Goal: Task Accomplishment & Management: Use online tool/utility

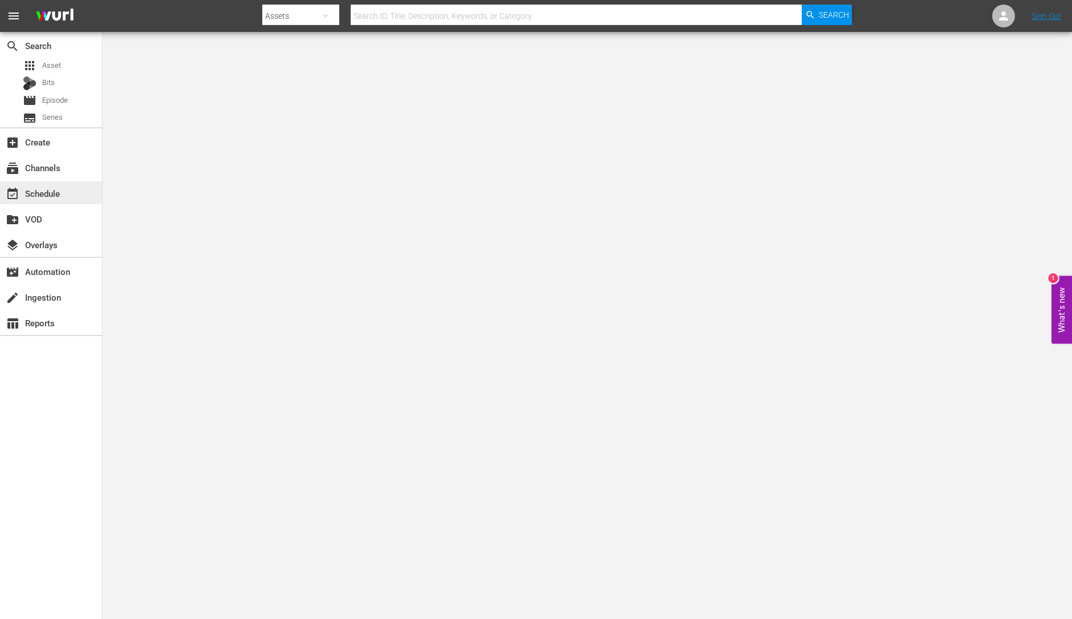
click at [45, 197] on div "event_available Schedule" at bounding box center [32, 191] width 64 height 10
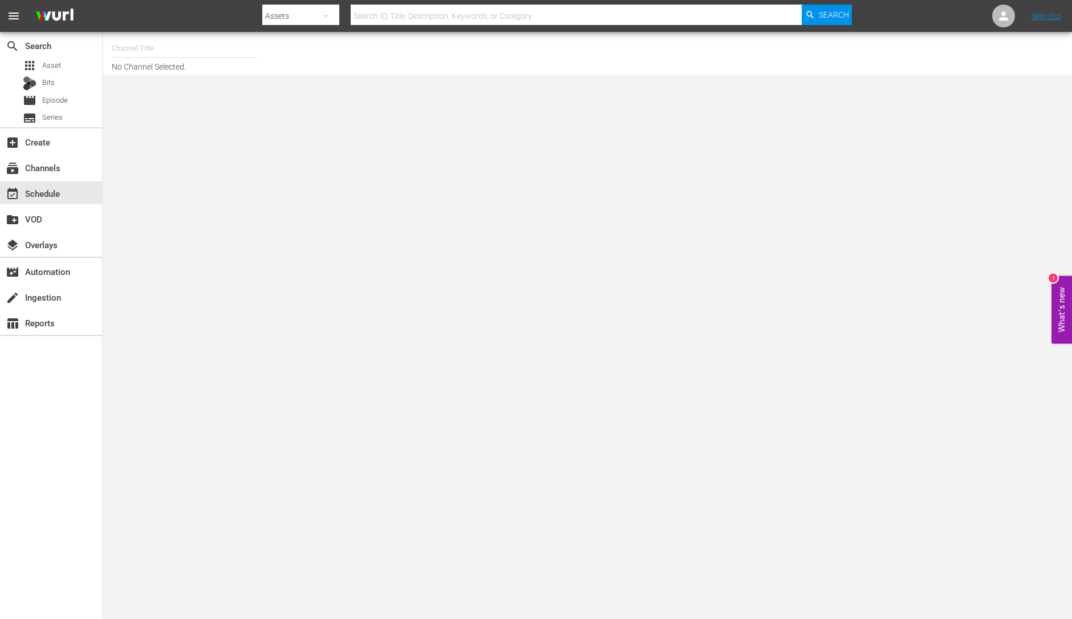
click at [137, 52] on input "text" at bounding box center [185, 48] width 146 height 27
click at [175, 112] on div "ThrillHer (1056 - aenetworks_thrillher_1)" at bounding box center [268, 107] width 295 height 27
type input "ThrillHer (1056 - aenetworks_thrillher_1)"
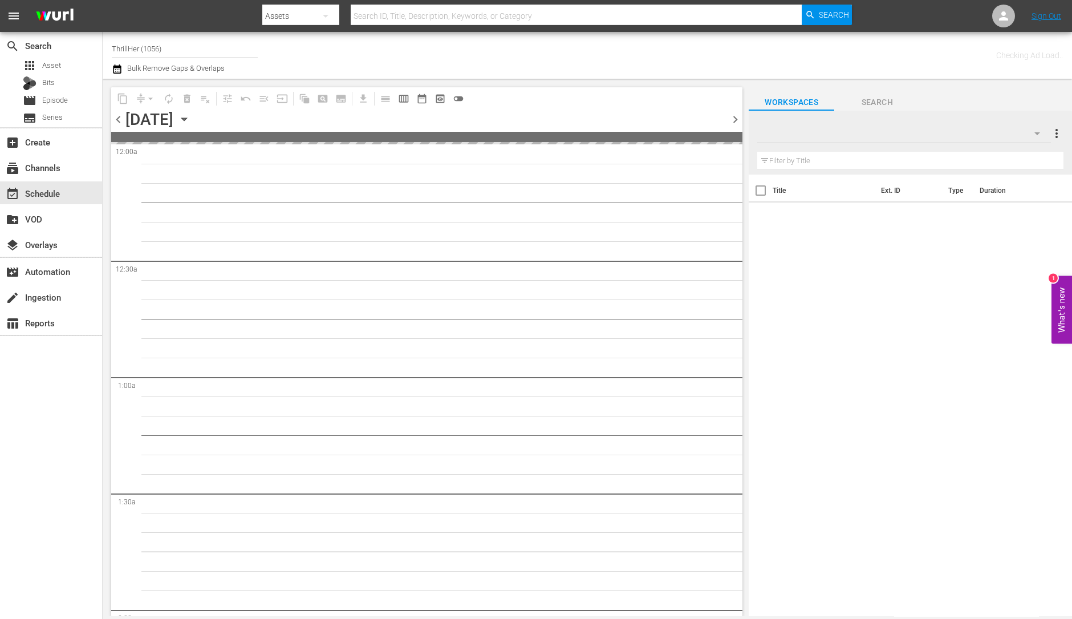
click at [733, 121] on span "chevron_right" at bounding box center [735, 119] width 14 height 14
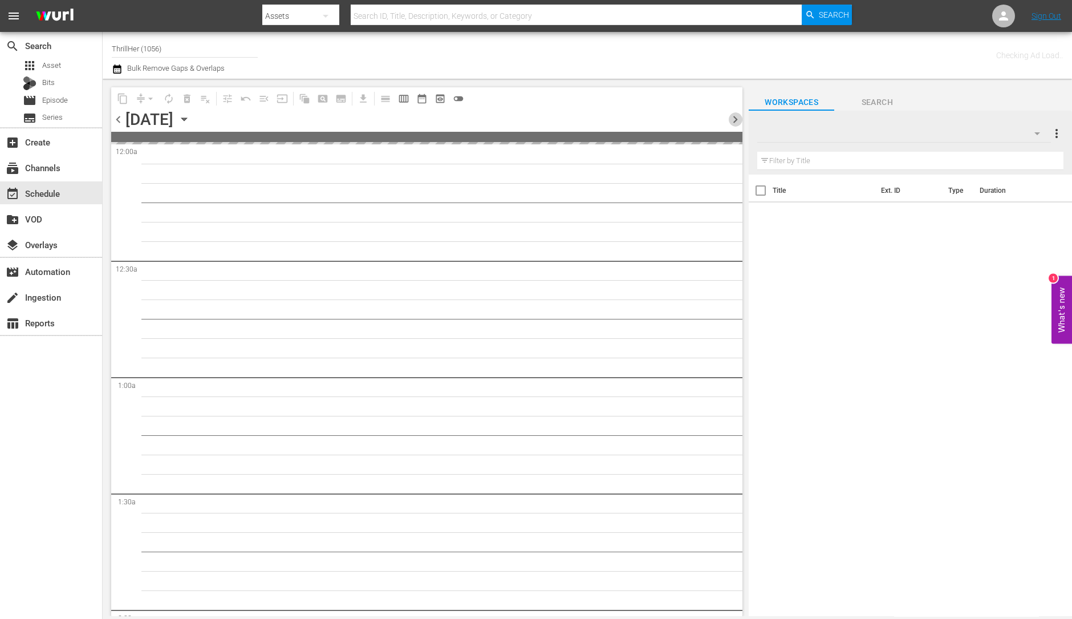
click at [733, 121] on span "chevron_right" at bounding box center [735, 119] width 14 height 14
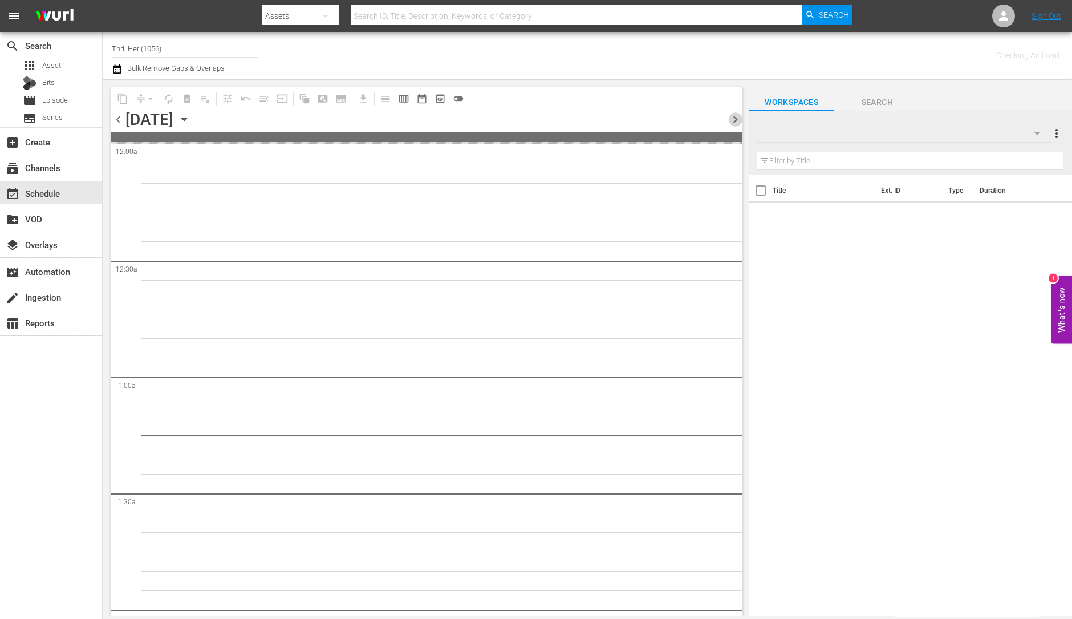
click at [733, 121] on span "chevron_right" at bounding box center [735, 119] width 14 height 14
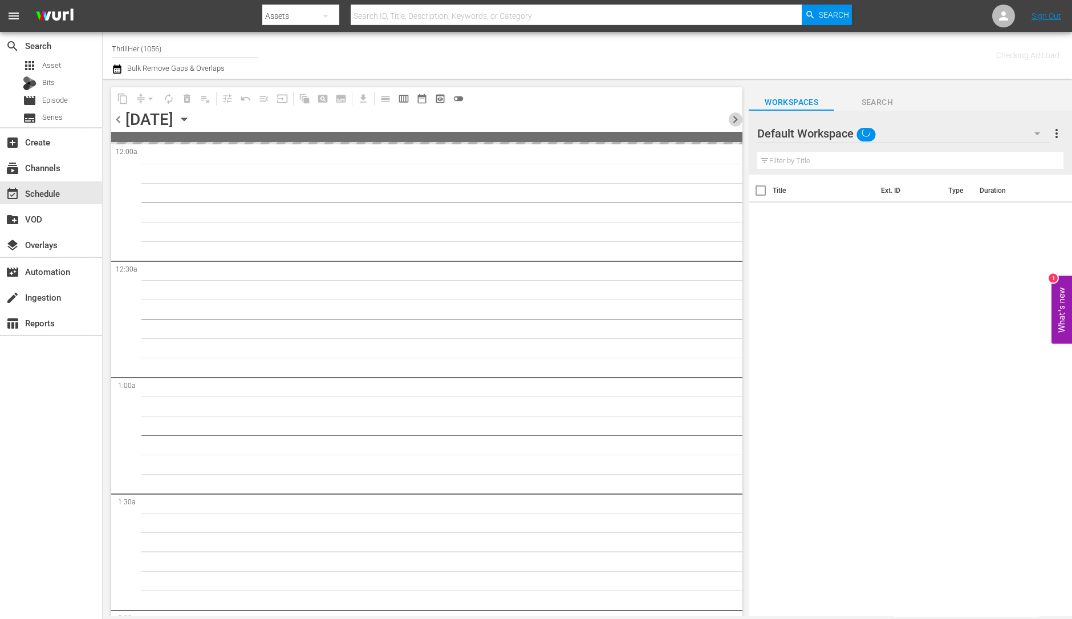
click at [733, 121] on span "chevron_right" at bounding box center [735, 119] width 14 height 14
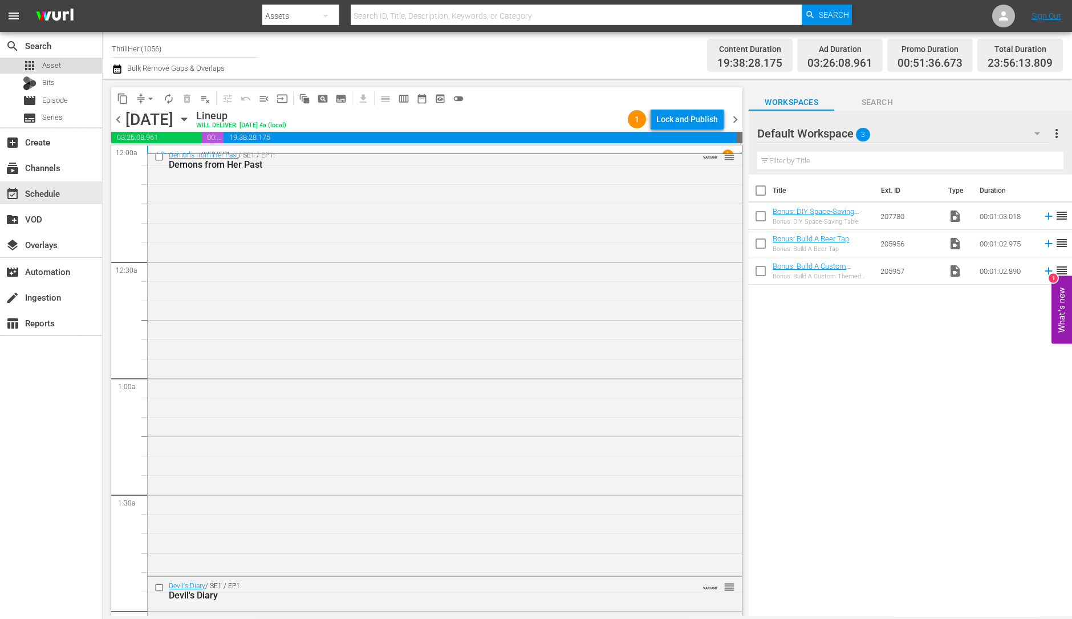
click at [54, 67] on span "Asset" at bounding box center [51, 65] width 19 height 11
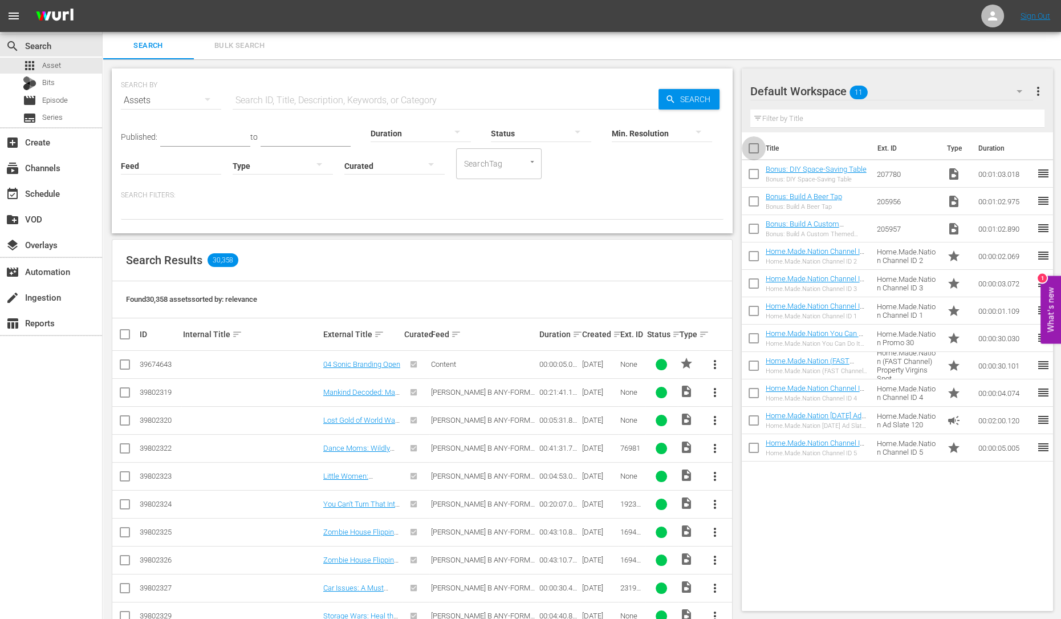
click at [755, 145] on input "checkbox" at bounding box center [754, 151] width 24 height 24
checkbox input "true"
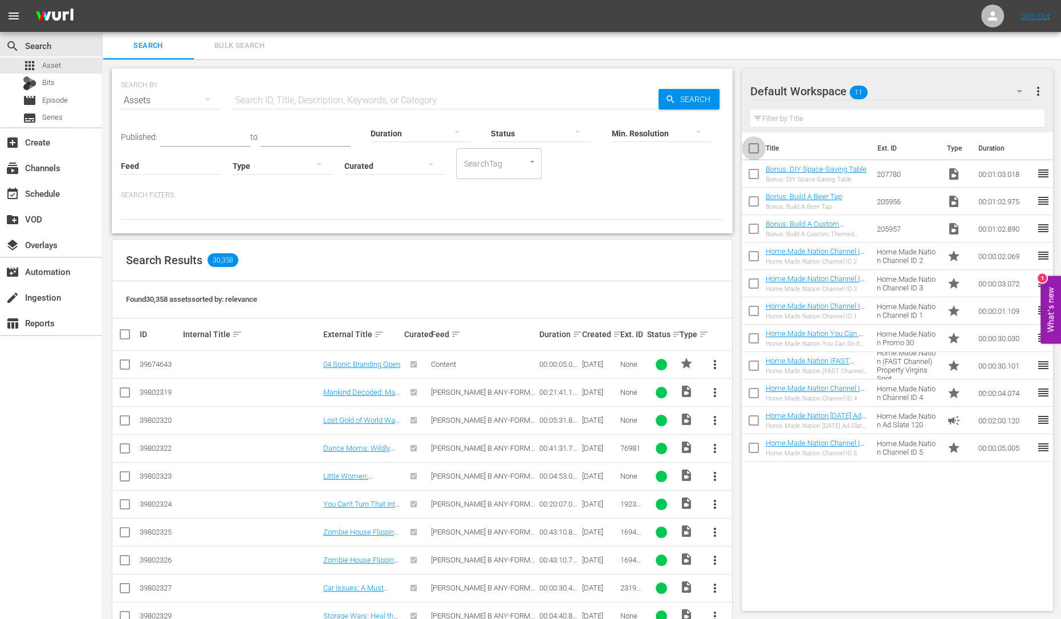
checkbox input "true"
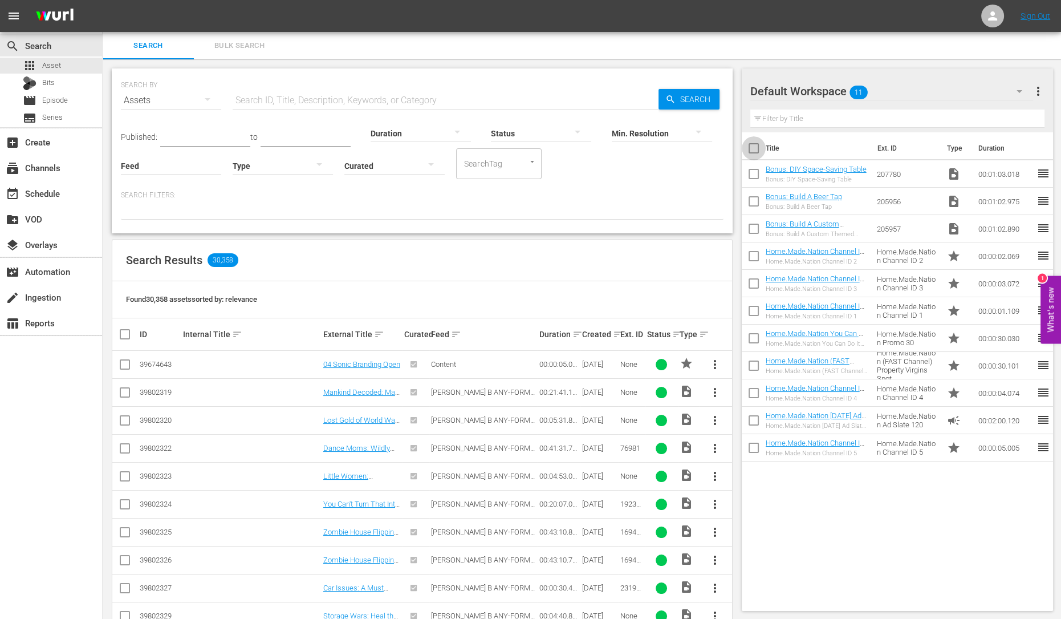
checkbox input "true"
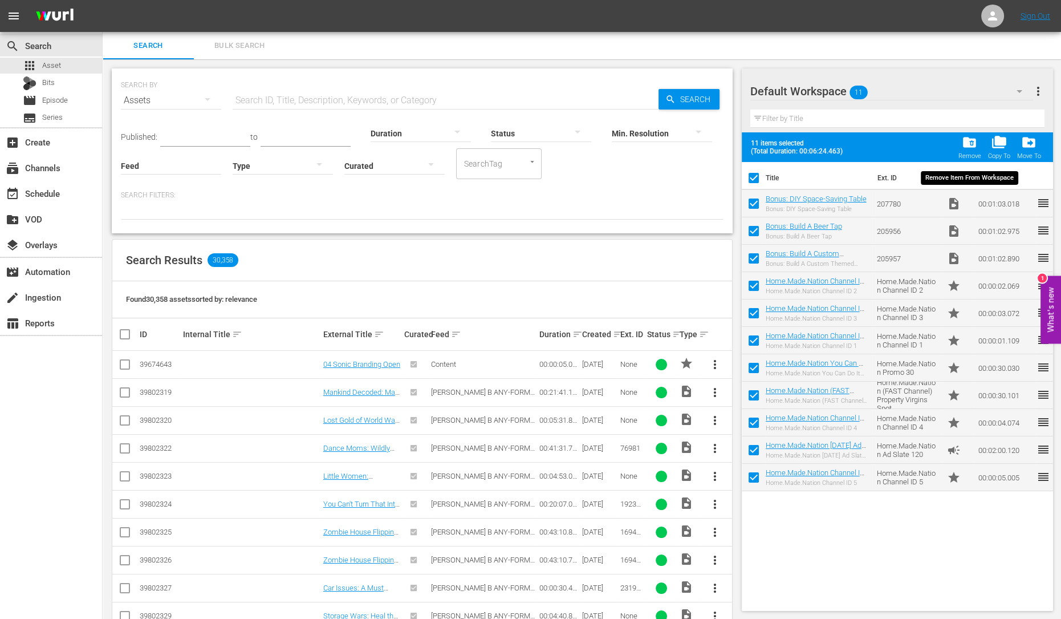
click at [969, 152] on div "Remove" at bounding box center [969, 155] width 23 height 7
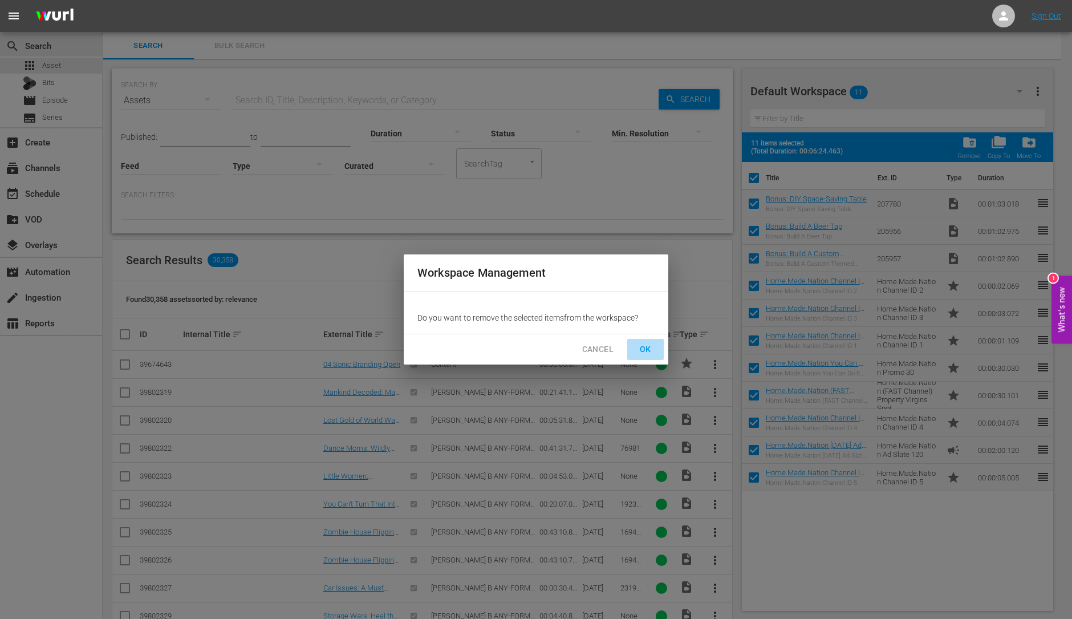
click at [651, 345] on span "OK" at bounding box center [645, 349] width 18 height 14
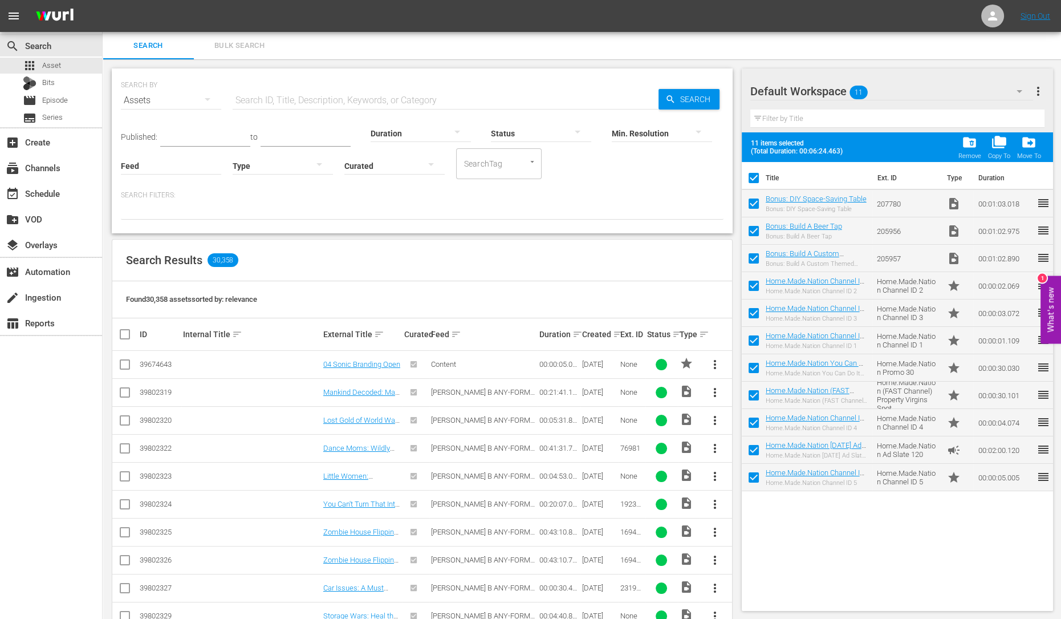
checkbox input "false"
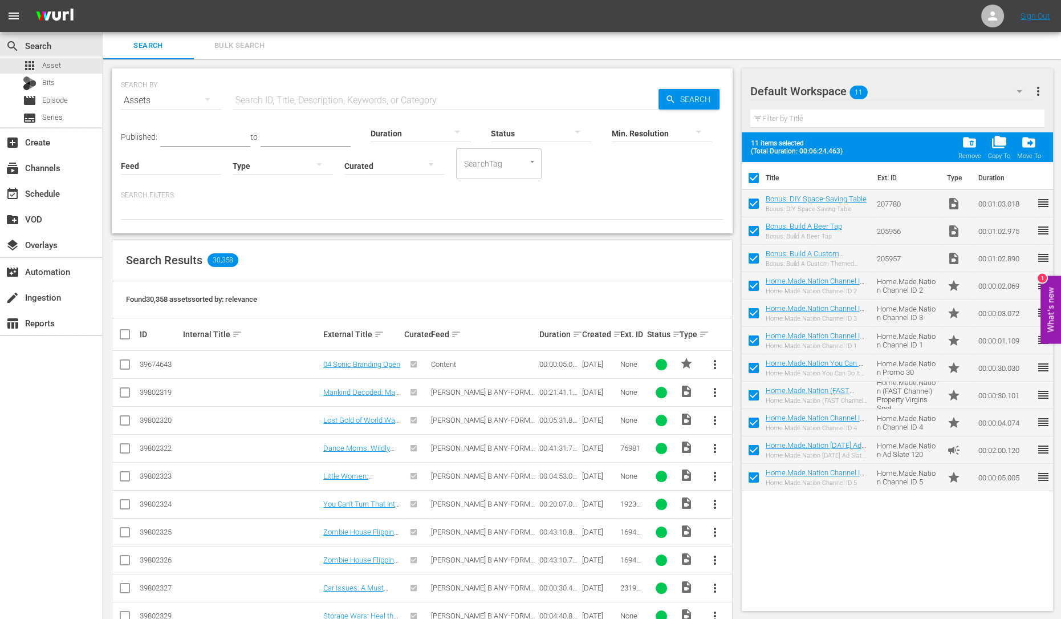
checkbox input "false"
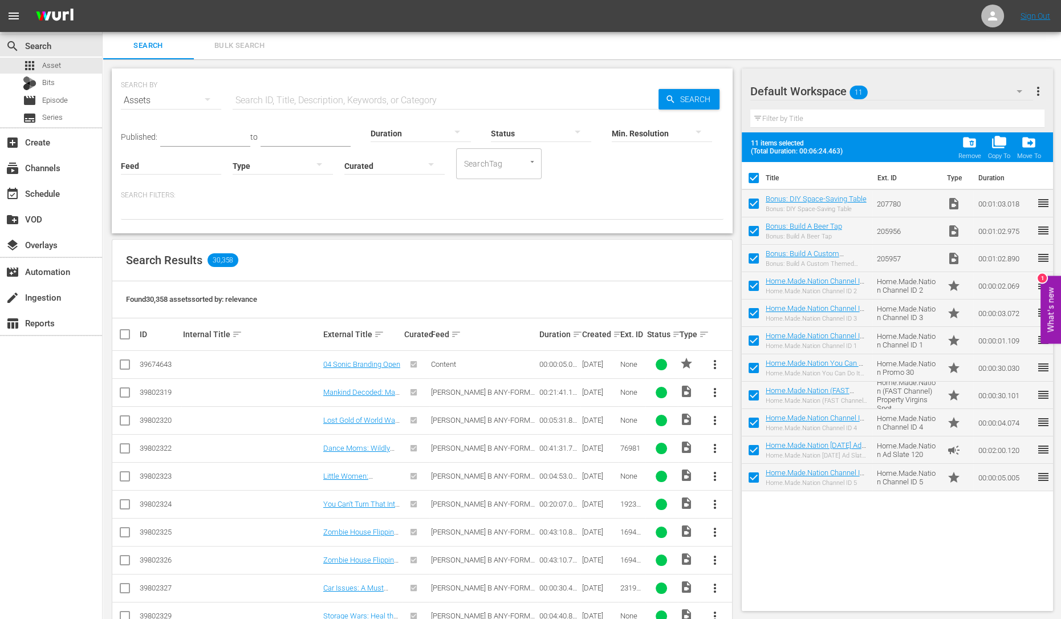
checkbox input "false"
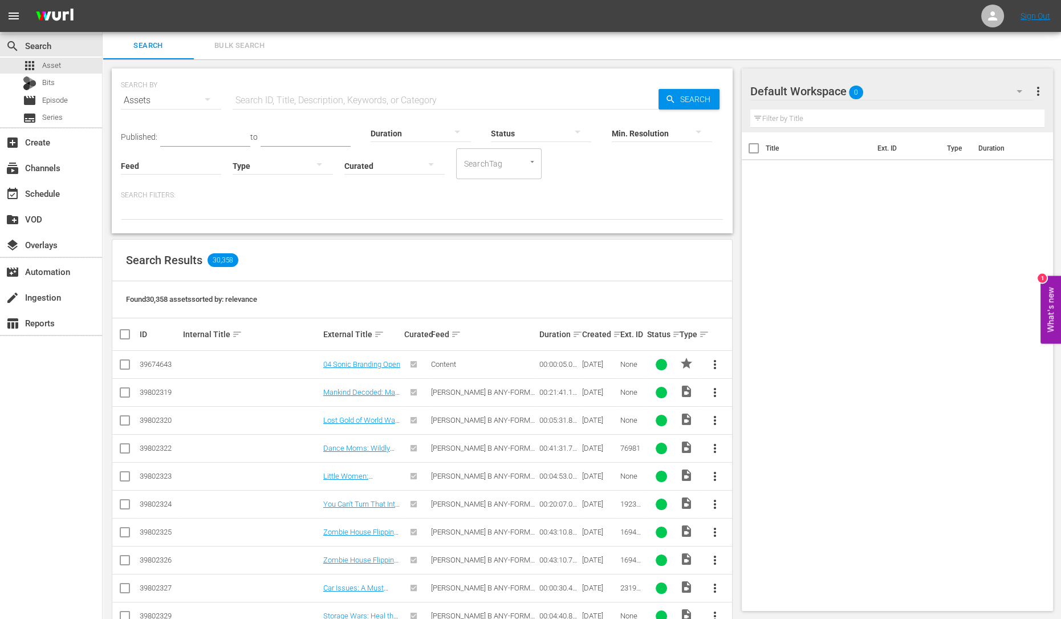
click at [1015, 88] on icon "button" at bounding box center [1020, 91] width 14 height 14
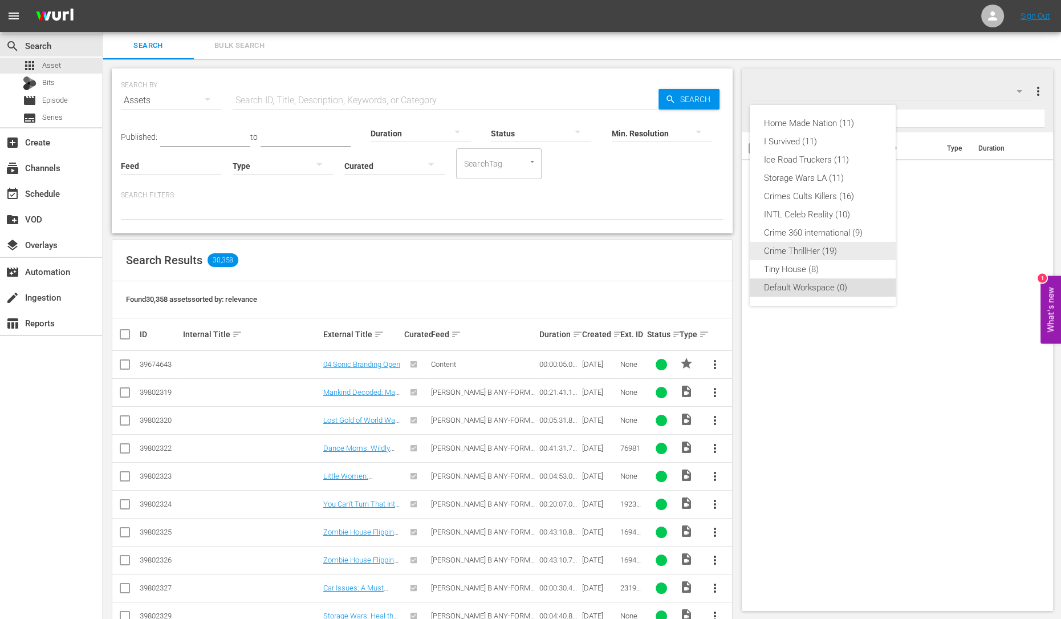
click at [824, 251] on div "Crime ThrillHer (19)" at bounding box center [823, 251] width 119 height 18
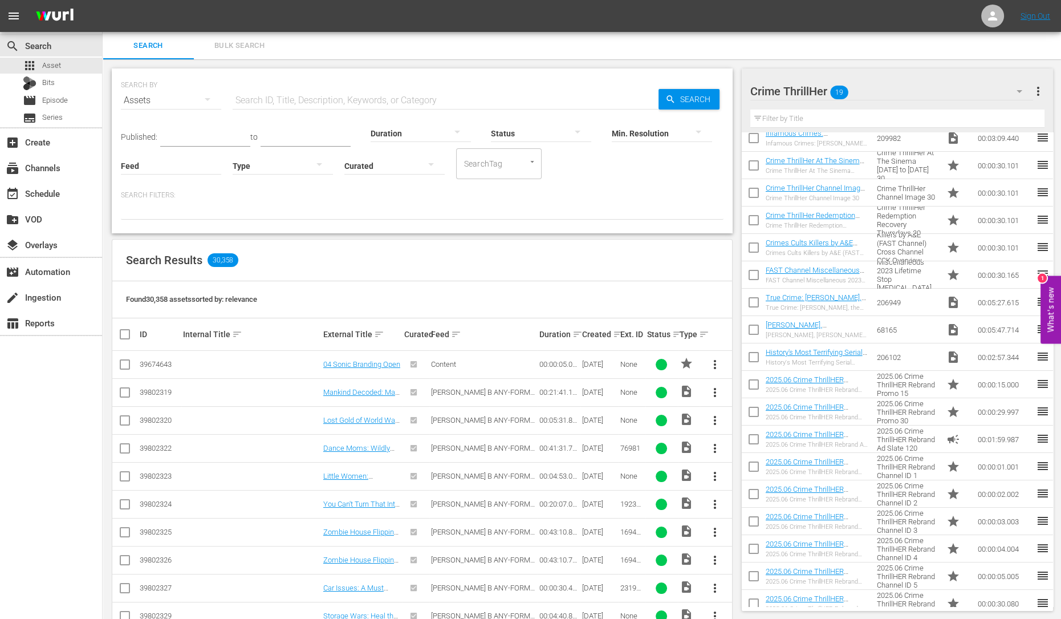
scroll to position [74, 0]
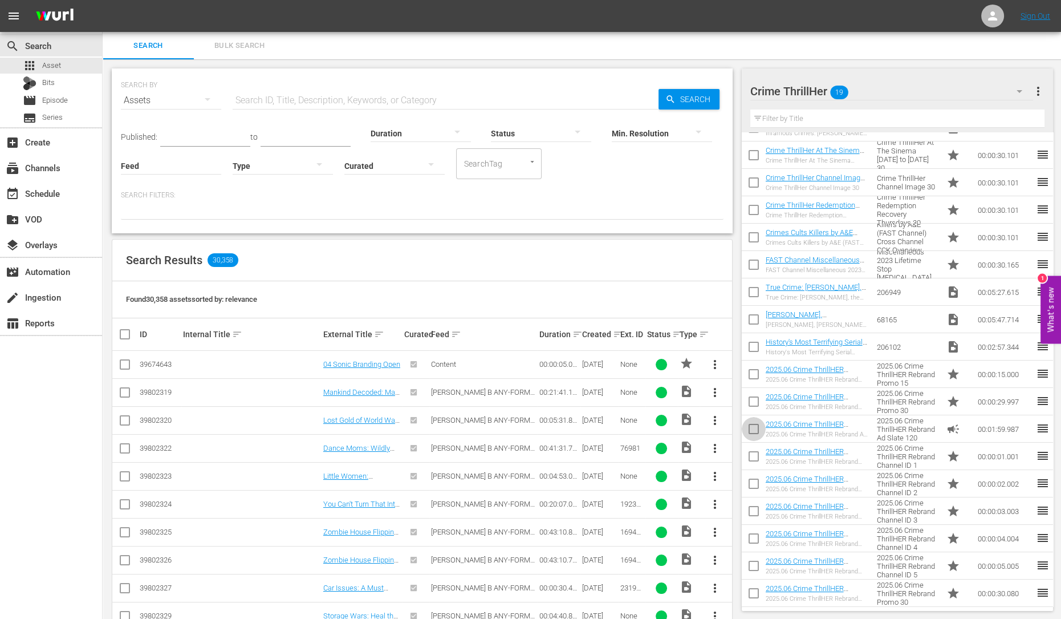
click at [750, 426] on input "checkbox" at bounding box center [754, 431] width 24 height 24
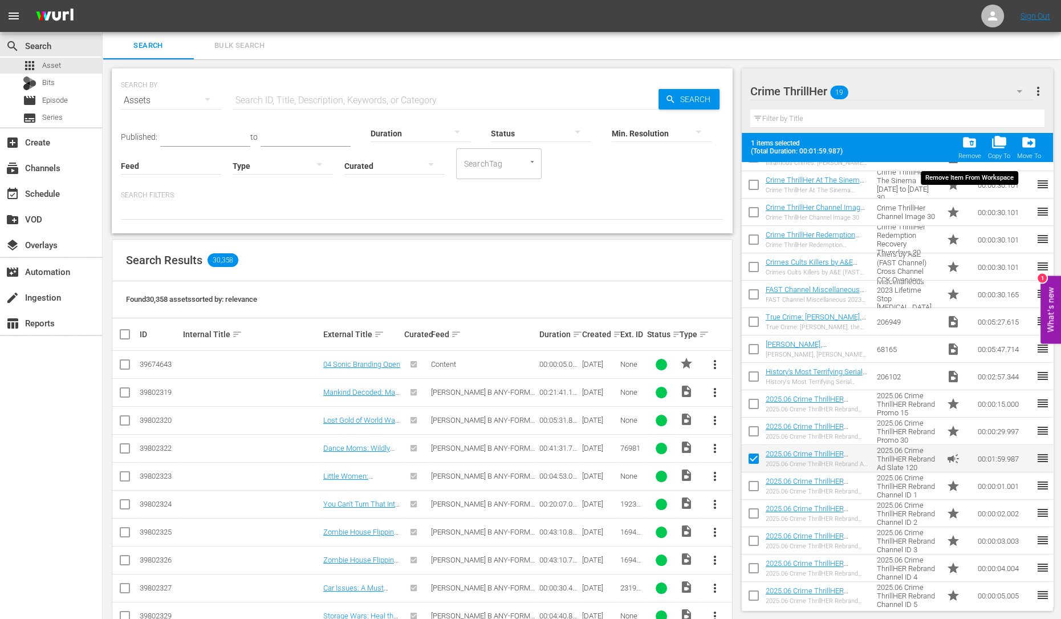
click at [969, 156] on div "Remove" at bounding box center [969, 155] width 23 height 7
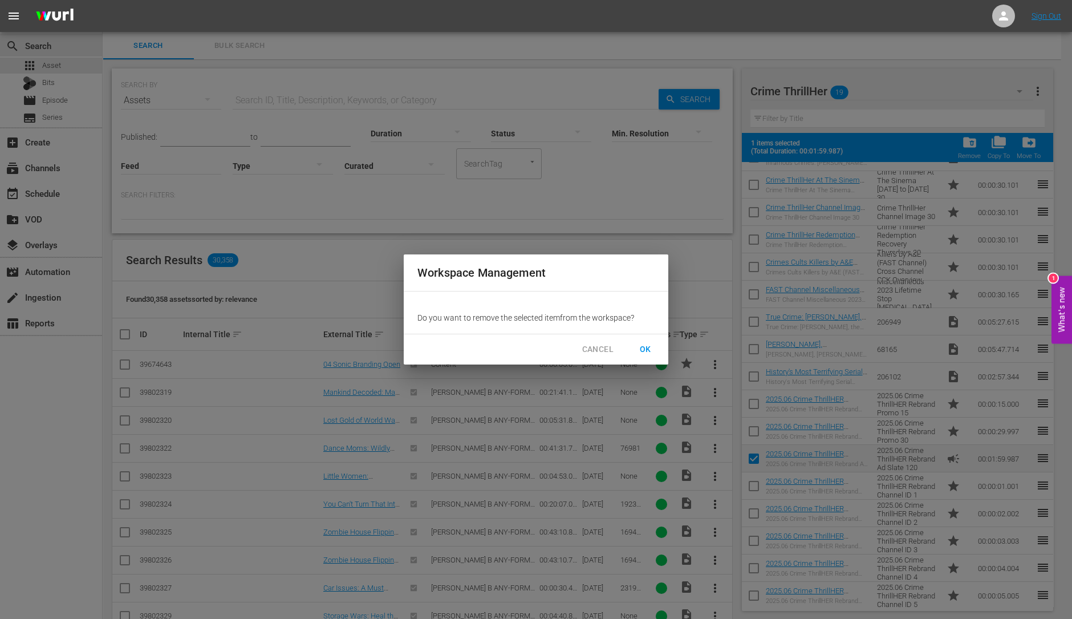
click at [647, 347] on span "OK" at bounding box center [645, 349] width 18 height 14
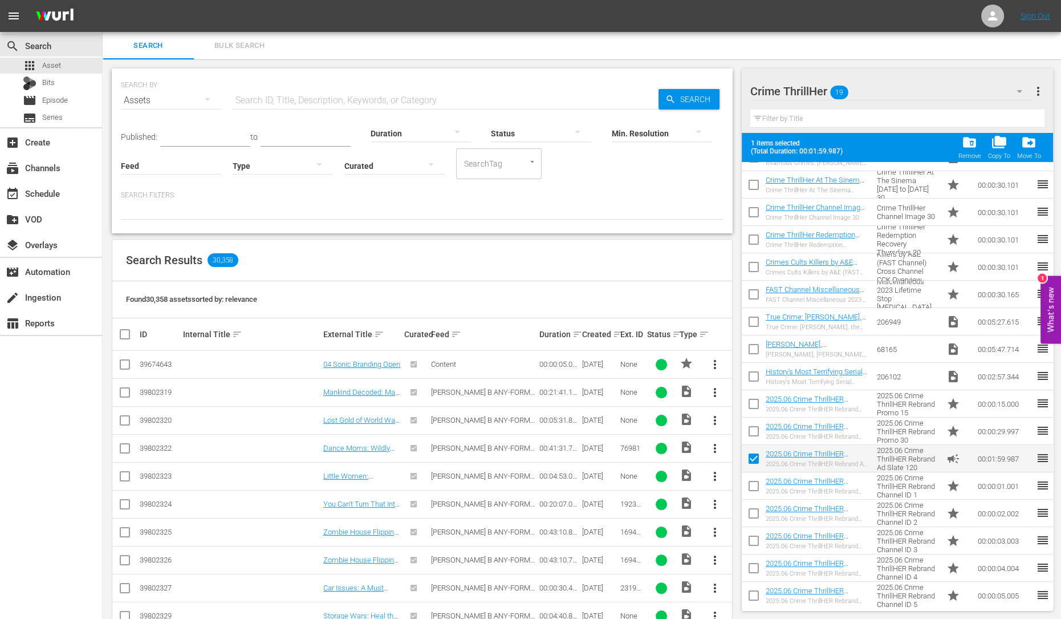
checkbox input "false"
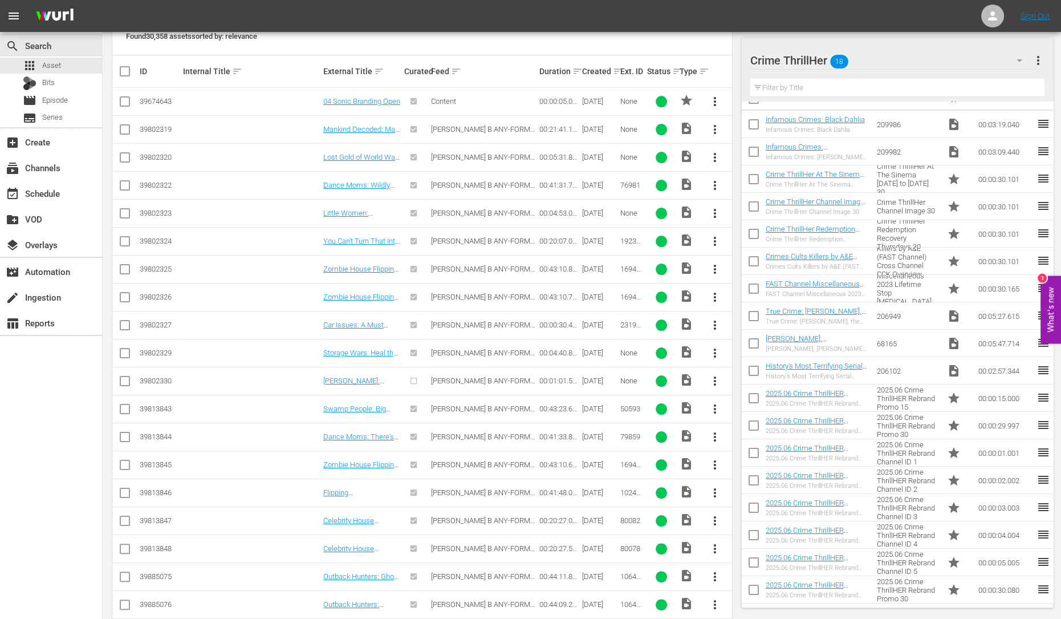
scroll to position [0, 0]
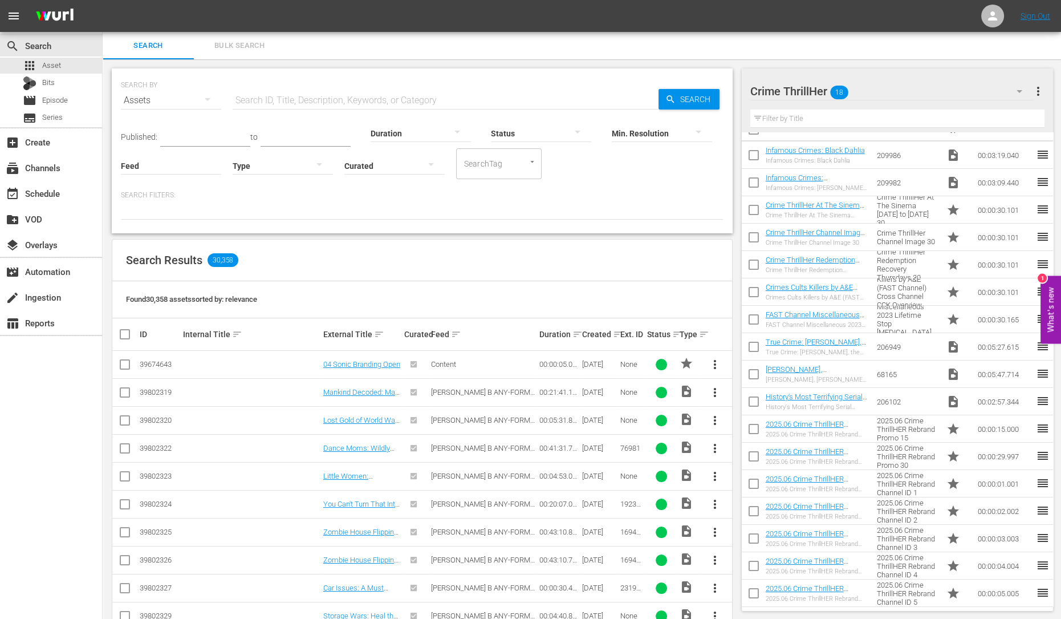
click at [276, 91] on input "text" at bounding box center [446, 100] width 426 height 27
click at [238, 44] on span "Bulk Search" at bounding box center [240, 45] width 78 height 13
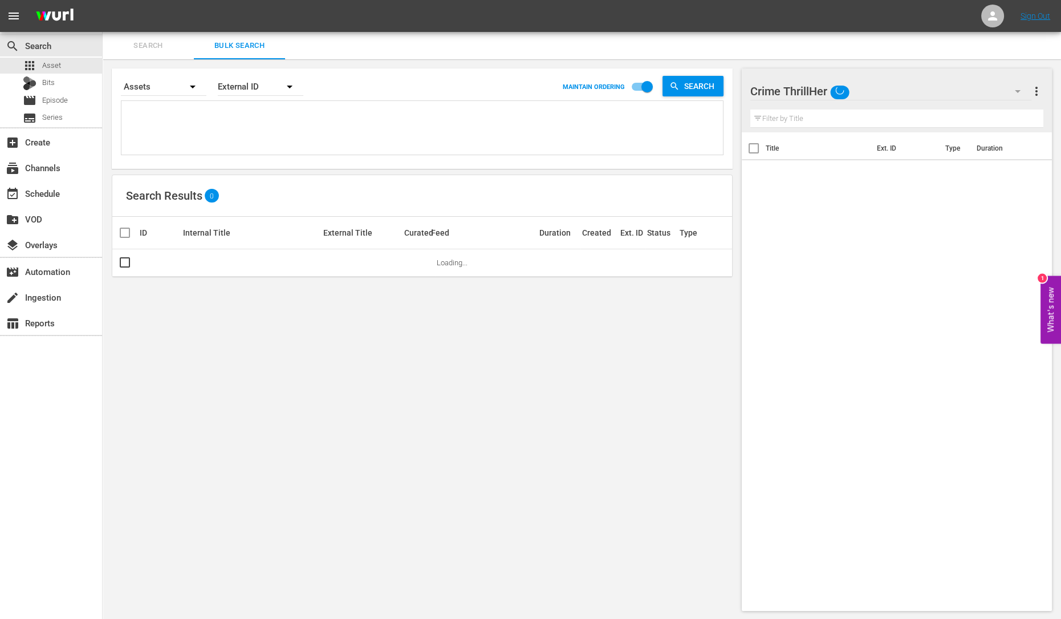
click at [209, 127] on textarea at bounding box center [423, 130] width 599 height 52
paste textarea "Title ID Product duration Type Trailer campaign title Crime ThrillHER Rebrand R…"
type textarea "Title ID Product duration Type Trailer campaign title Crime ThrillHER Rebrand R…"
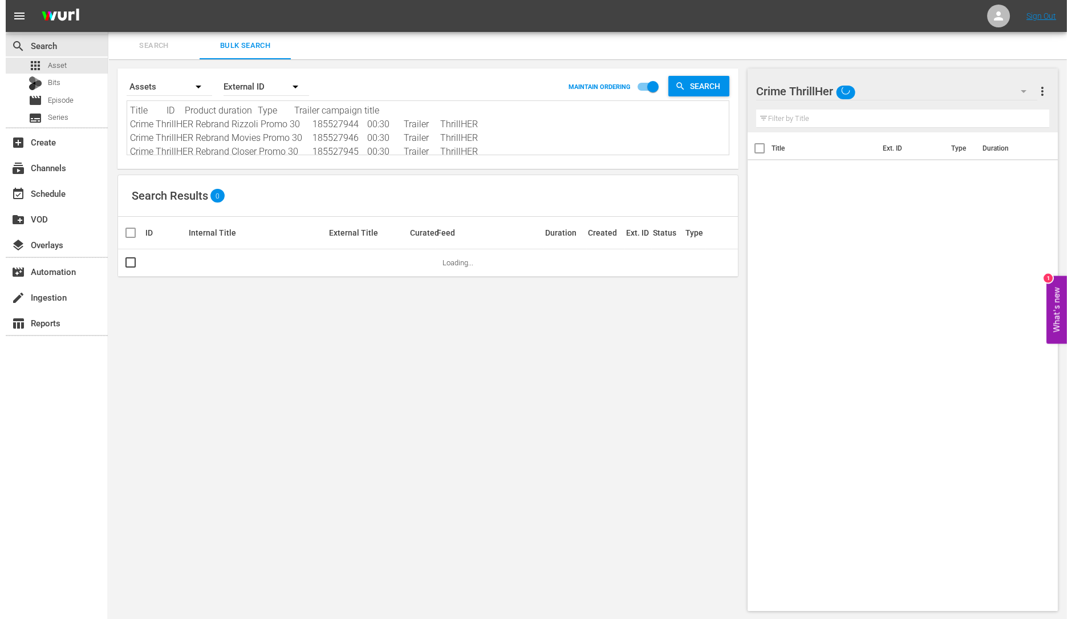
scroll to position [1, 0]
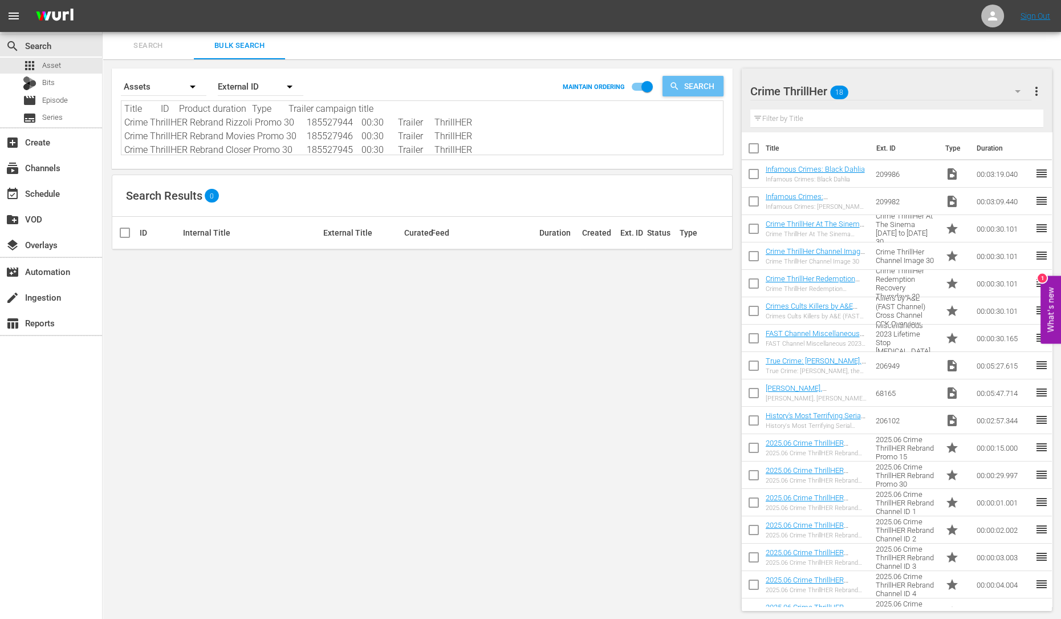
type textarea "Title ID Product duration Type Trailer campaign title Crime ThrillHER Rebrand R…"
click at [709, 82] on span "Search" at bounding box center [702, 86] width 44 height 21
click at [255, 80] on div "External ID" at bounding box center [261, 87] width 86 height 32
click at [252, 130] on div "Wurl ID" at bounding box center [255, 137] width 46 height 18
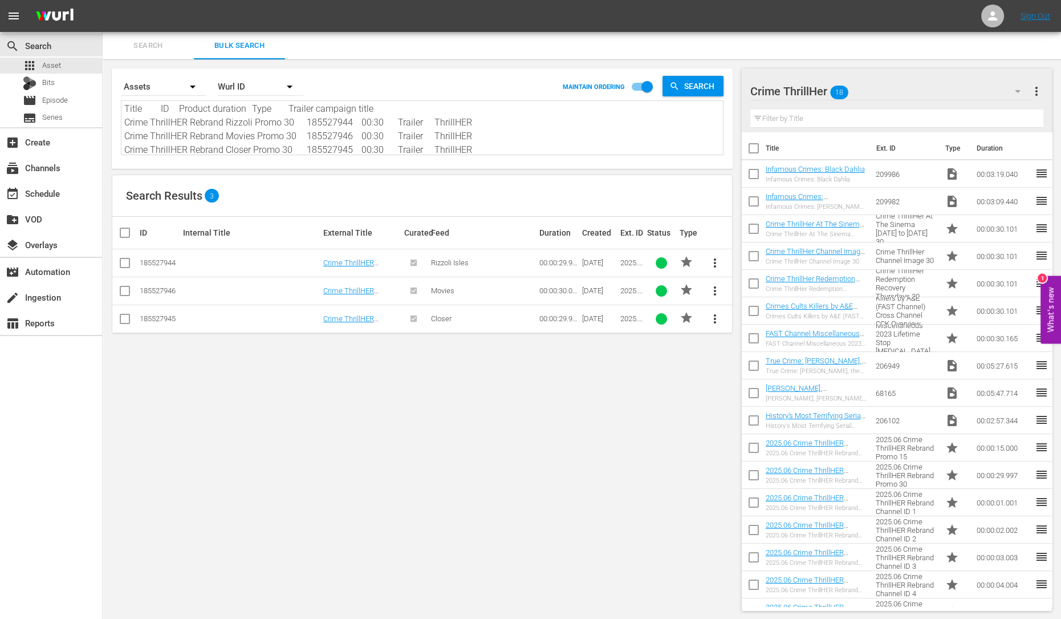
click at [123, 259] on input "checkbox" at bounding box center [125, 265] width 14 height 14
checkbox input "true"
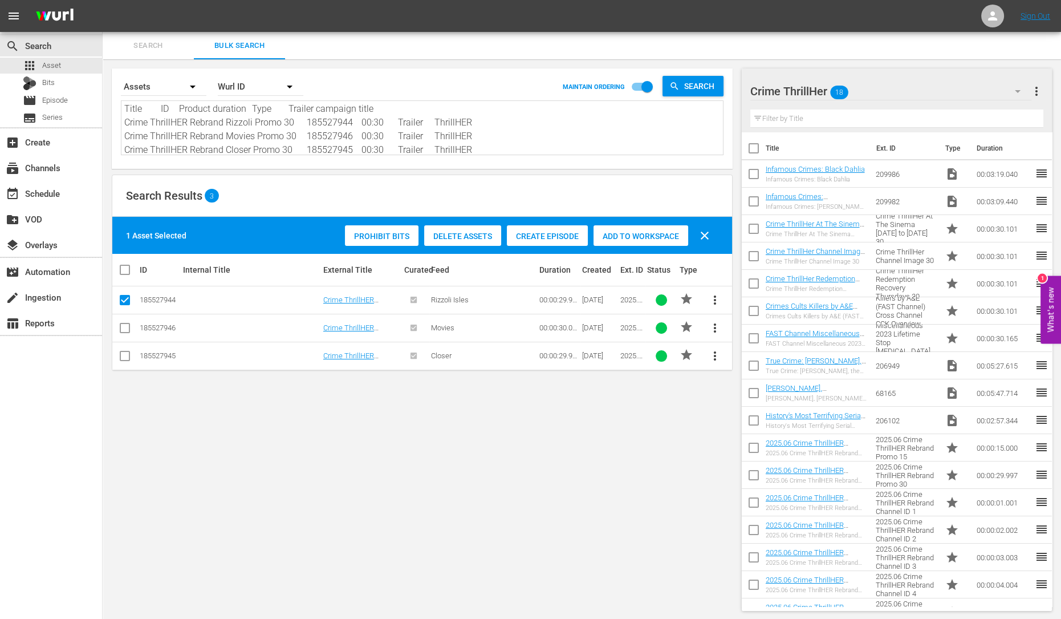
click at [127, 330] on input "checkbox" at bounding box center [125, 330] width 14 height 14
checkbox input "true"
click at [125, 361] on input "checkbox" at bounding box center [125, 358] width 14 height 14
checkbox input "true"
click at [656, 239] on span "Add to Workspace" at bounding box center [668, 236] width 95 height 9
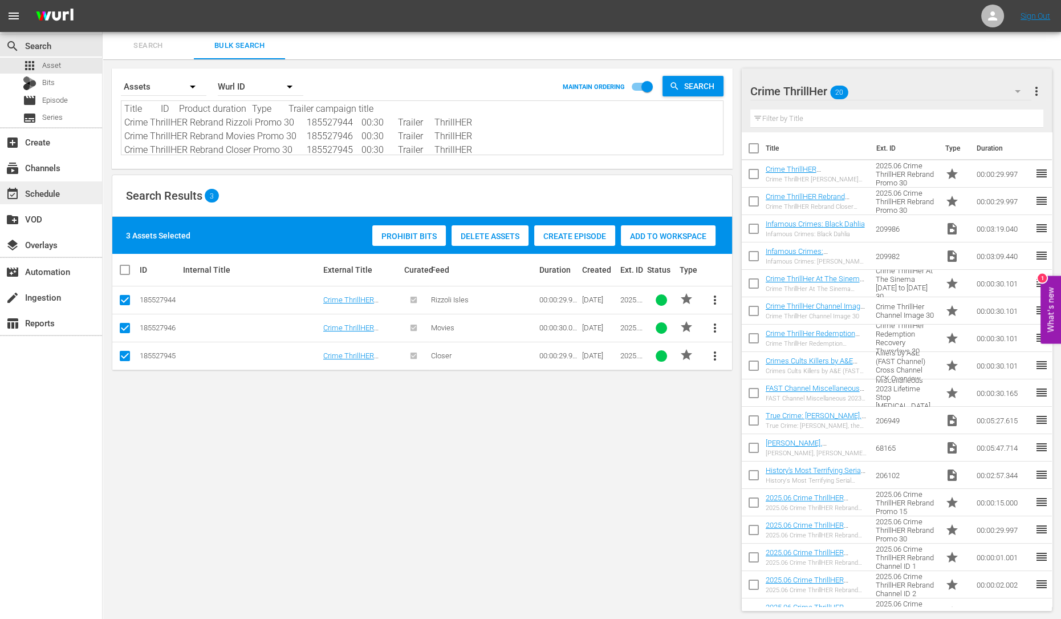
click at [45, 189] on div "event_available Schedule" at bounding box center [32, 191] width 64 height 10
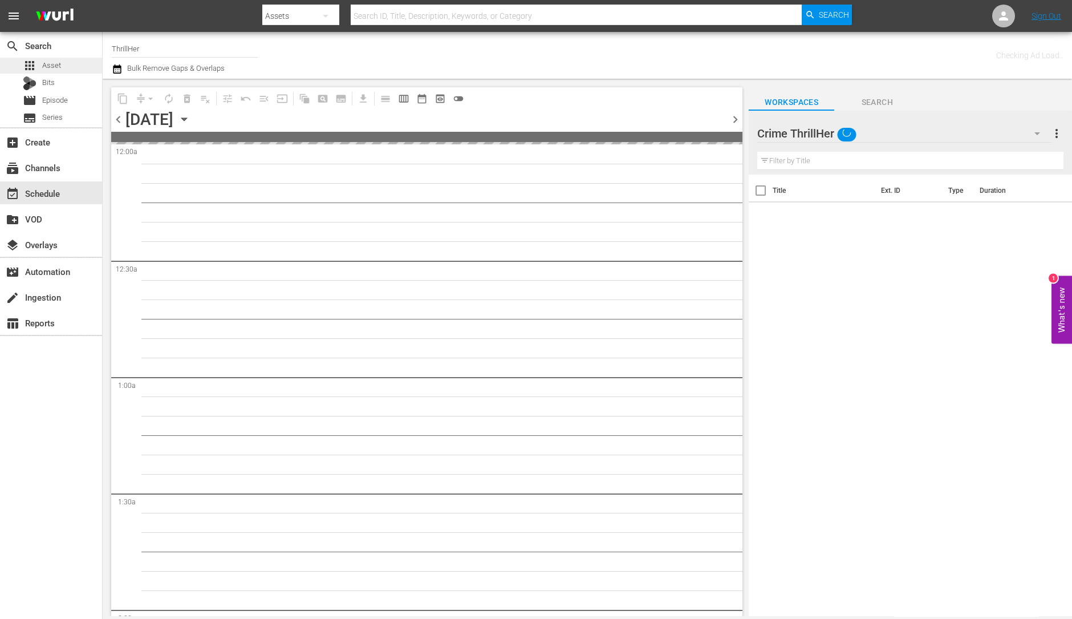
click at [51, 58] on div "apps Asset" at bounding box center [42, 66] width 38 height 16
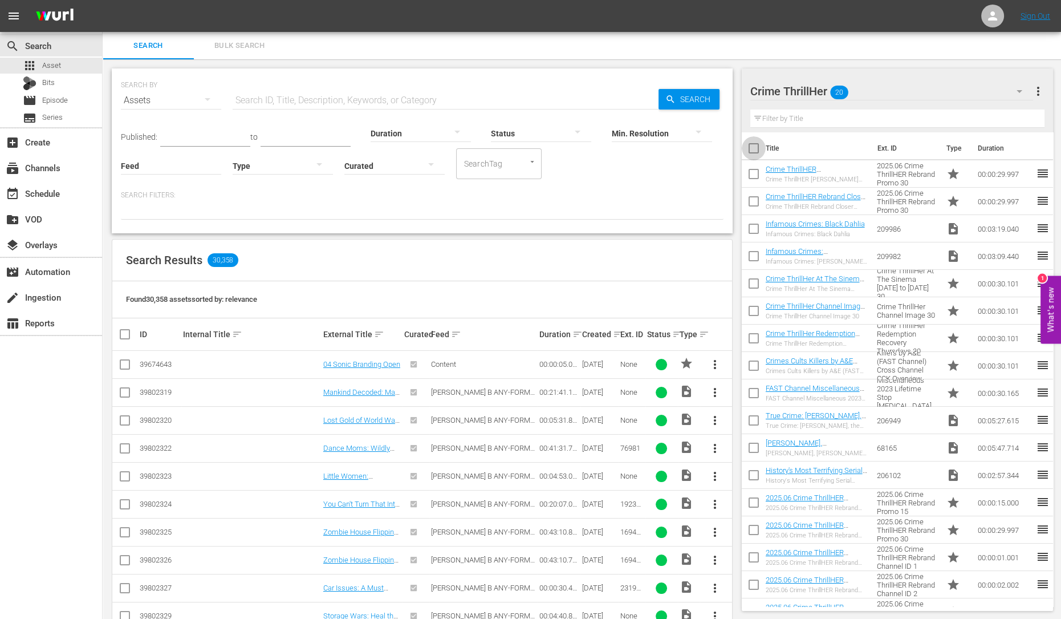
click at [753, 144] on input "checkbox" at bounding box center [754, 151] width 24 height 24
checkbox input "true"
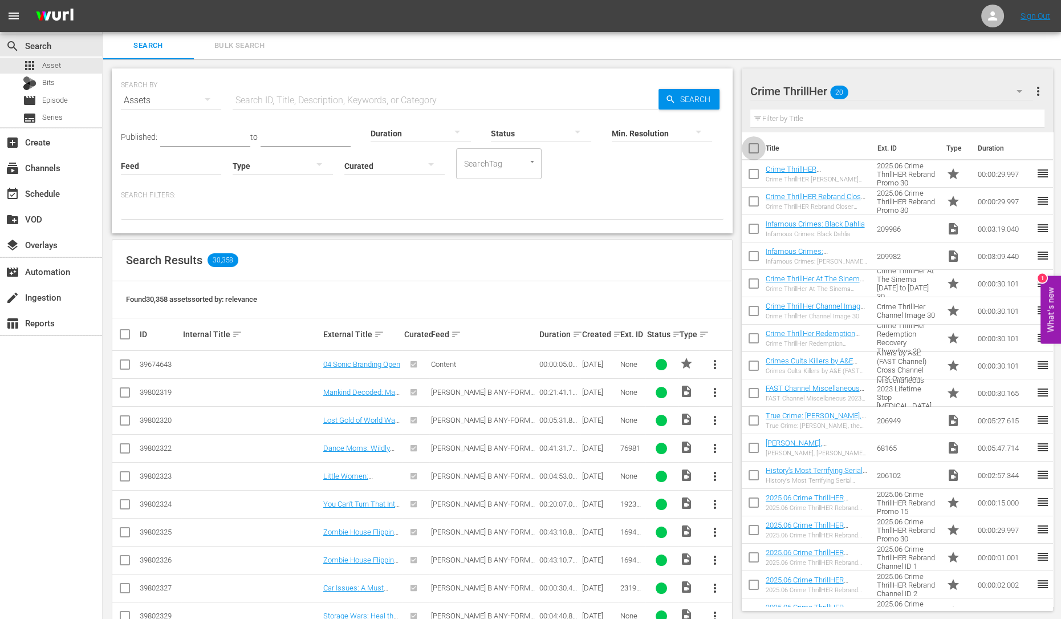
checkbox input "true"
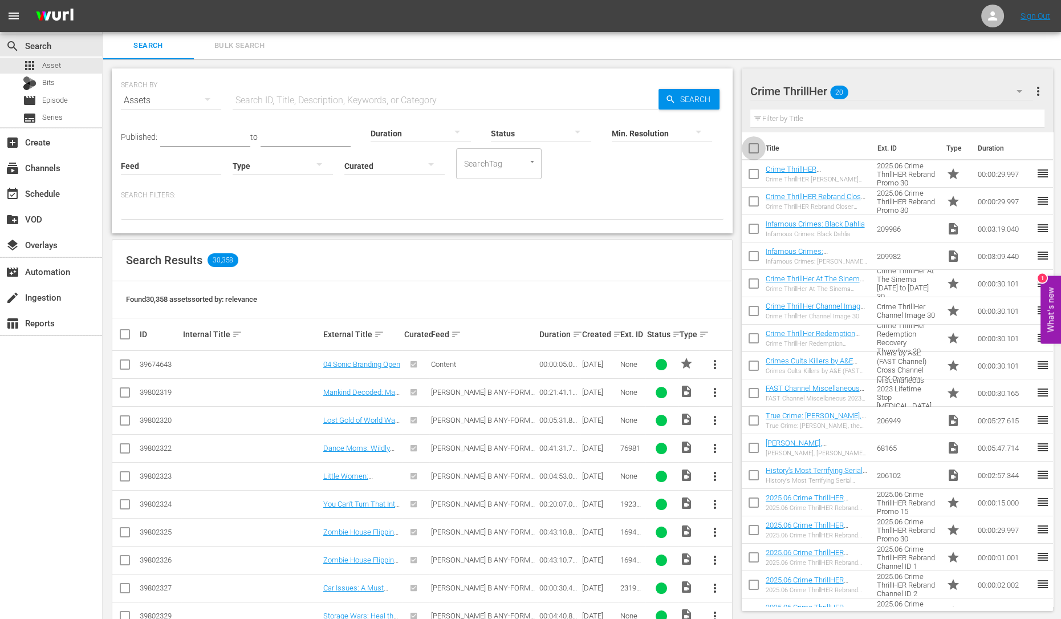
checkbox input "true"
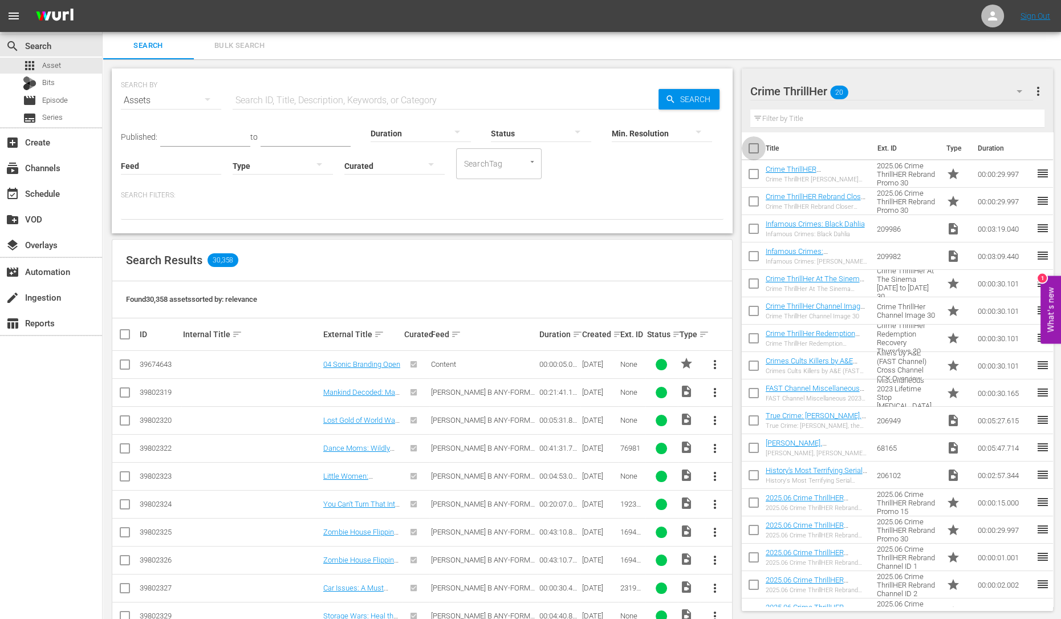
checkbox input "true"
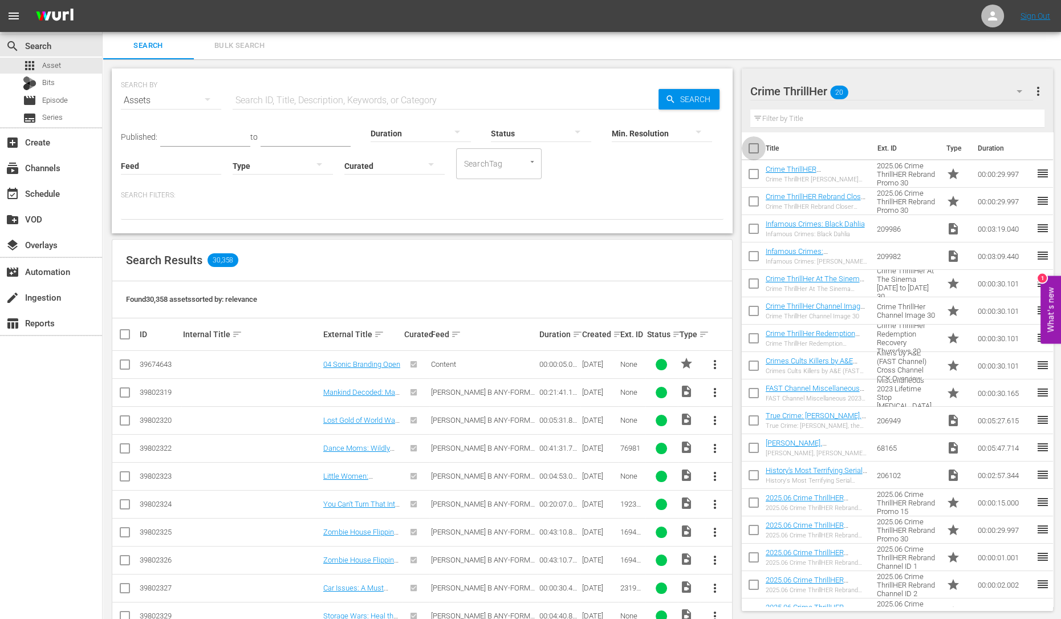
checkbox input "true"
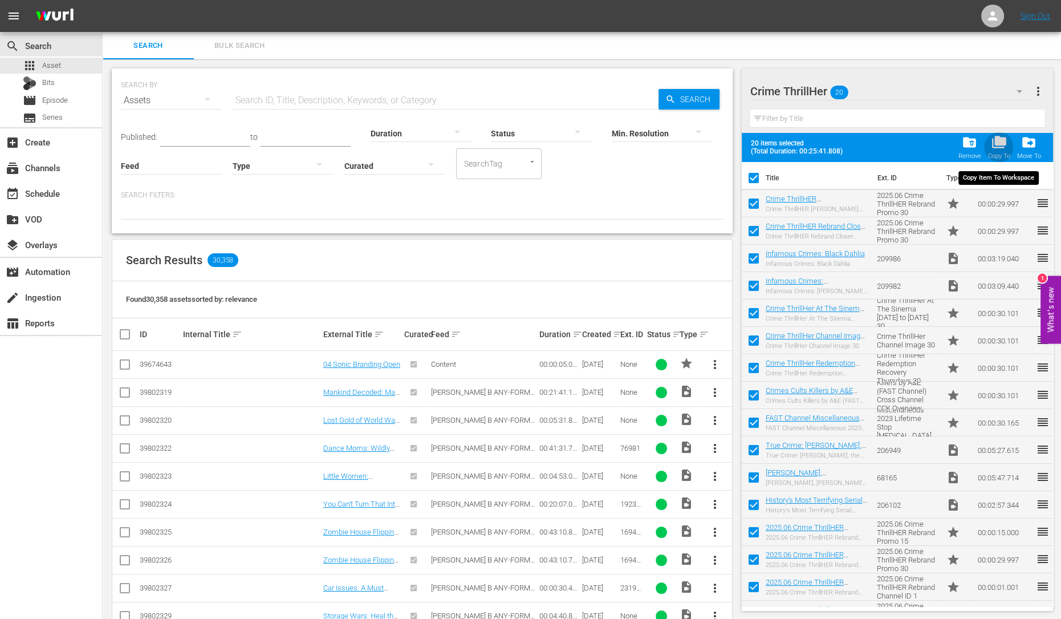
click at [998, 144] on span "folder_copy" at bounding box center [998, 142] width 15 height 15
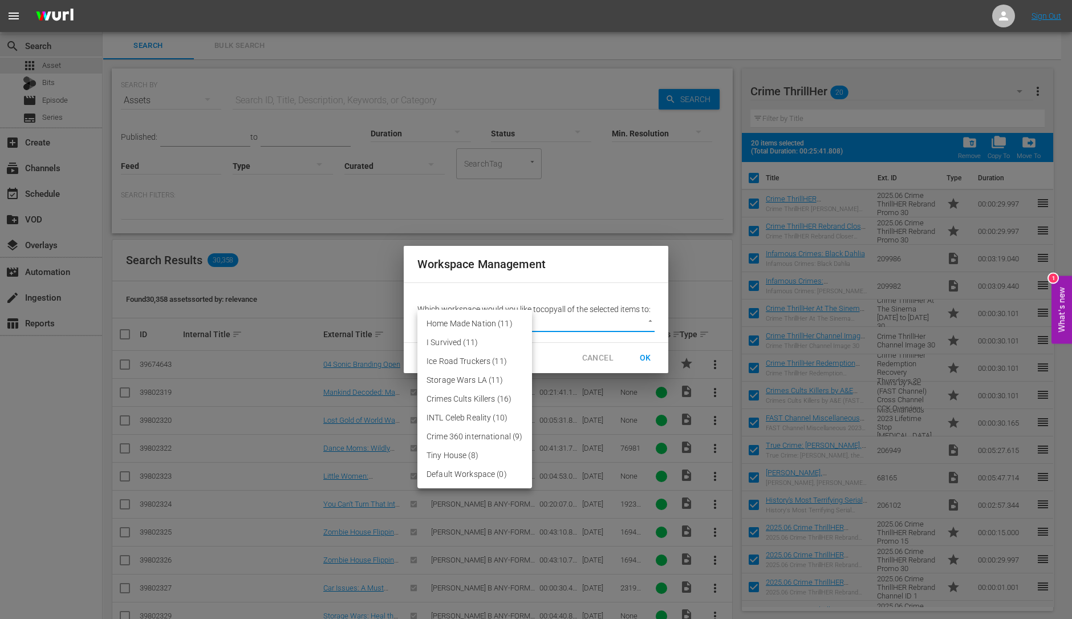
click at [595, 327] on body "menu Sign Out search Search apps Asset Bits movie Episode subtitles Series add_…" at bounding box center [536, 309] width 1072 height 619
click at [480, 476] on li "Default Workspace (0)" at bounding box center [474, 474] width 115 height 19
type input "3246"
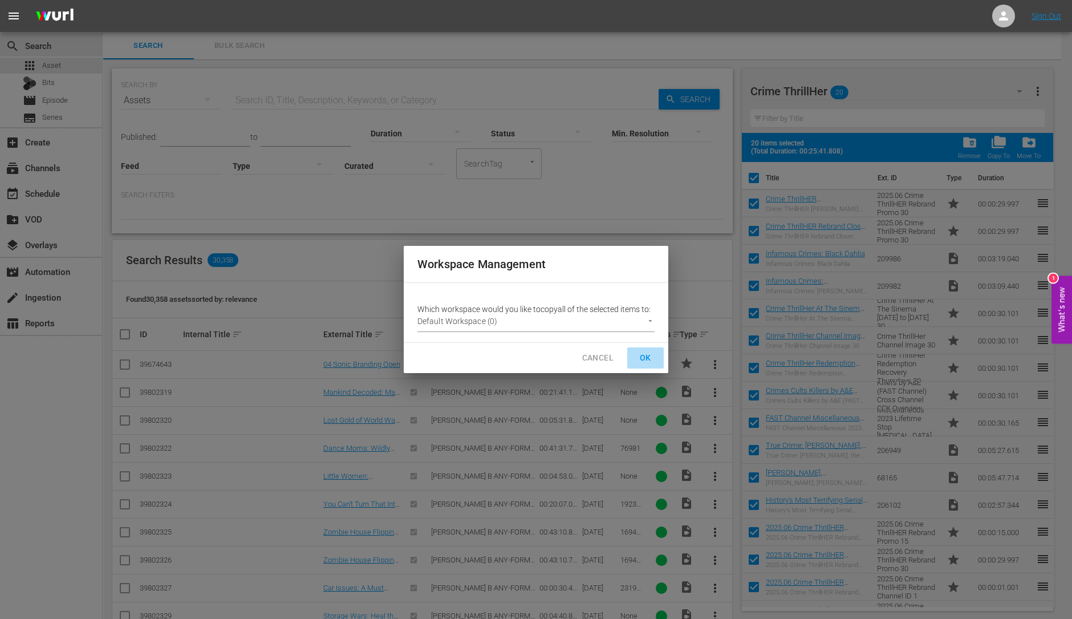
click at [647, 360] on span "OK" at bounding box center [645, 358] width 18 height 14
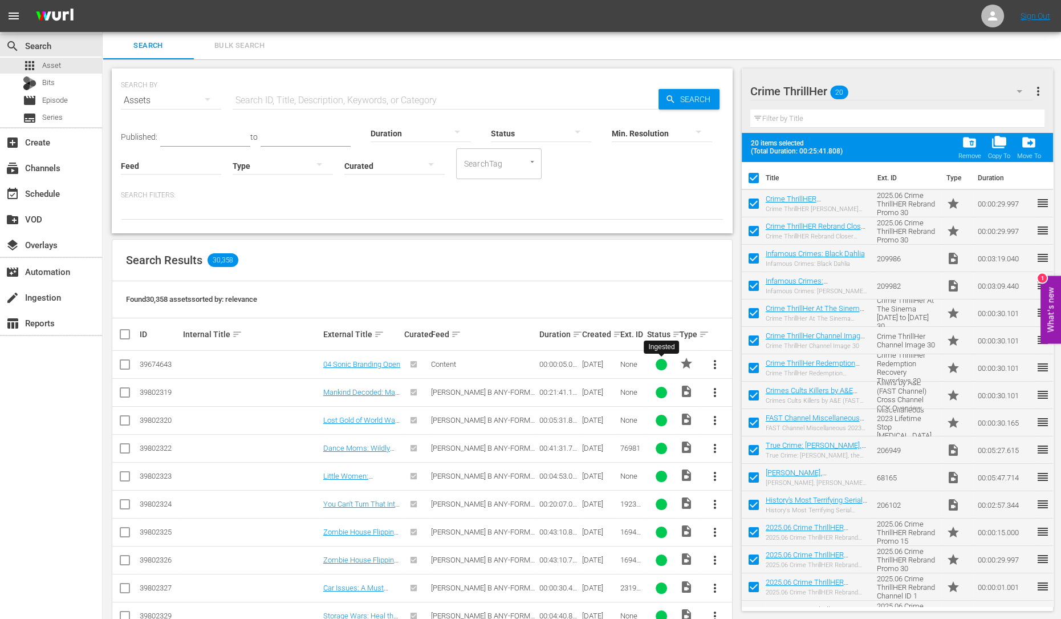
checkbox input "false"
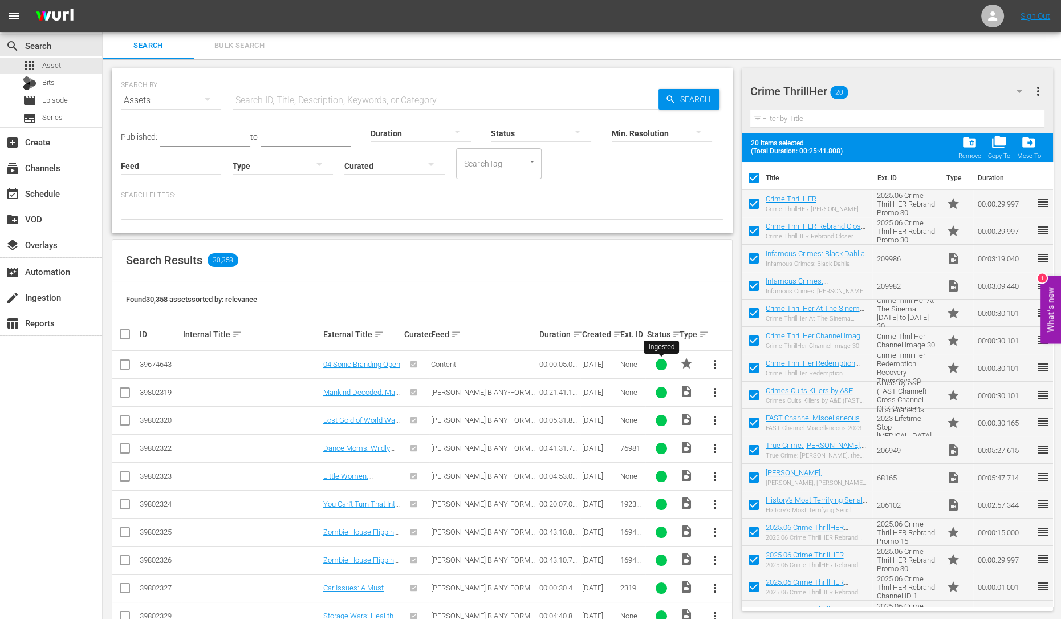
checkbox input "false"
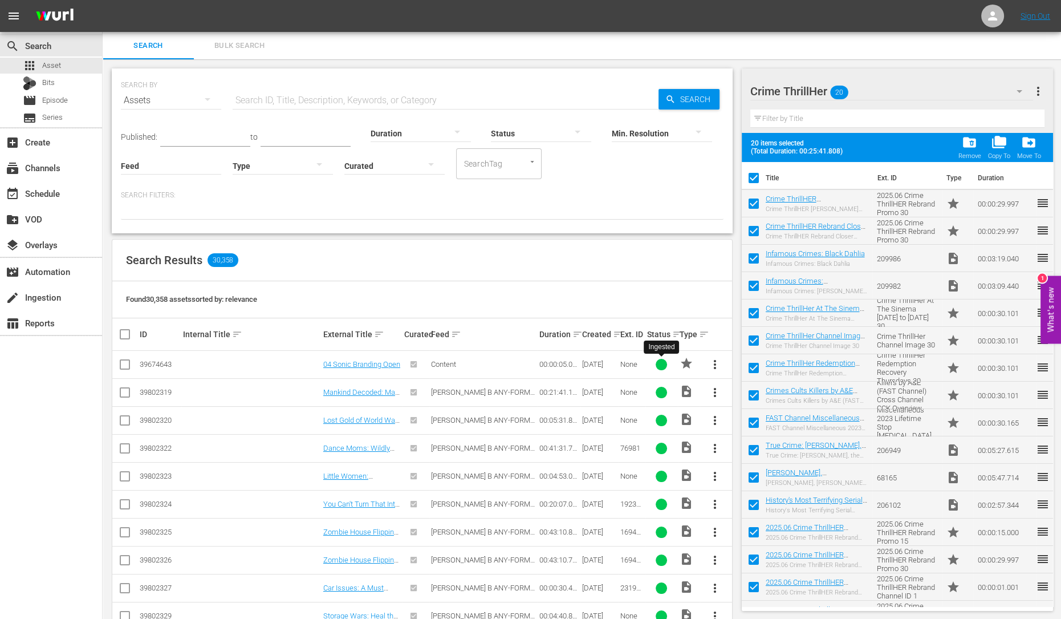
checkbox input "false"
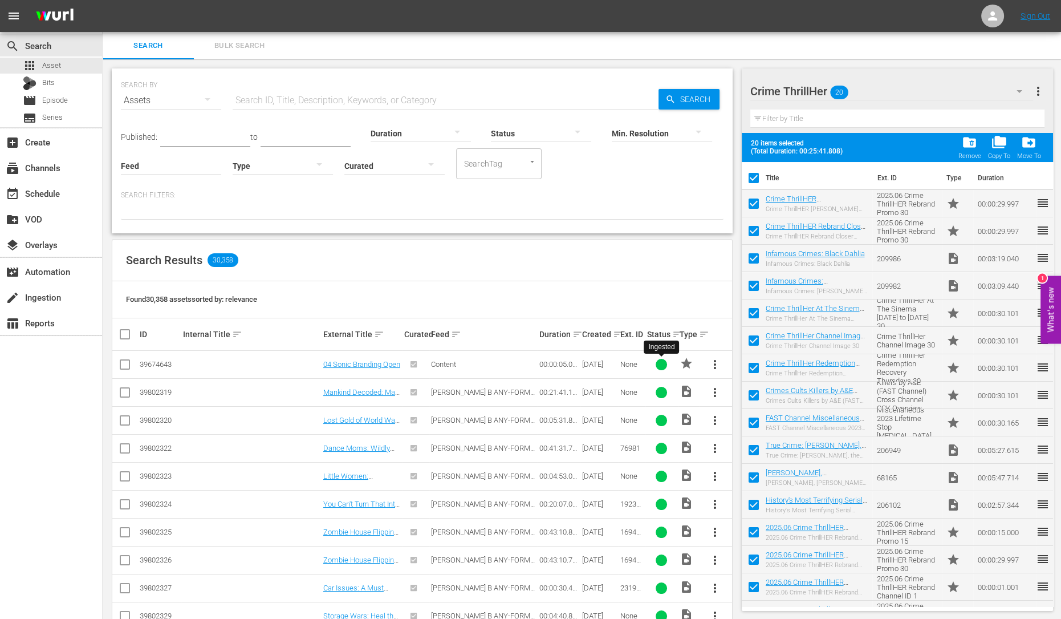
checkbox input "false"
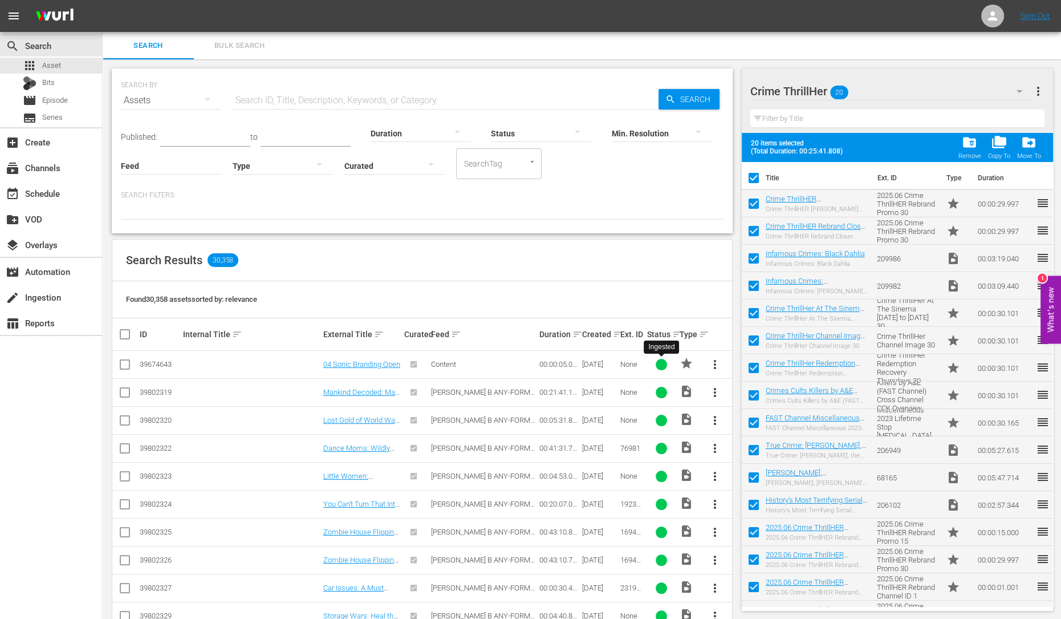
checkbox input "false"
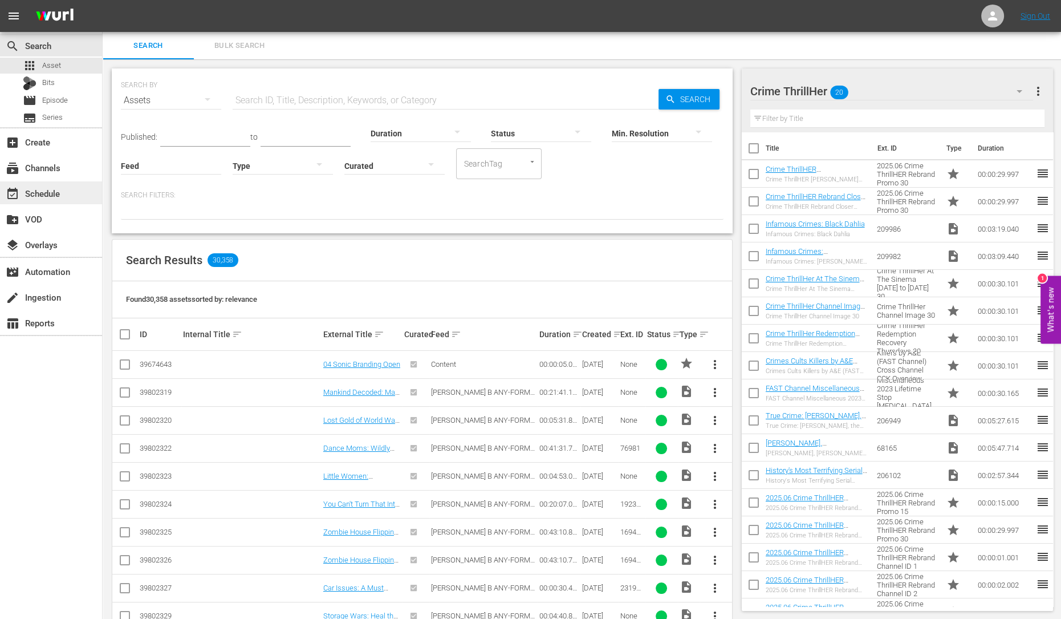
click at [66, 187] on div "event_available Schedule" at bounding box center [51, 192] width 102 height 23
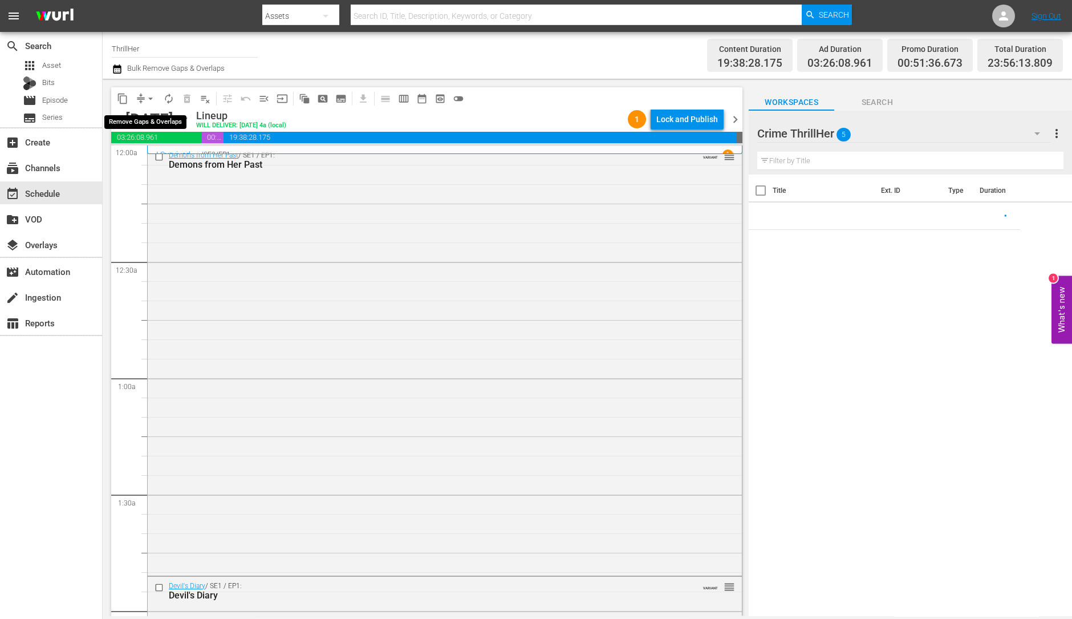
click at [150, 97] on span "arrow_drop_down" at bounding box center [150, 98] width 11 height 11
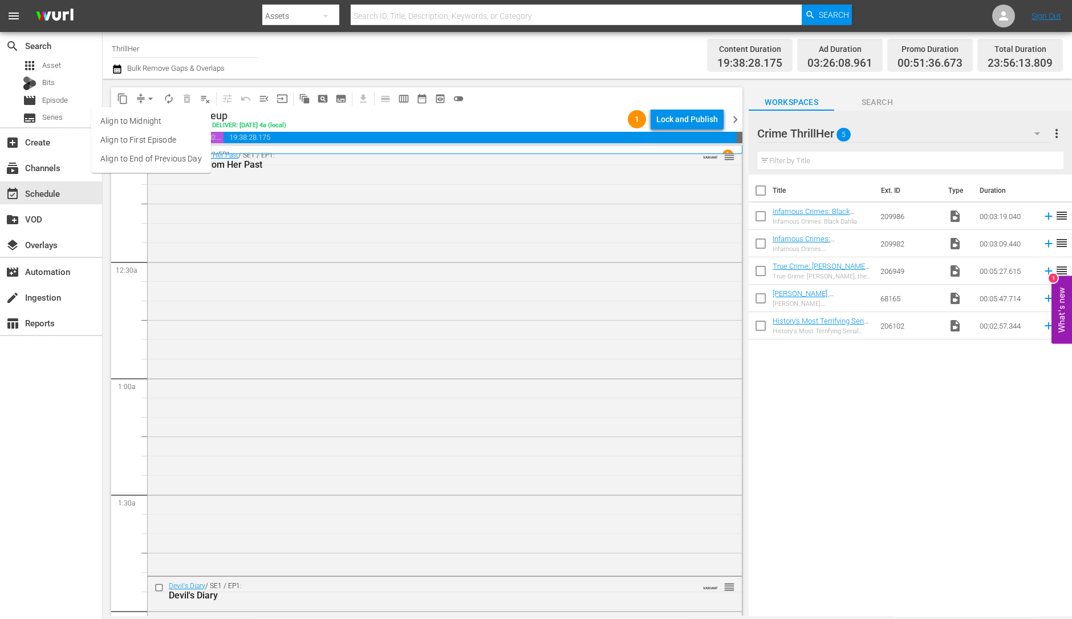
click at [156, 116] on li "Align to Midnight" at bounding box center [151, 121] width 120 height 19
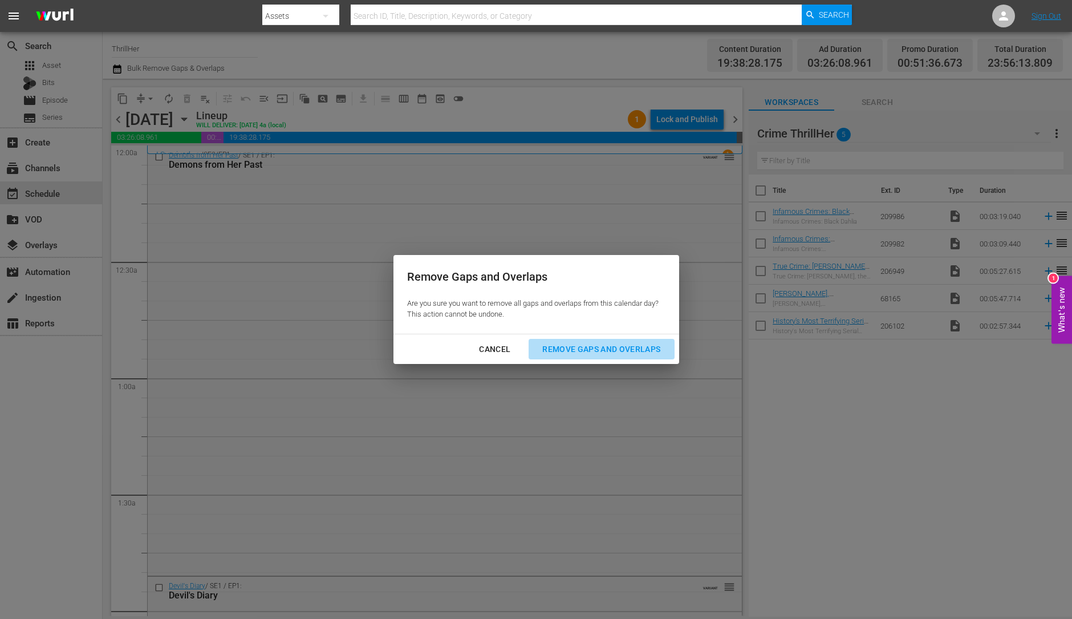
click at [643, 345] on div "Remove Gaps and Overlaps" at bounding box center [601, 349] width 136 height 14
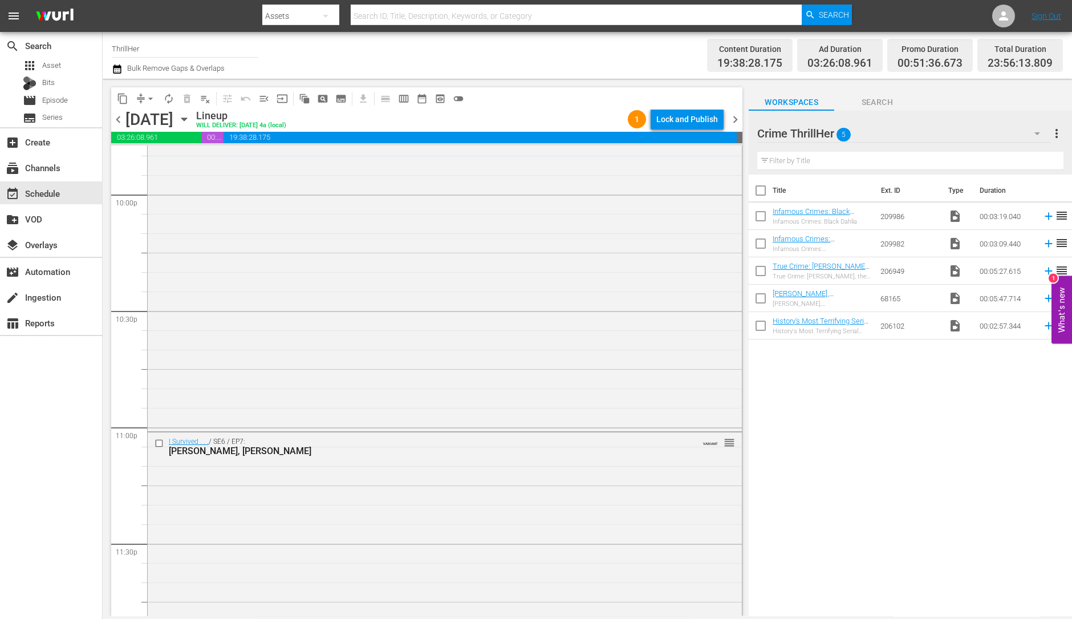
scroll to position [5113, 0]
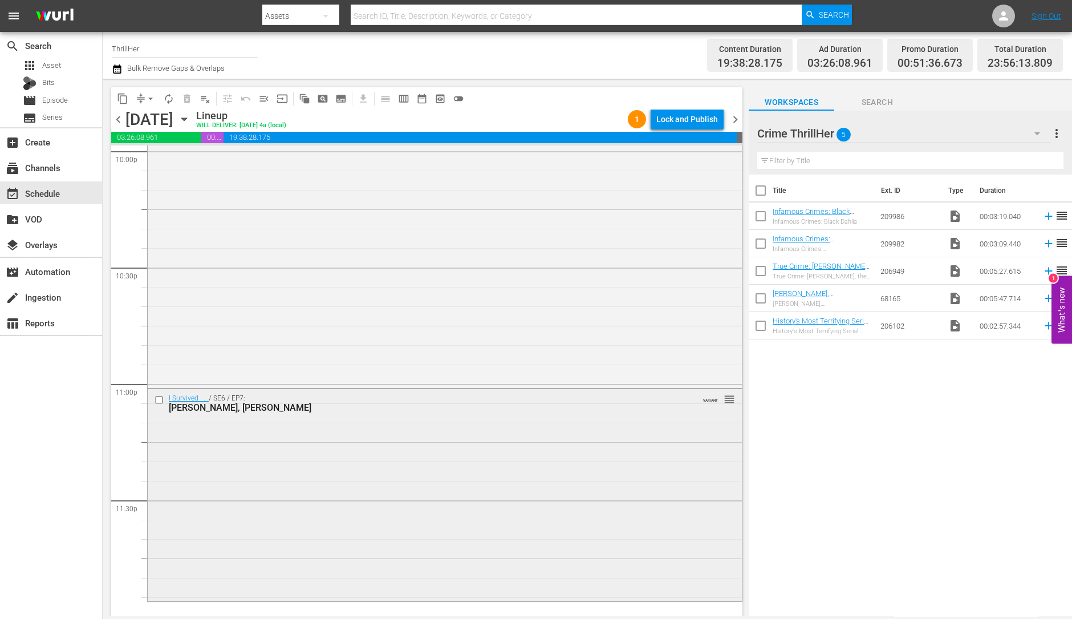
click at [431, 463] on div "I Survived . . . / SE6 / EP7: Danielle, Amy, Mark VARIANT reorder" at bounding box center [445, 493] width 594 height 209
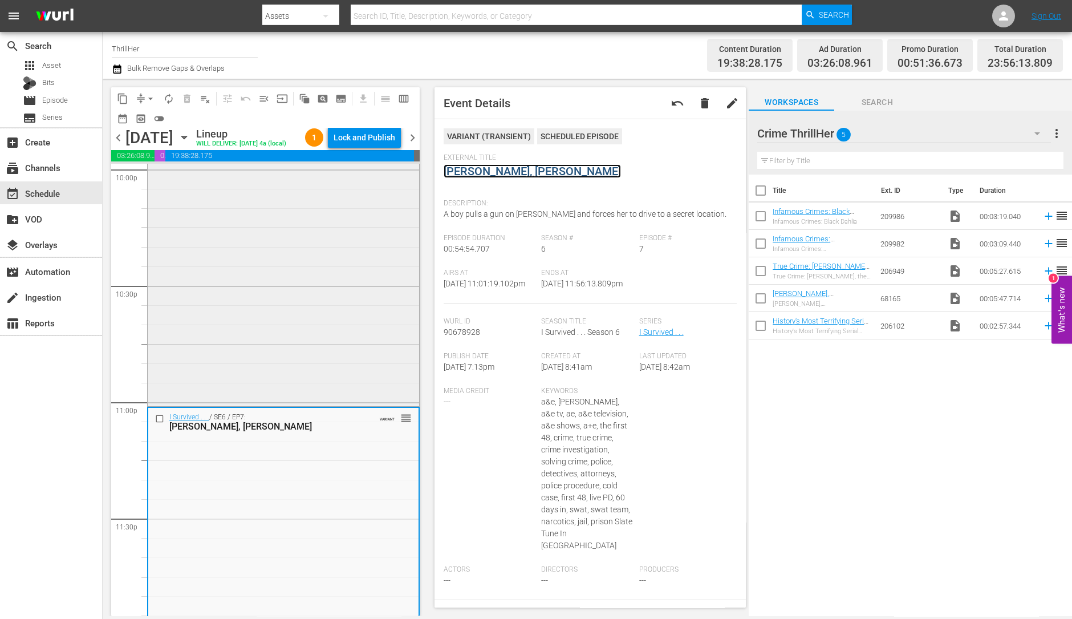
scroll to position [5131, 0]
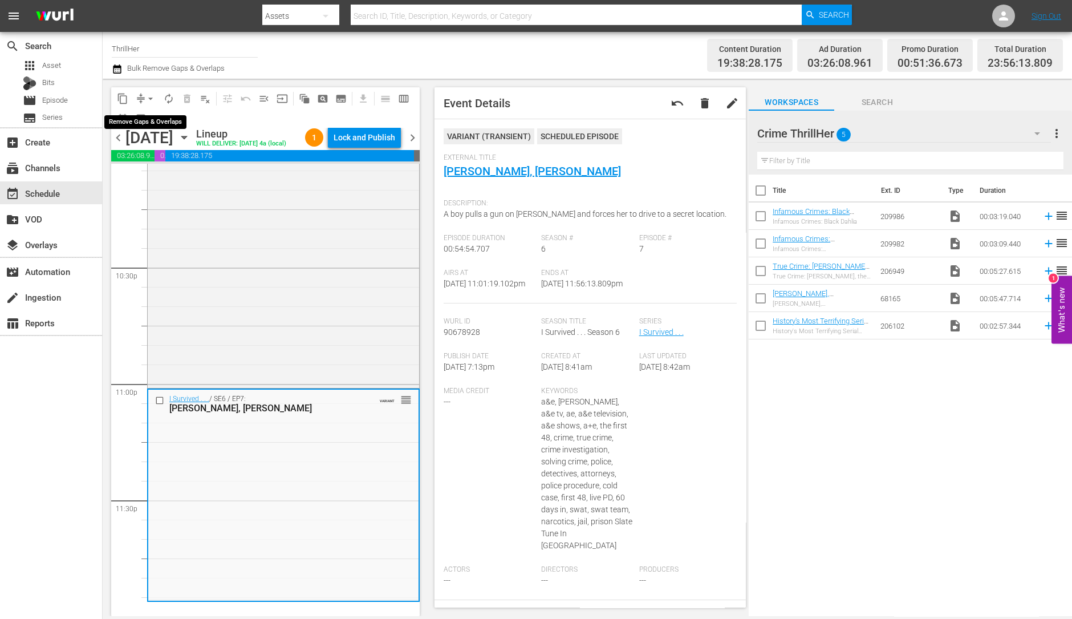
click at [144, 95] on button "arrow_drop_down" at bounding box center [150, 99] width 18 height 18
click at [148, 114] on li "Align to Midnight" at bounding box center [151, 121] width 120 height 19
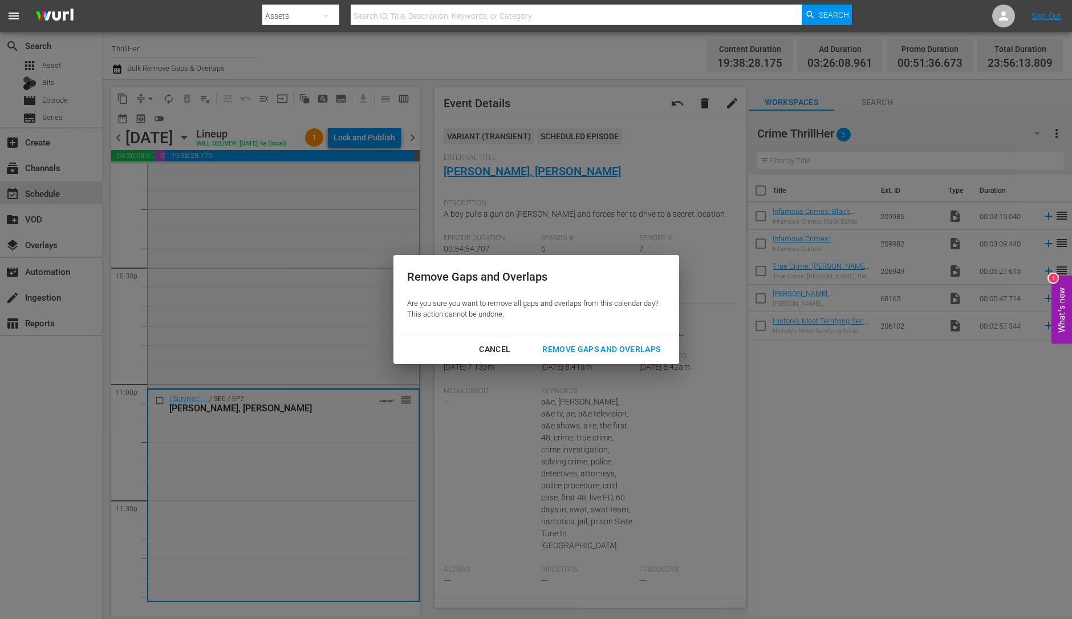
click at [579, 346] on div "Remove Gaps and Overlaps" at bounding box center [601, 349] width 136 height 14
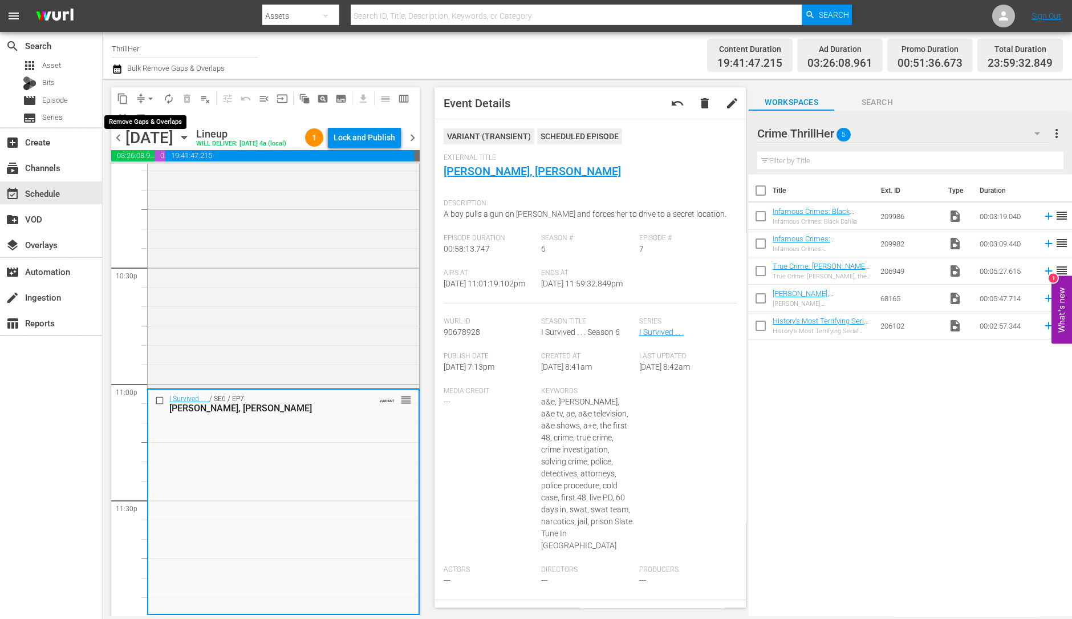
click at [151, 101] on span "arrow_drop_down" at bounding box center [150, 98] width 11 height 11
click at [148, 127] on li "Align to Midnight" at bounding box center [151, 121] width 120 height 19
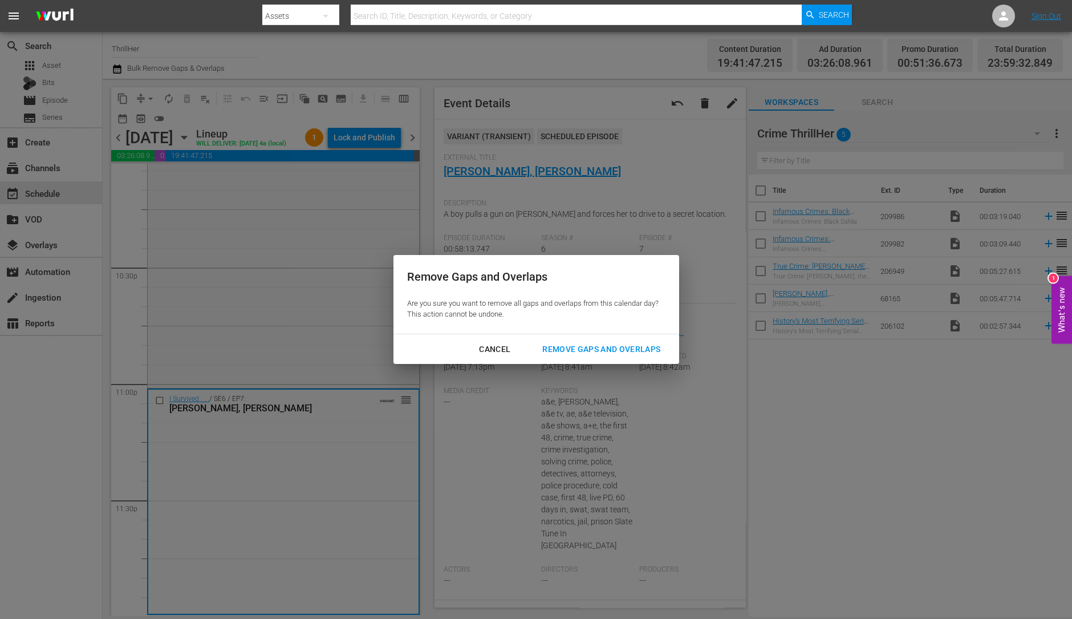
click at [622, 352] on div "Remove Gaps and Overlaps" at bounding box center [601, 349] width 136 height 14
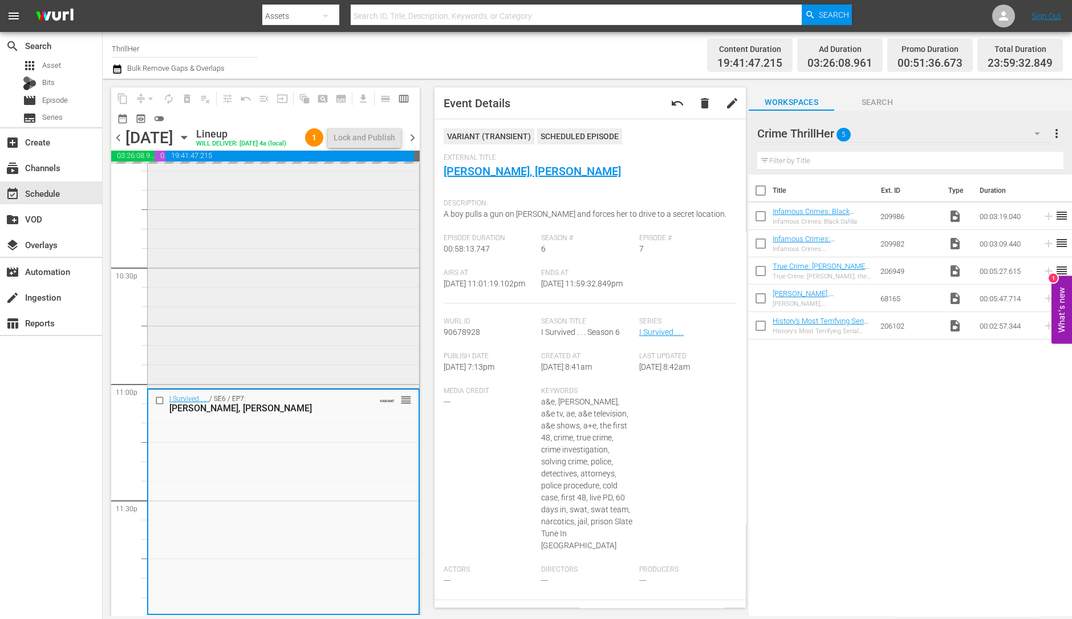
click at [302, 343] on div "ReelOne Movie / SE1 / EP1: Best Friend's Betrayal VARIANT reorder" at bounding box center [283, 179] width 271 height 413
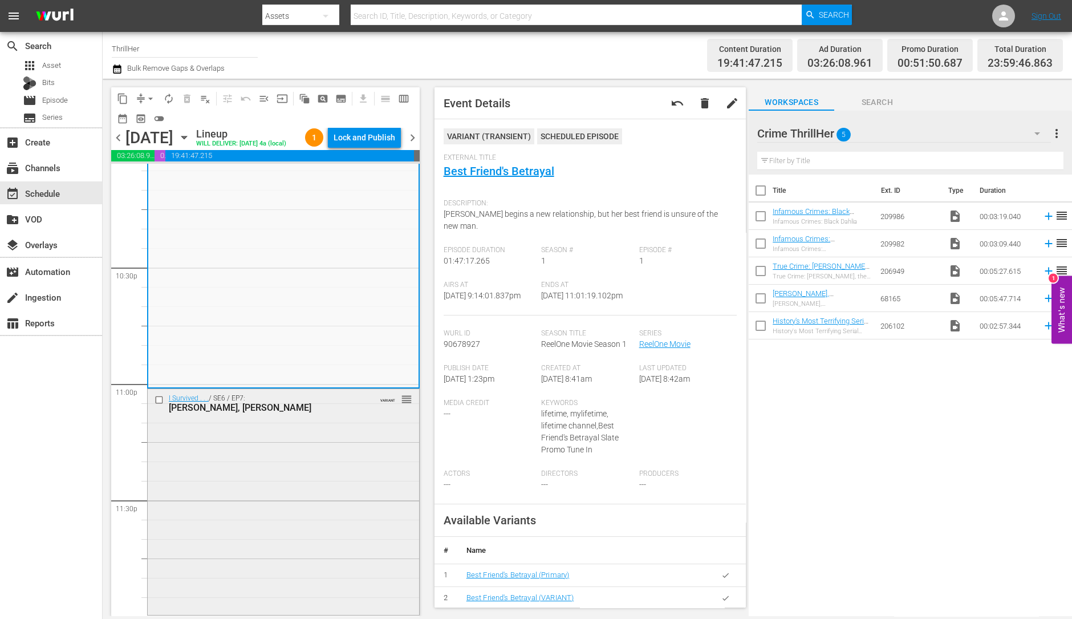
click at [268, 481] on div "I Survived . . . / SE6 / EP7: Danielle, Amy, Mark VARIANT reorder" at bounding box center [283, 501] width 271 height 224
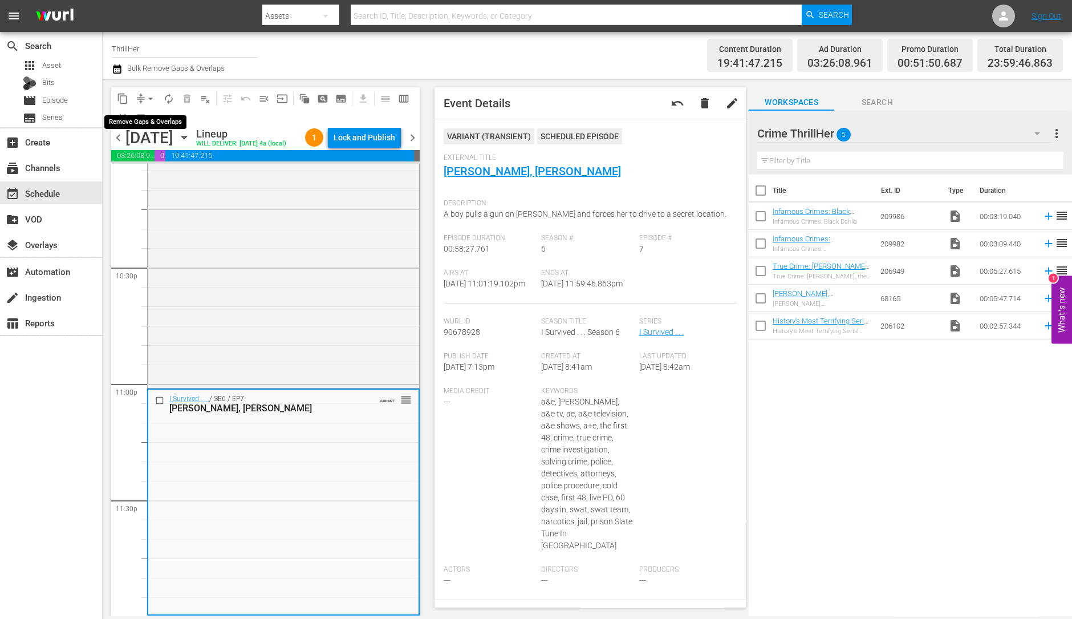
click at [145, 96] on span "arrow_drop_down" at bounding box center [150, 98] width 11 height 11
click at [140, 118] on li "Align to Midnight" at bounding box center [151, 121] width 120 height 19
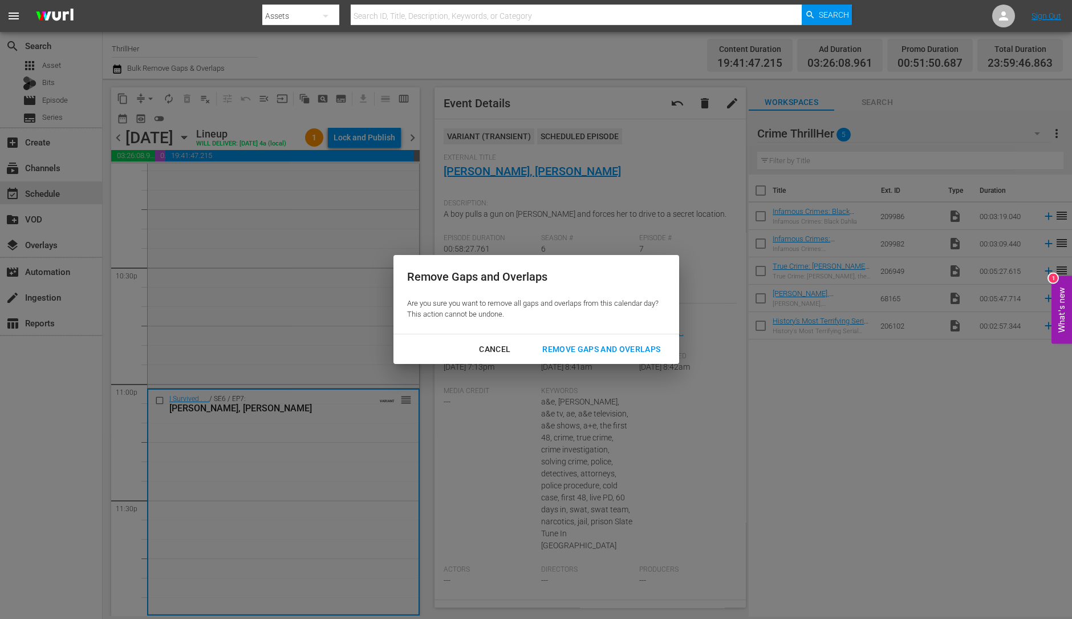
click at [607, 342] on div "Remove Gaps and Overlaps" at bounding box center [601, 349] width 136 height 14
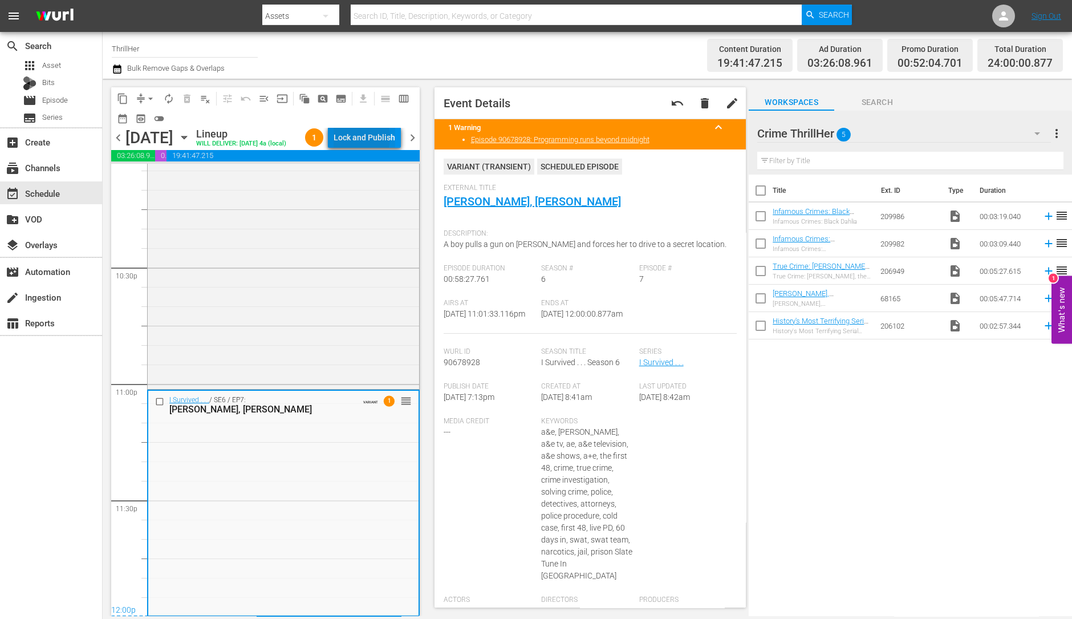
click at [350, 137] on div "Lock and Publish" at bounding box center [365, 137] width 62 height 21
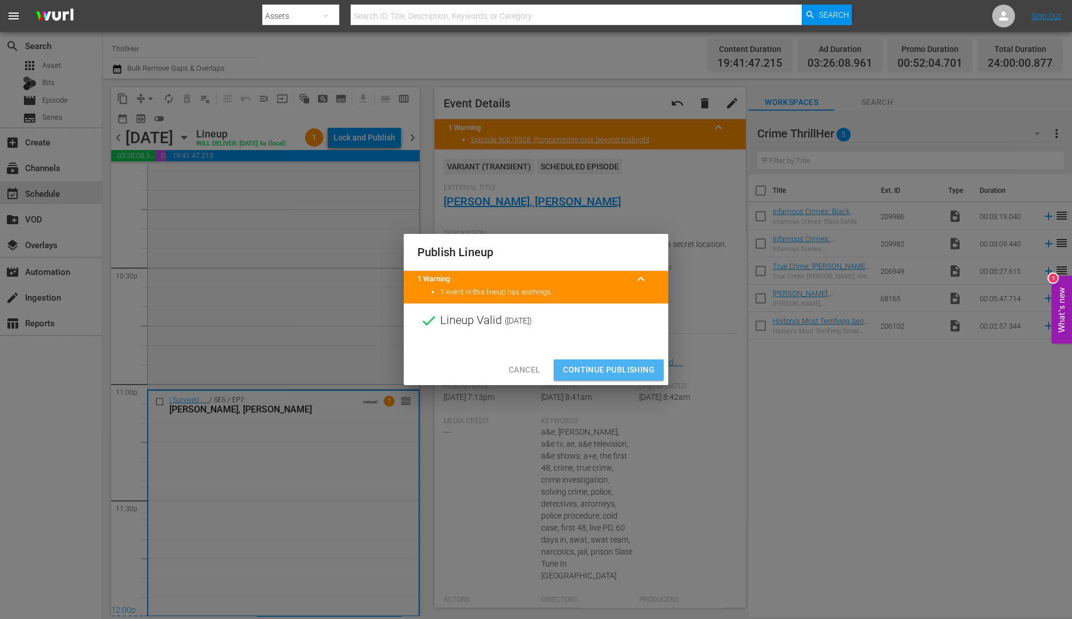
click at [631, 370] on span "Continue Publishing" at bounding box center [609, 370] width 92 height 14
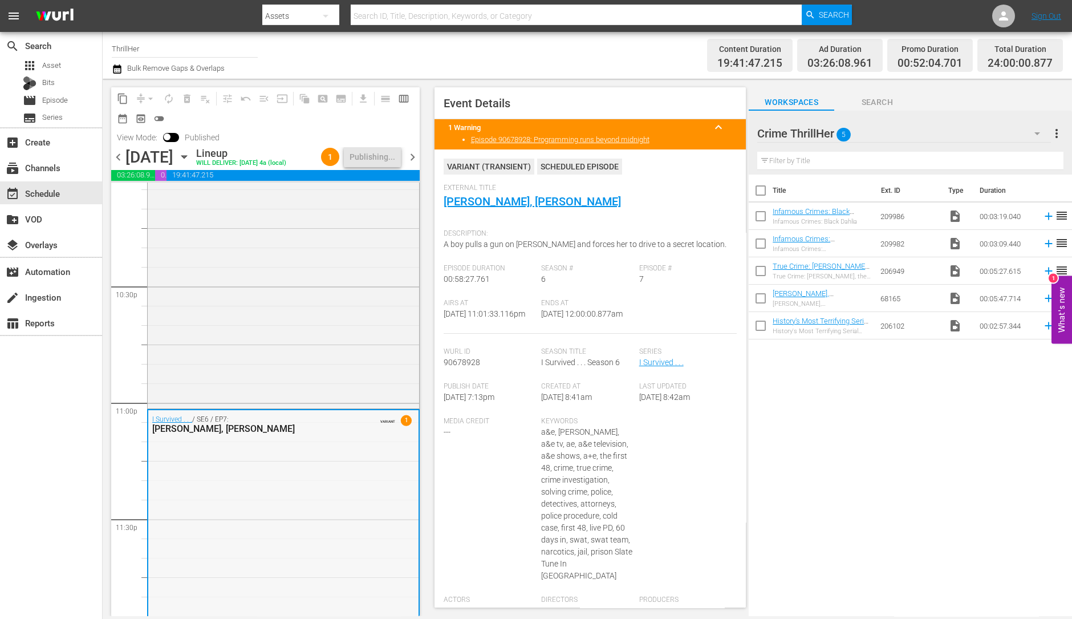
scroll to position [5150, 0]
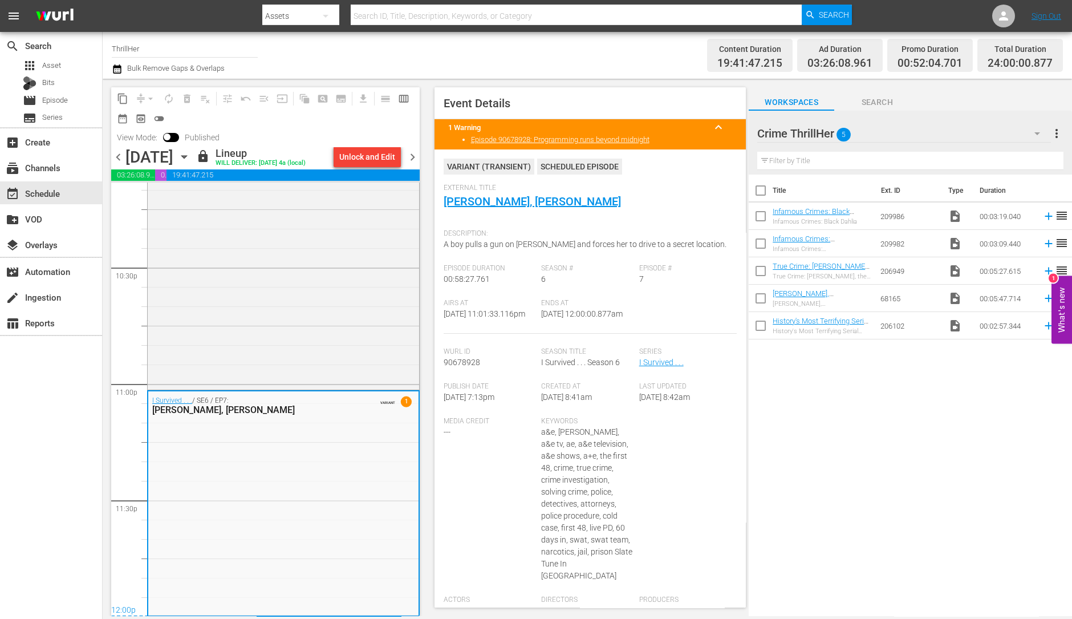
click at [415, 161] on span "chevron_right" at bounding box center [412, 157] width 14 height 14
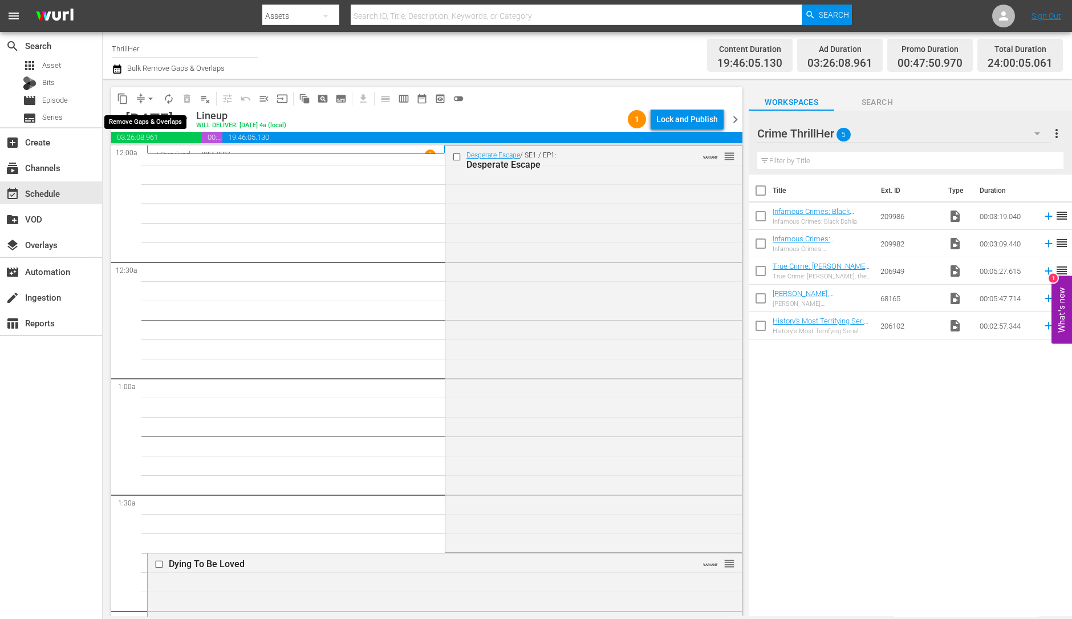
click at [149, 98] on span "arrow_drop_down" at bounding box center [150, 98] width 11 height 11
click at [152, 120] on li "Align to Midnight" at bounding box center [151, 121] width 120 height 19
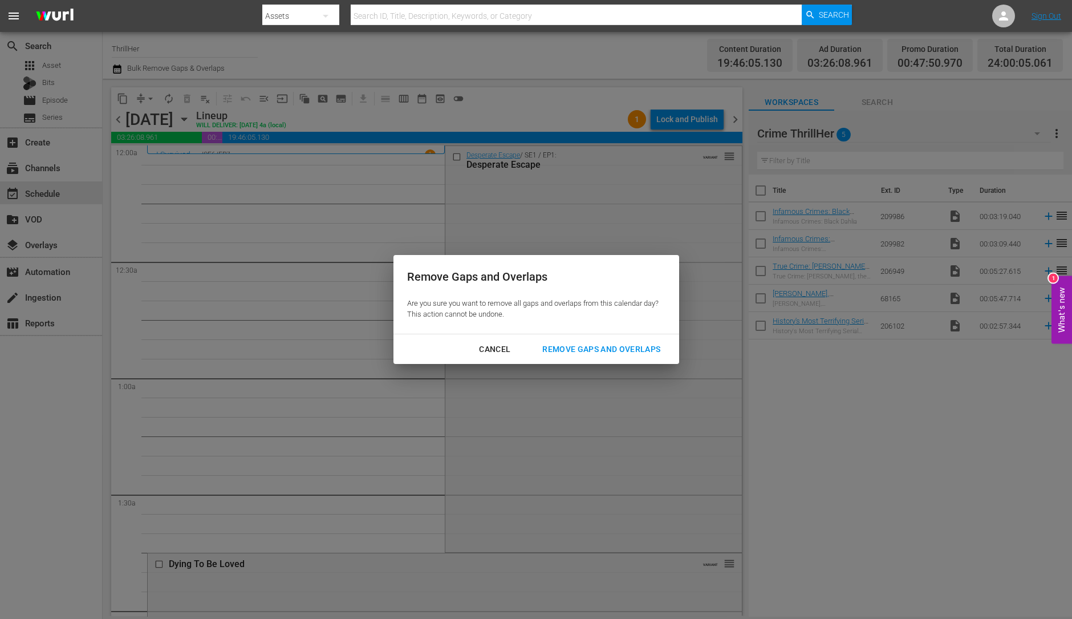
click at [604, 347] on div "Remove Gaps and Overlaps" at bounding box center [601, 349] width 136 height 14
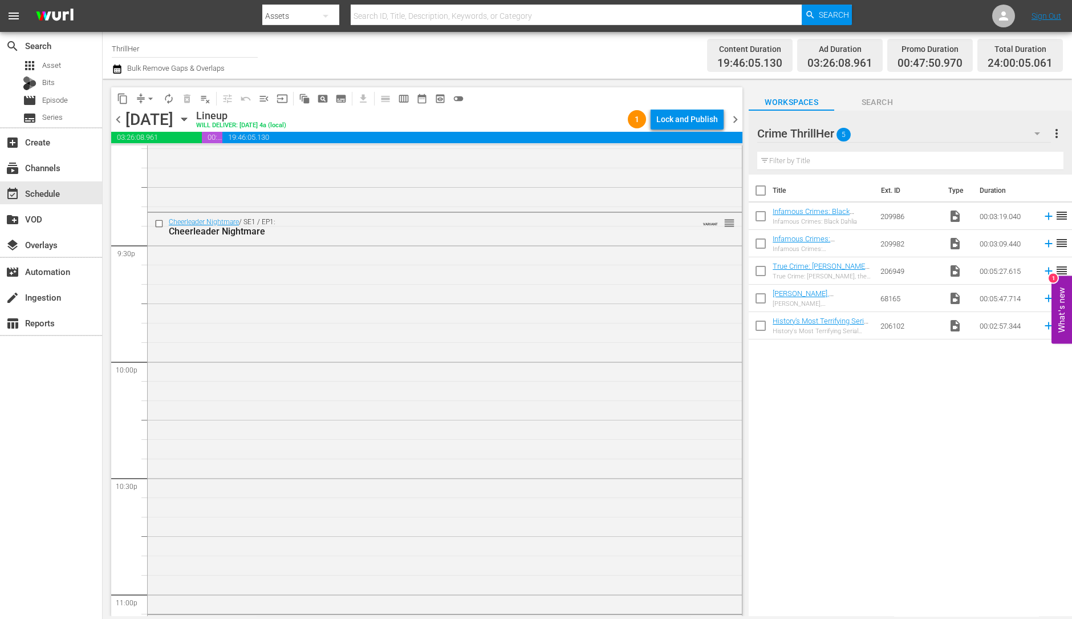
scroll to position [5113, 0]
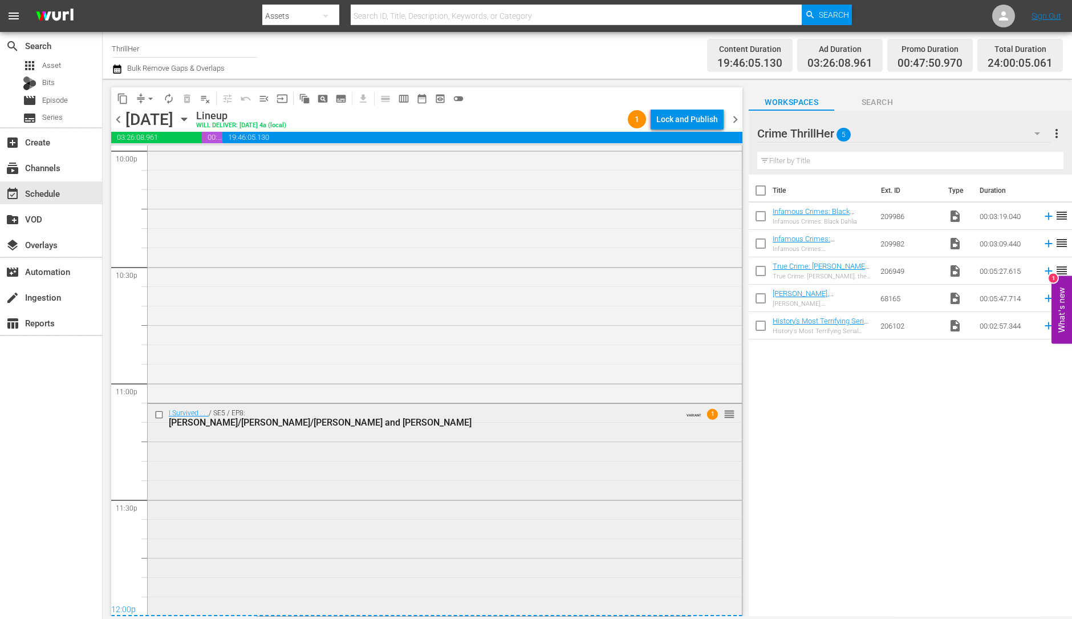
click at [474, 441] on div "I Survived . . . / SE5 / EP8: Danielle/Deborah/Gordy and Betty VARIANT 1 reorder" at bounding box center [445, 508] width 594 height 209
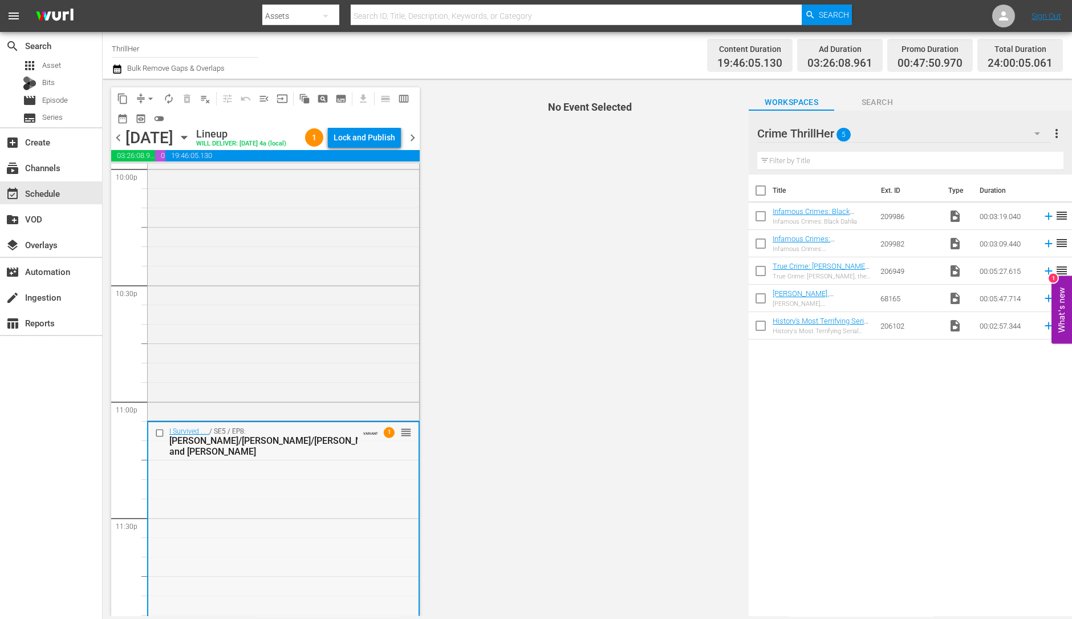
scroll to position [5131, 0]
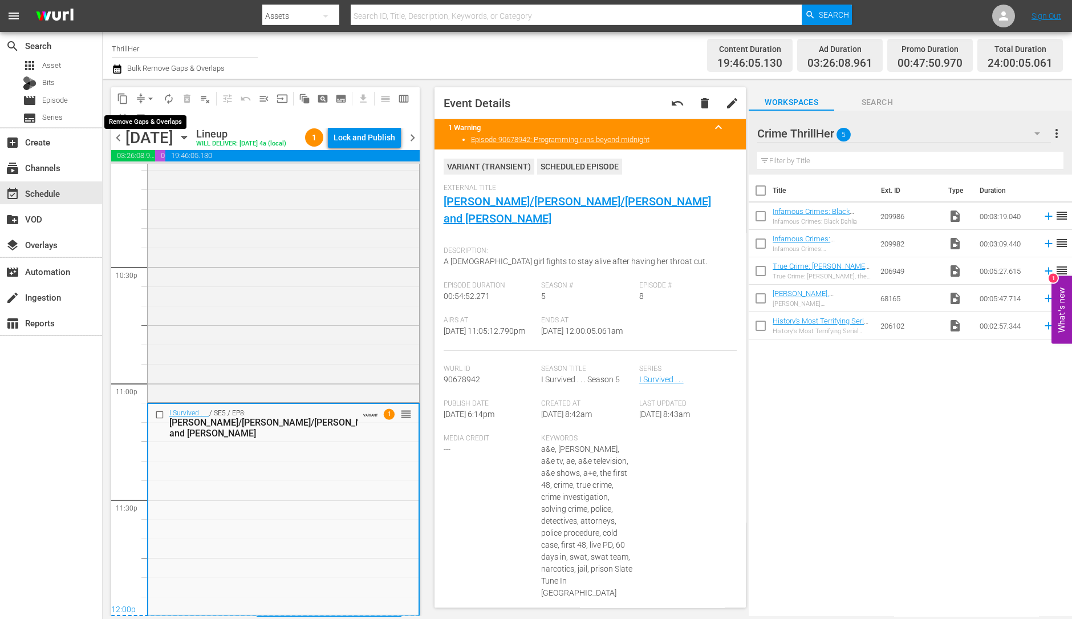
click at [148, 93] on span "arrow_drop_down" at bounding box center [150, 98] width 11 height 11
click at [148, 116] on li "Align to Midnight" at bounding box center [151, 121] width 120 height 19
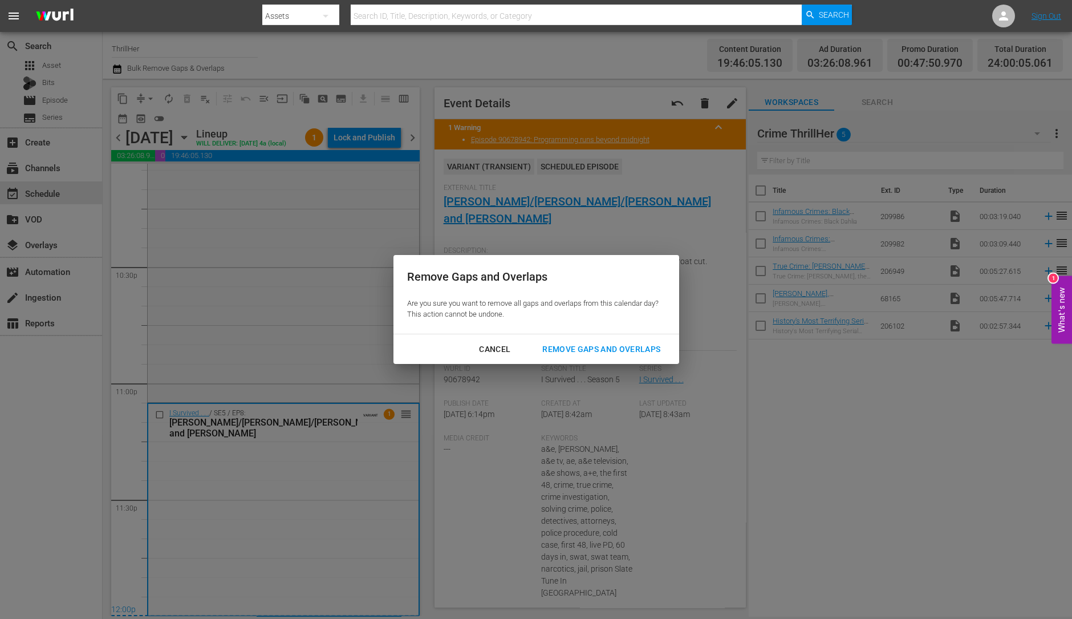
click at [580, 347] on div "Remove Gaps and Overlaps" at bounding box center [601, 349] width 136 height 14
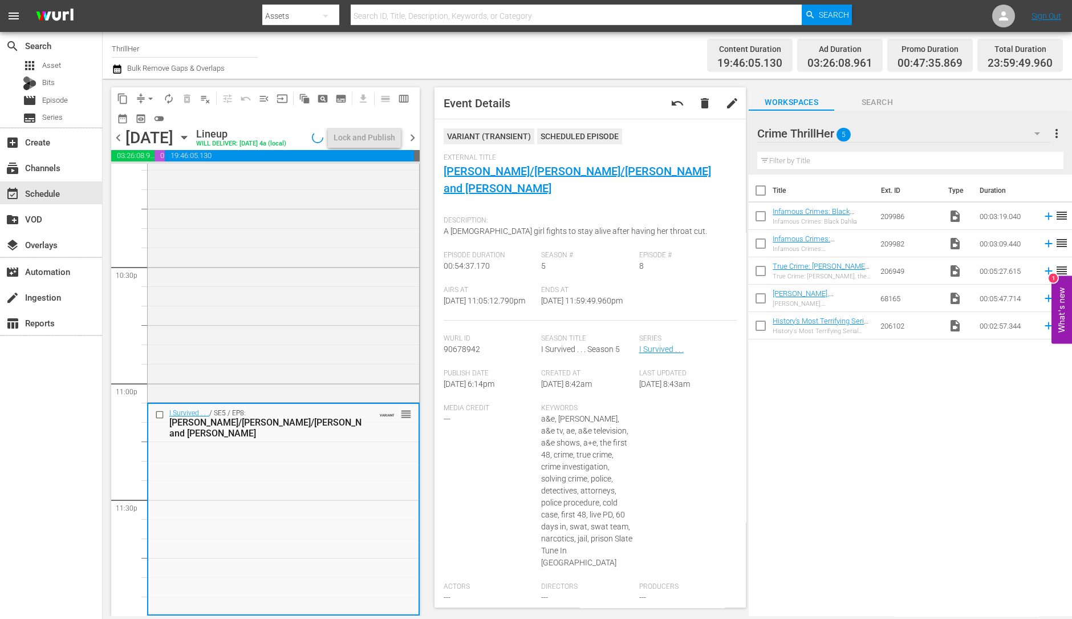
scroll to position [5131, 0]
click at [154, 95] on span "arrow_drop_down" at bounding box center [150, 98] width 11 height 11
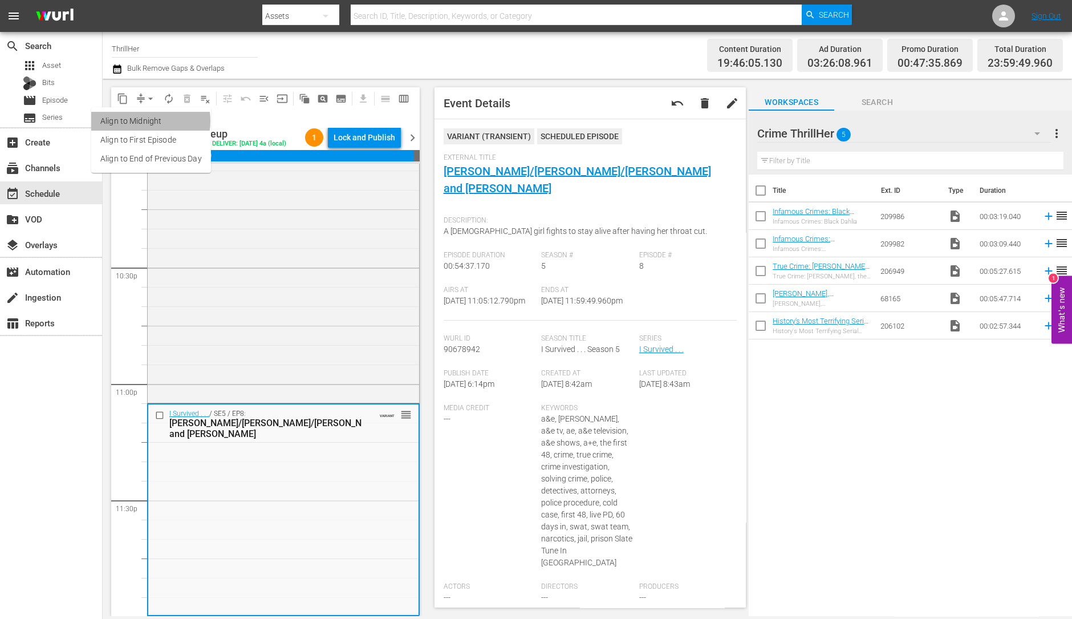
click at [143, 121] on li "Align to Midnight" at bounding box center [151, 121] width 120 height 19
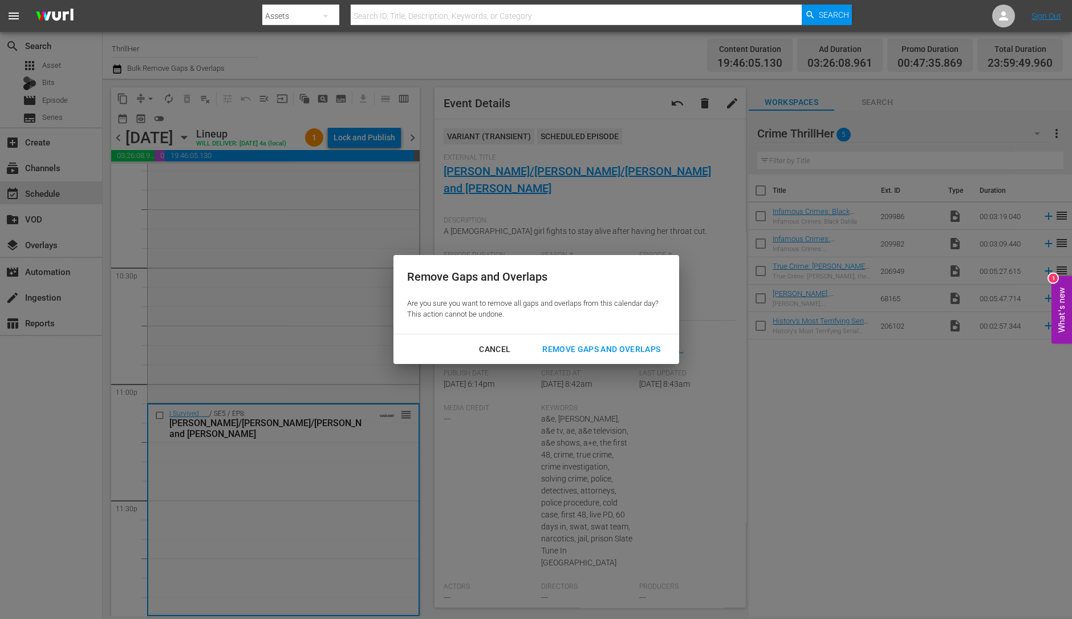
click at [585, 357] on button "Remove Gaps and Overlaps" at bounding box center [601, 349] width 145 height 21
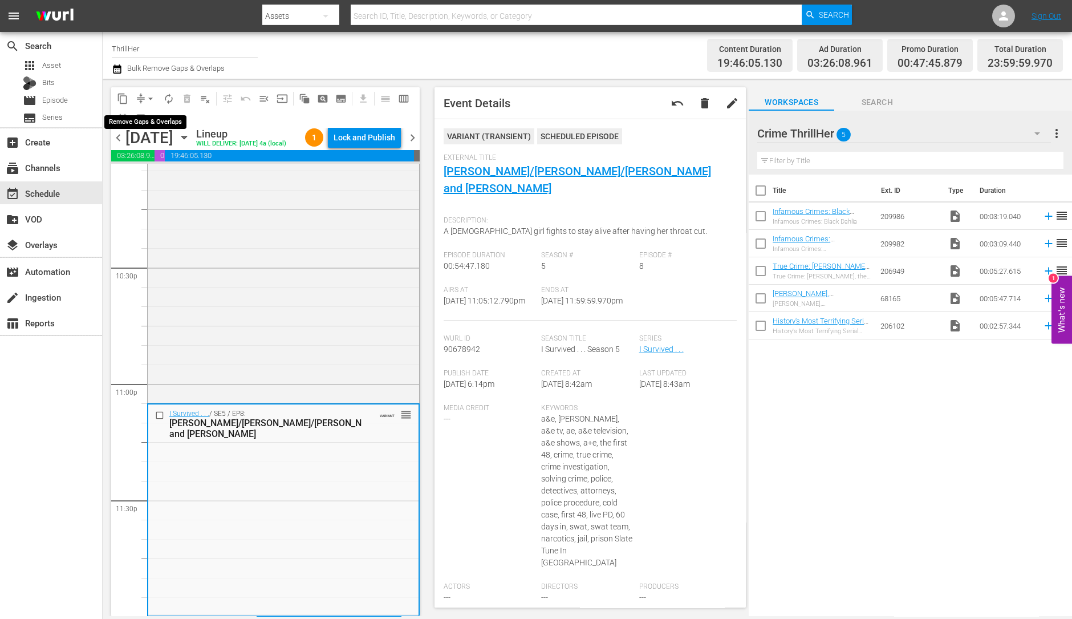
click at [151, 95] on span "arrow_drop_down" at bounding box center [150, 98] width 11 height 11
click at [164, 117] on li "Align to Midnight" at bounding box center [151, 121] width 120 height 19
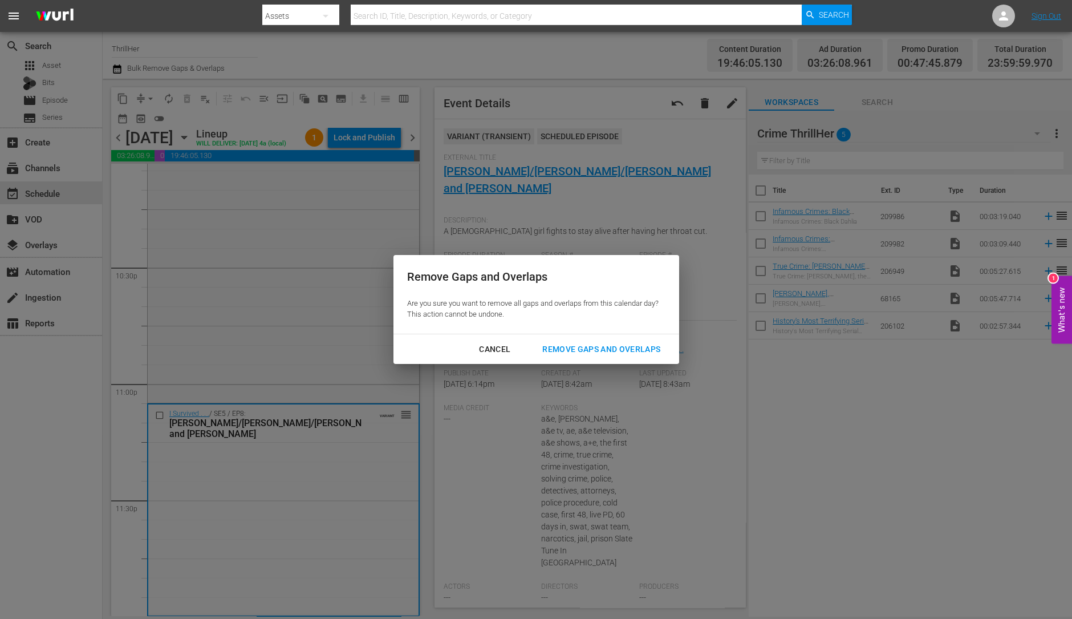
click at [622, 344] on div "Remove Gaps and Overlaps" at bounding box center [601, 349] width 136 height 14
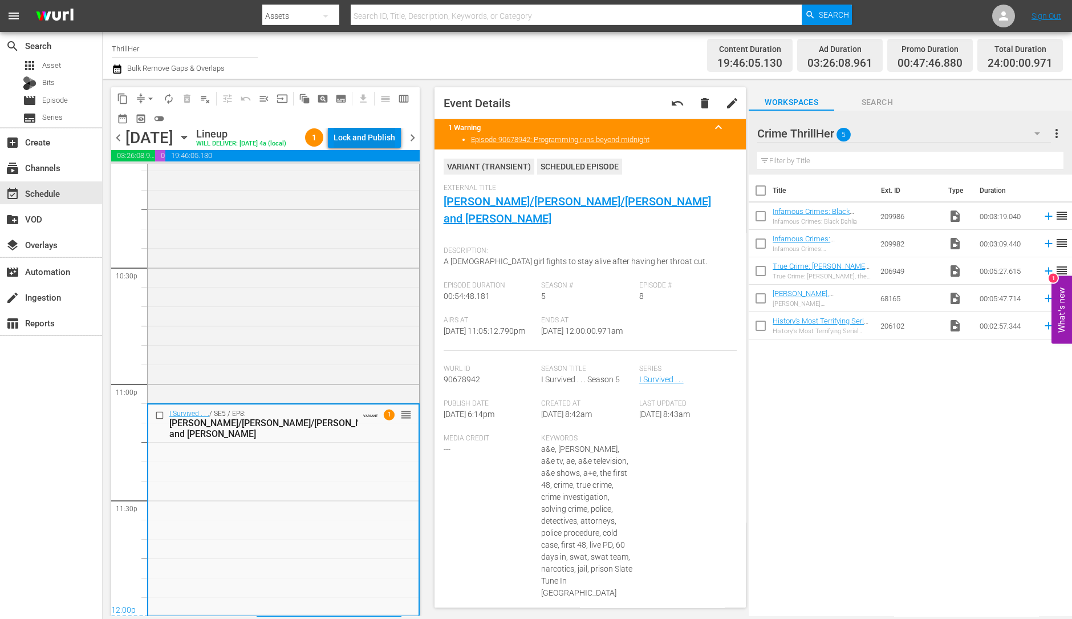
click at [372, 132] on div "Lock and Publish" at bounding box center [365, 137] width 62 height 21
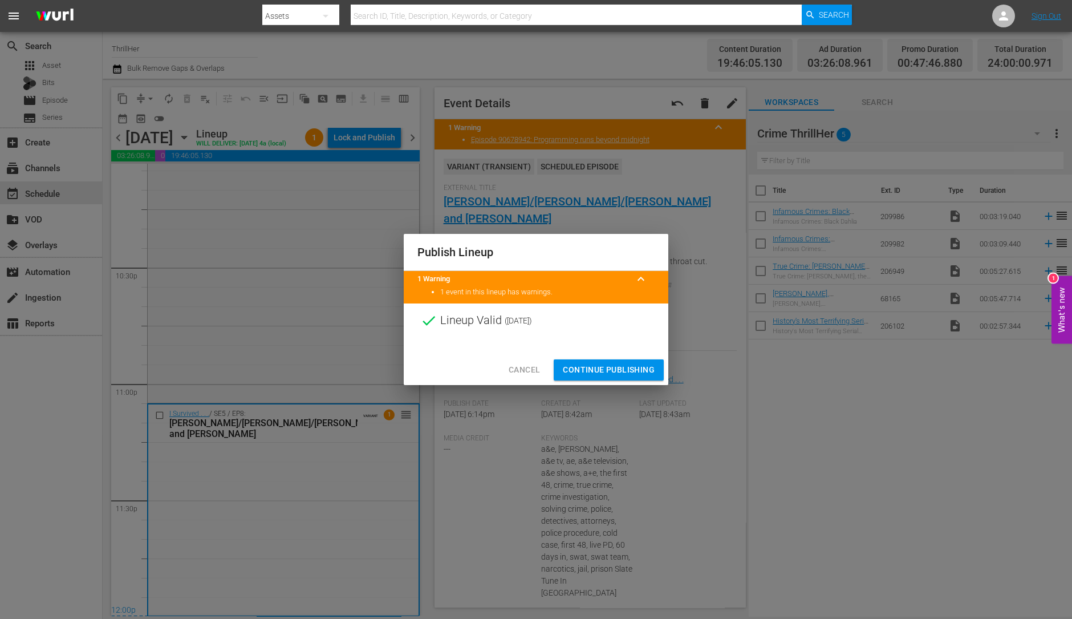
click at [606, 366] on span "Continue Publishing" at bounding box center [609, 370] width 92 height 14
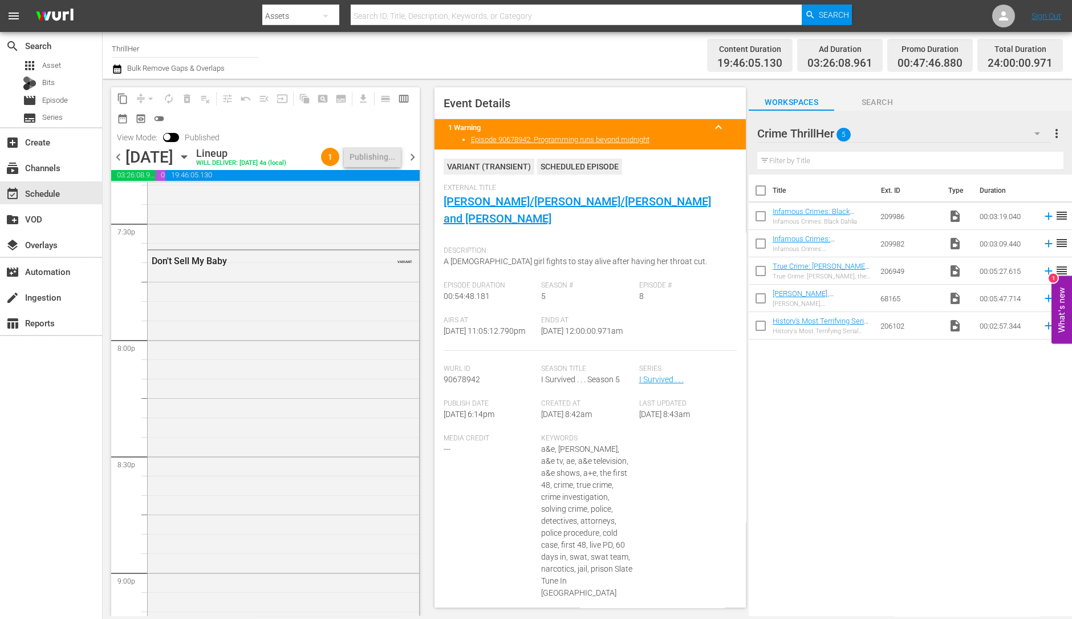
scroll to position [5150, 0]
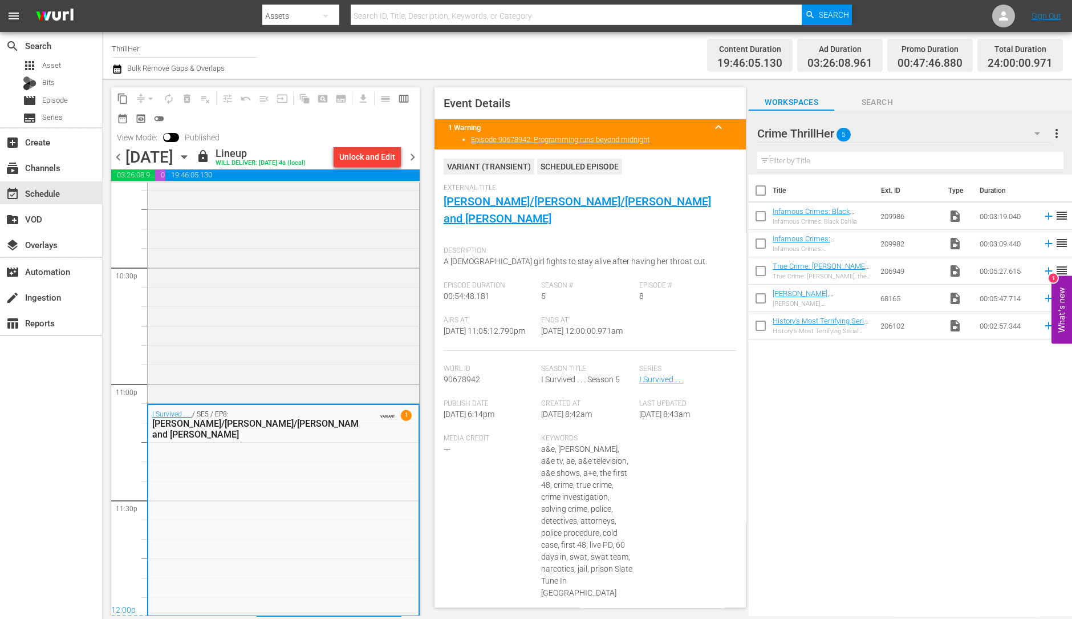
click at [408, 158] on span "chevron_right" at bounding box center [412, 157] width 14 height 14
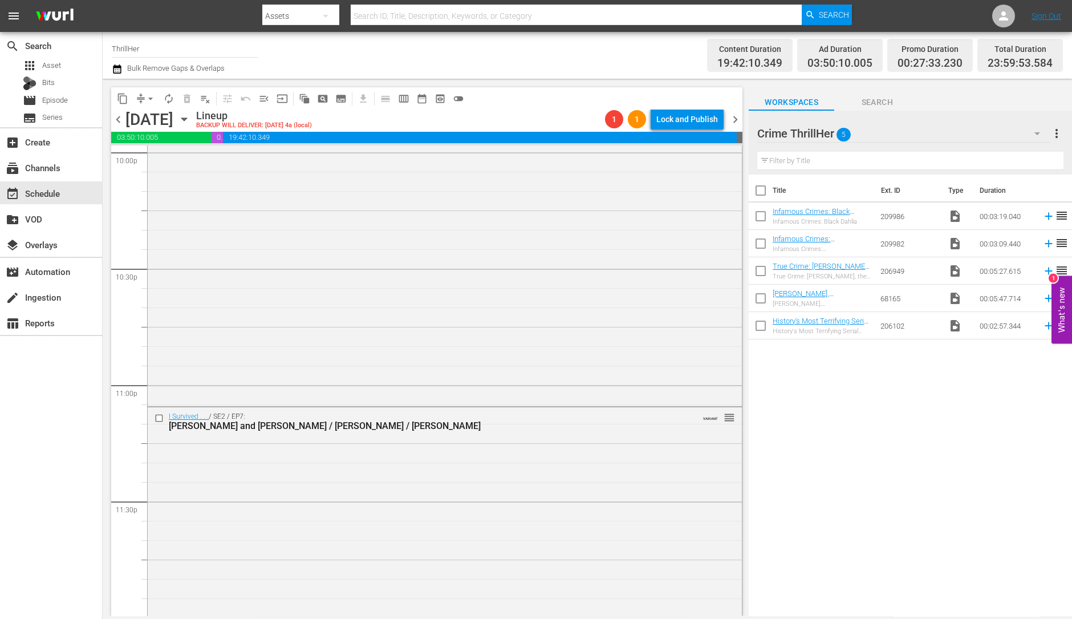
scroll to position [5072, 0]
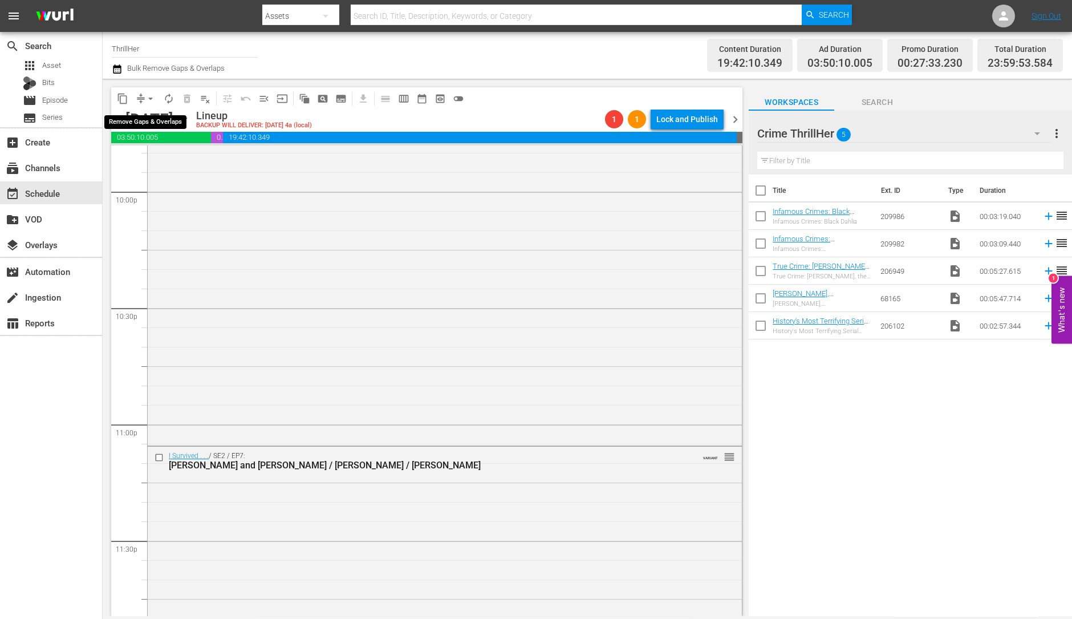
click at [148, 97] on span "arrow_drop_down" at bounding box center [150, 98] width 11 height 11
click at [156, 120] on li "Align to Midnight" at bounding box center [151, 121] width 120 height 19
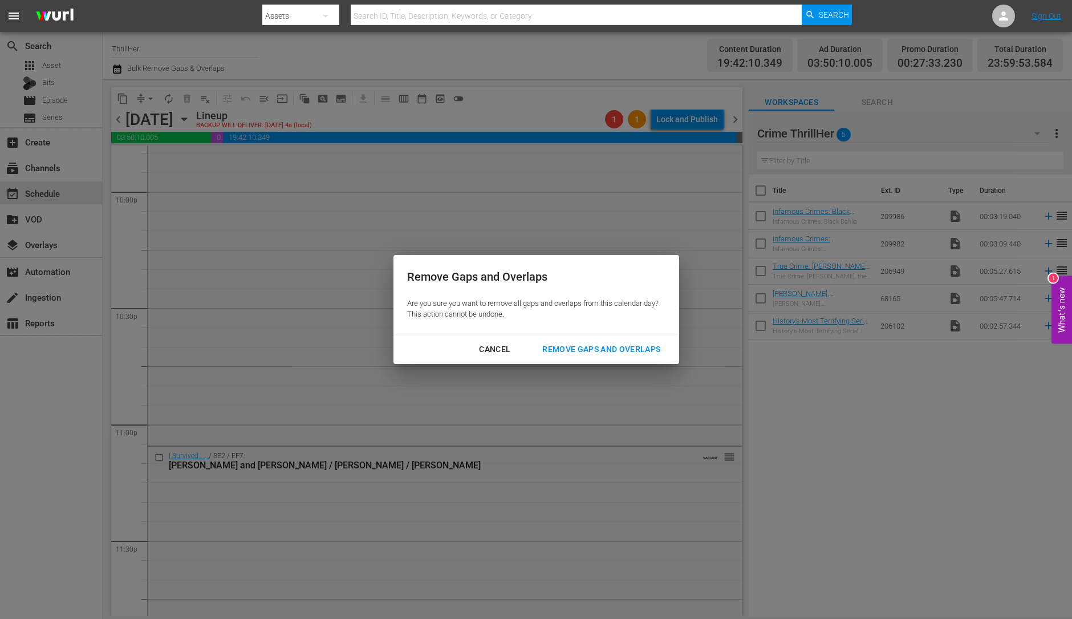
click at [606, 348] on div "Remove Gaps and Overlaps" at bounding box center [601, 349] width 136 height 14
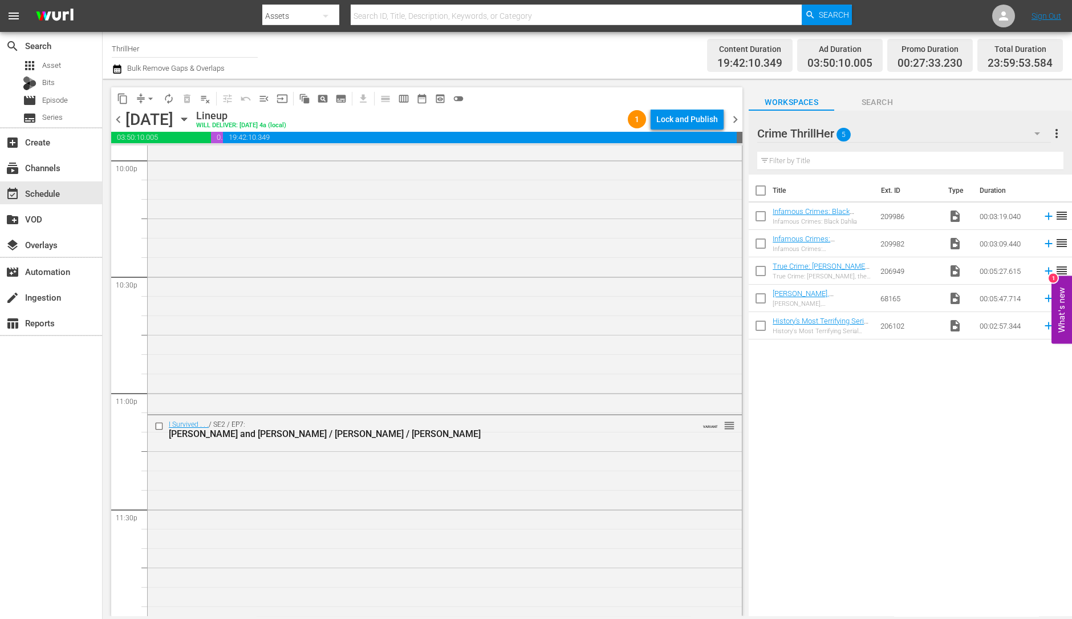
scroll to position [5113, 0]
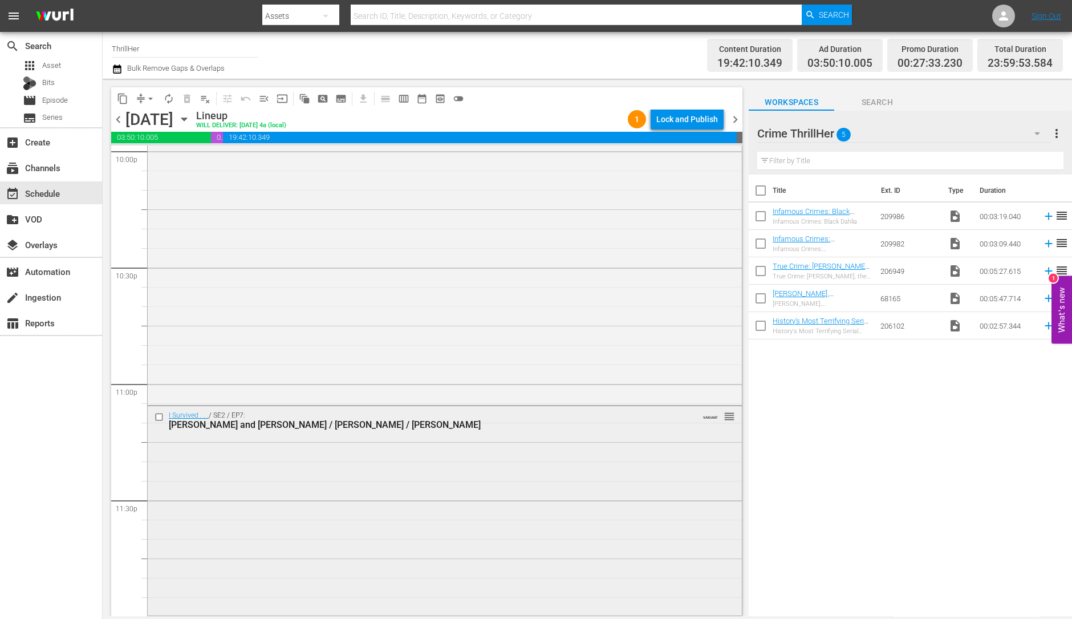
click at [337, 452] on div "I Survived . . . / SE2 / EP7: Darren and Chastity / Ryan / Julie VARIANT reorder" at bounding box center [445, 509] width 594 height 207
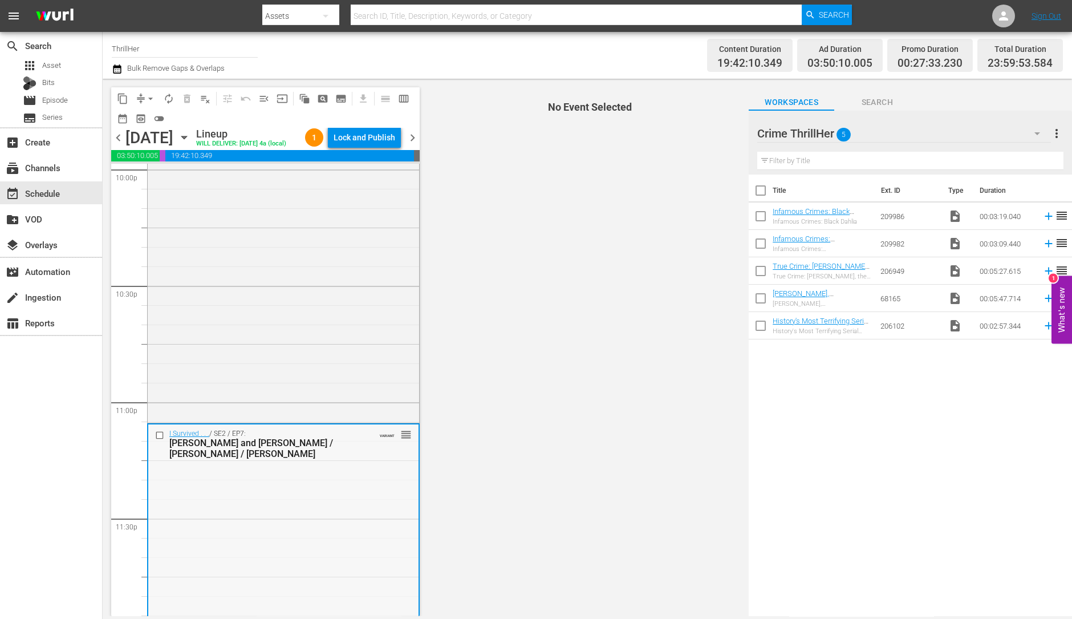
scroll to position [5149, 0]
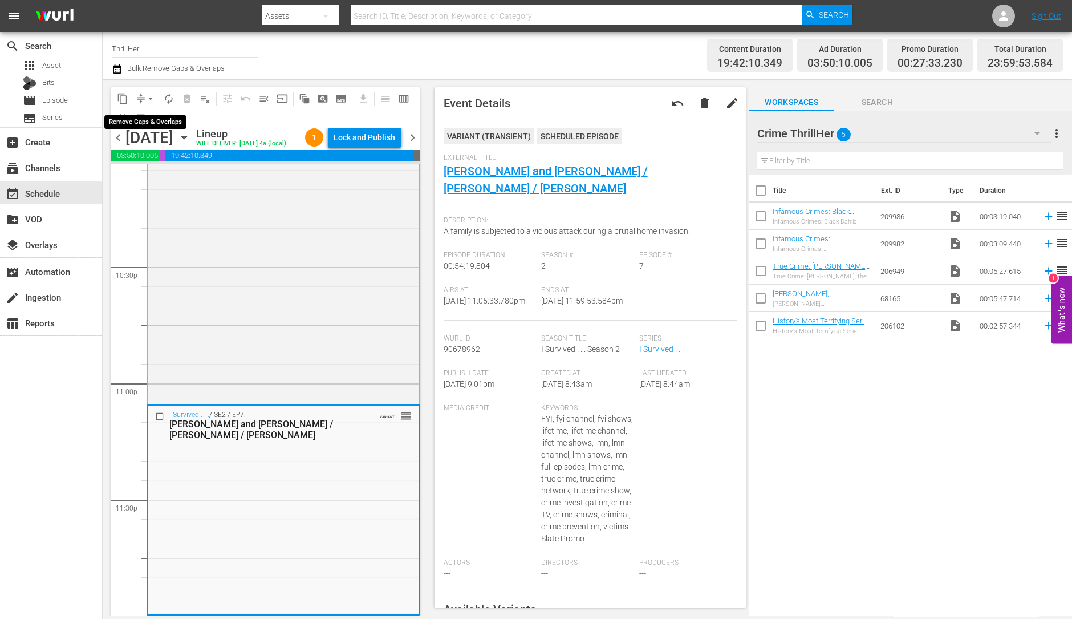
click at [146, 91] on button "arrow_drop_down" at bounding box center [150, 99] width 18 height 18
click at [152, 121] on li "Align to Midnight" at bounding box center [151, 121] width 120 height 19
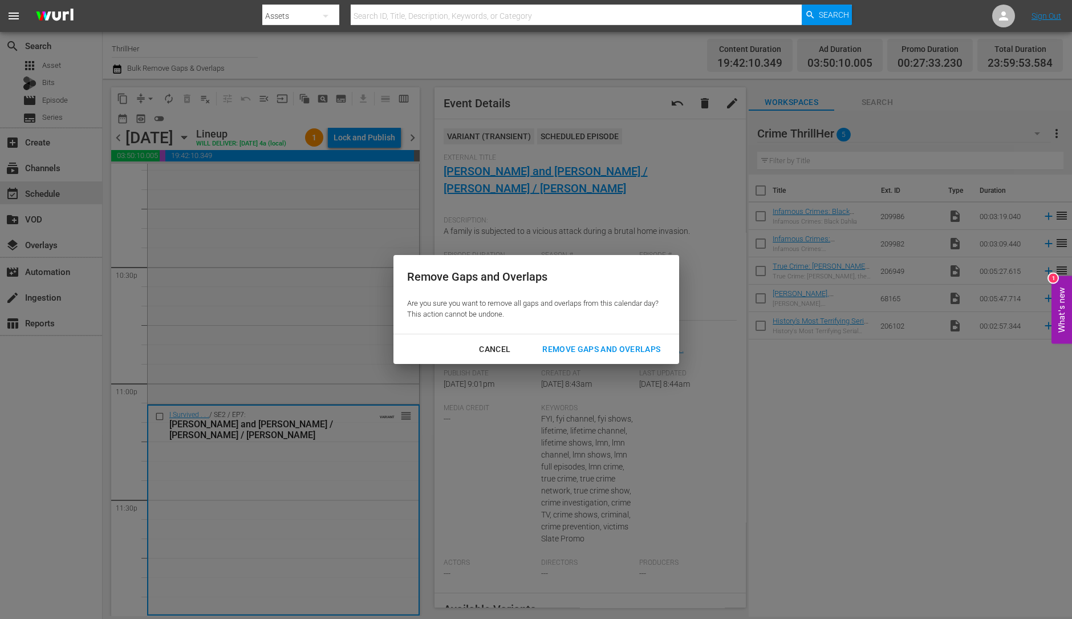
click at [590, 350] on div "Remove Gaps and Overlaps" at bounding box center [601, 349] width 136 height 14
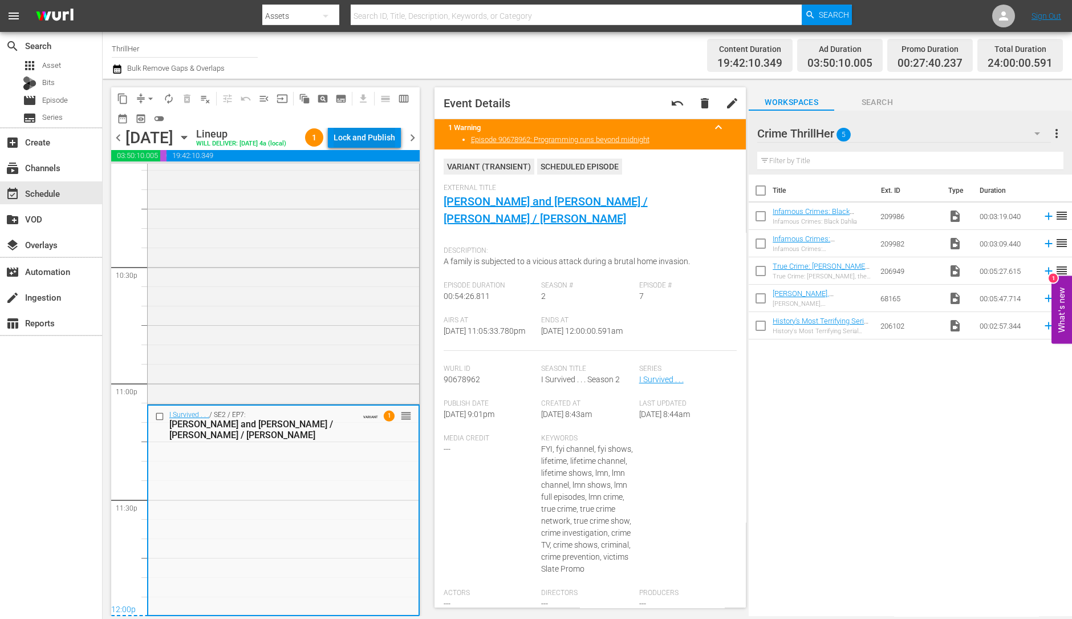
click at [369, 136] on div "Lock and Publish" at bounding box center [365, 137] width 62 height 21
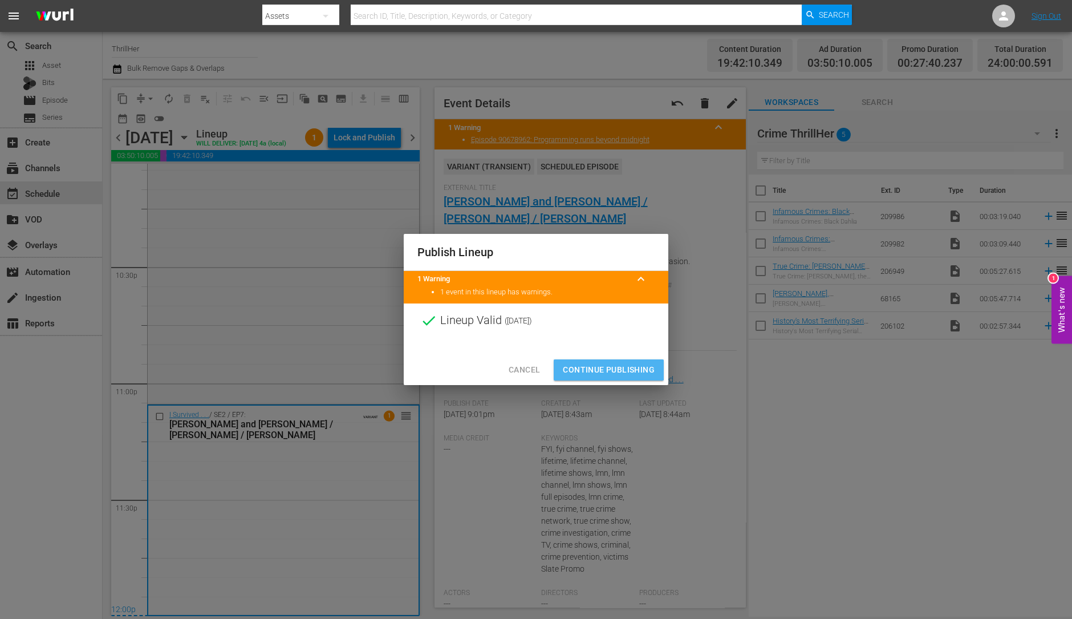
click at [603, 369] on span "Continue Publishing" at bounding box center [609, 370] width 92 height 14
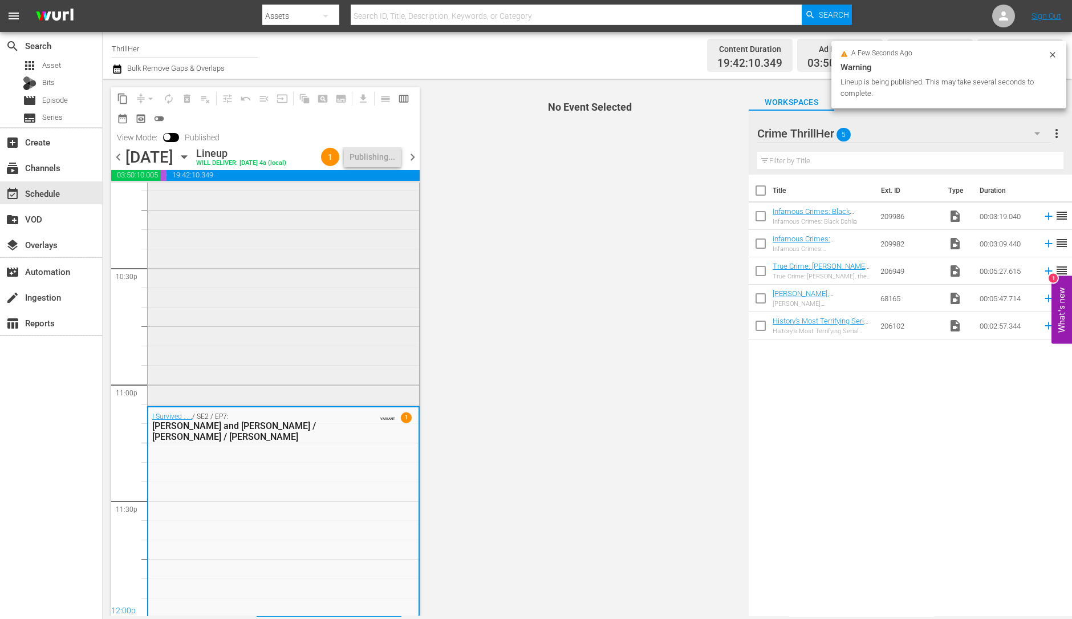
scroll to position [5150, 0]
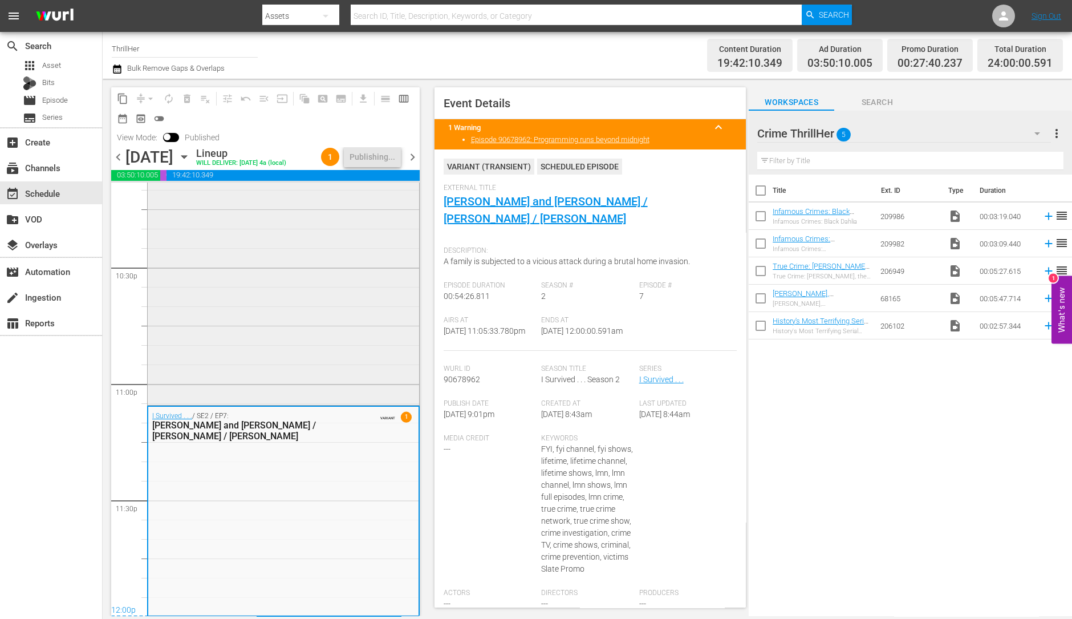
click at [312, 395] on div "Deadly Excursion VARIANT" at bounding box center [283, 194] width 271 height 417
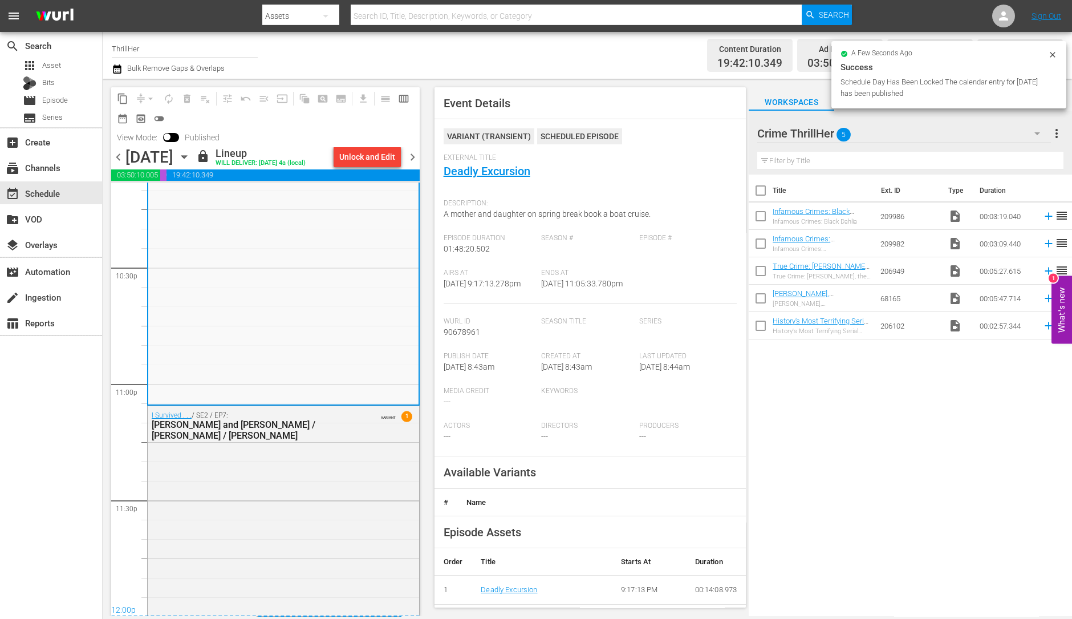
click at [411, 153] on span "chevron_right" at bounding box center [412, 157] width 14 height 14
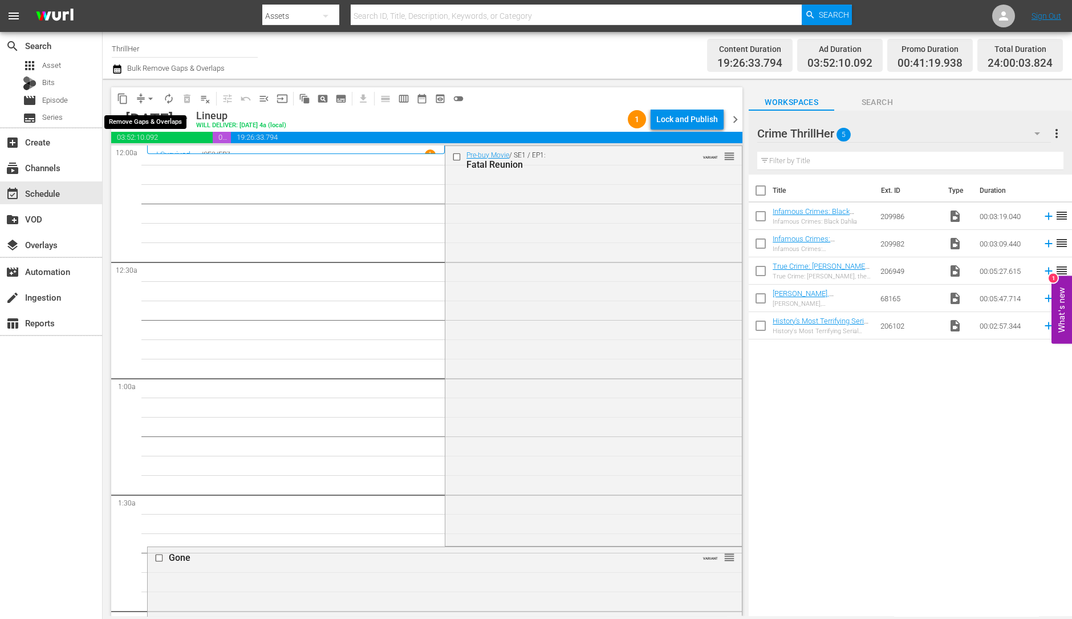
click at [151, 98] on span "arrow_drop_down" at bounding box center [150, 98] width 11 height 11
click at [145, 117] on li "Align to Midnight" at bounding box center [151, 121] width 120 height 19
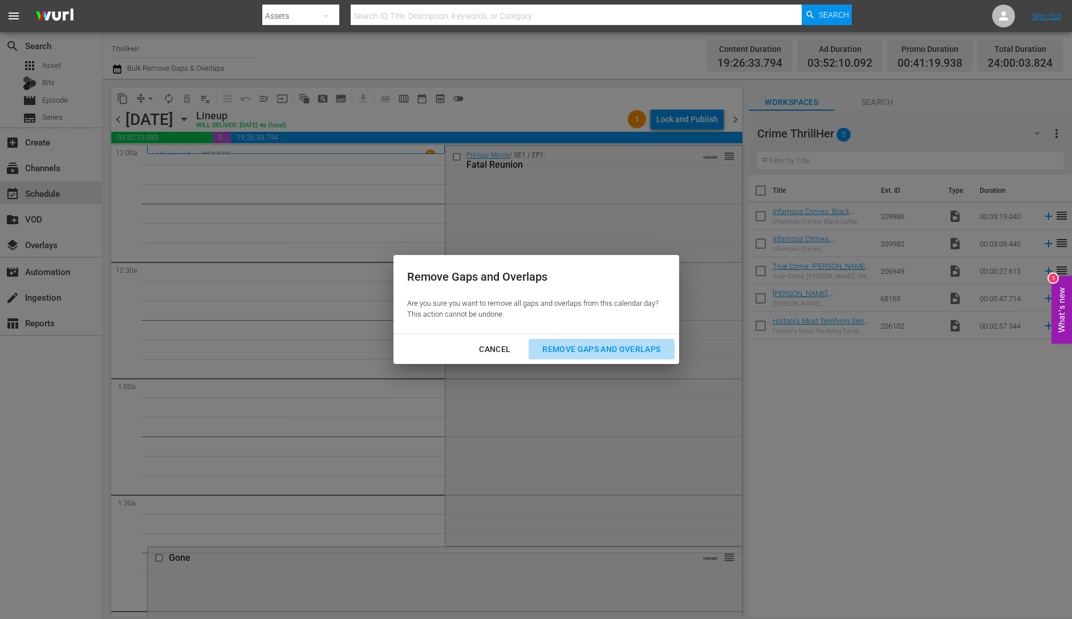
click at [635, 340] on button "Remove Gaps and Overlaps" at bounding box center [601, 349] width 145 height 21
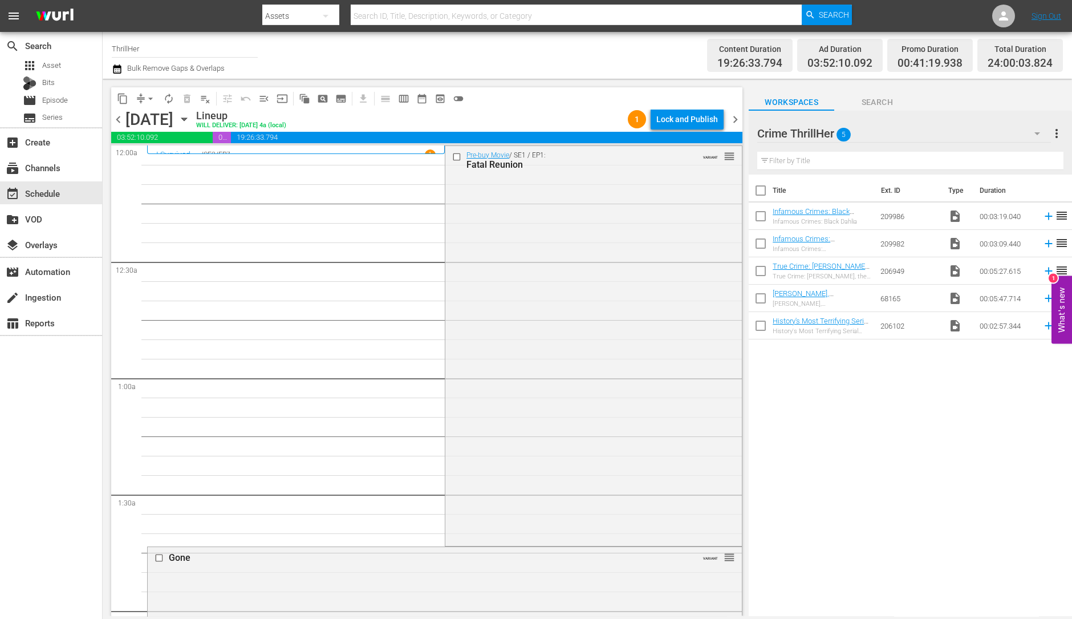
click at [580, 283] on div "Pre-buy Movie / SE1 / EP1: Fatal Reunion VARIANT reorder" at bounding box center [593, 344] width 297 height 397
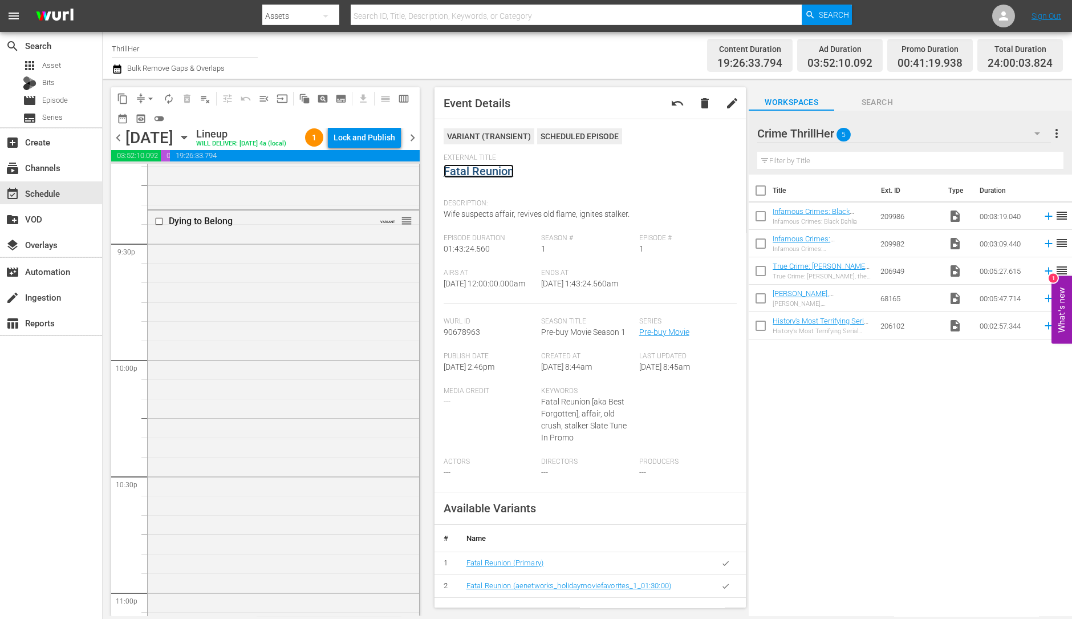
scroll to position [5149, 0]
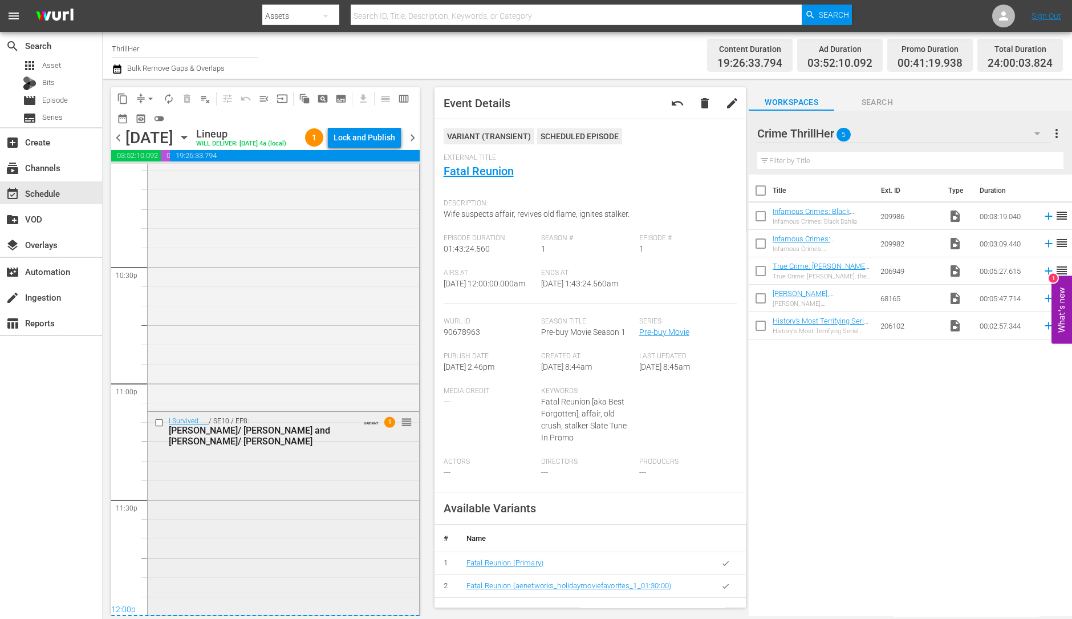
click at [214, 465] on div "I Survived . . . / SE10 / EP8: David/ Sandy and Ken/ Maura VARIANT 1 reorder" at bounding box center [283, 512] width 271 height 201
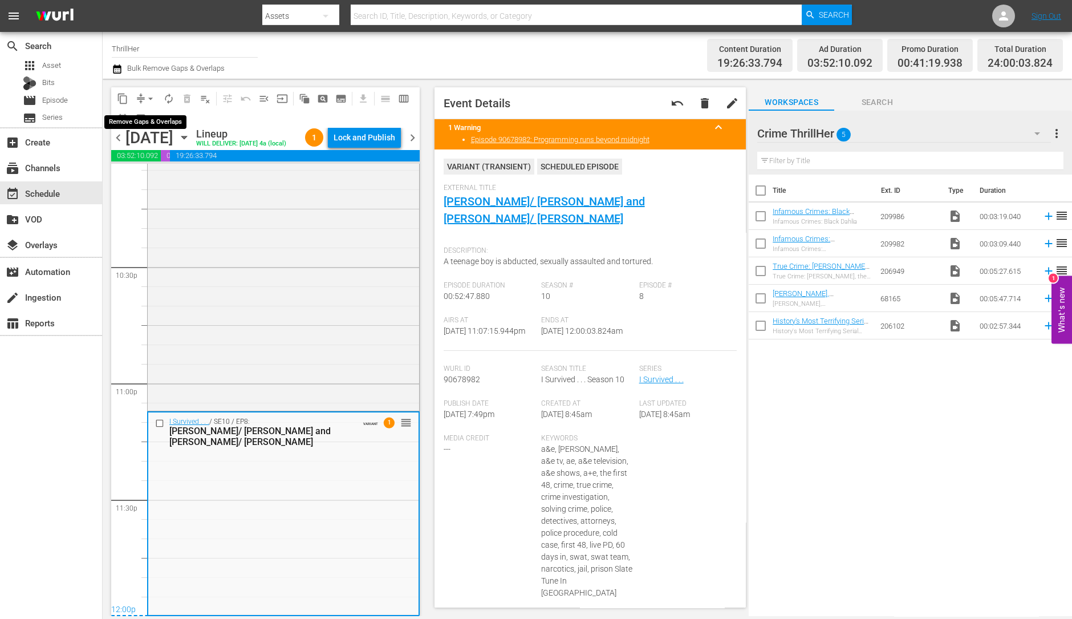
click at [149, 98] on span "arrow_drop_down" at bounding box center [150, 98] width 11 height 11
click at [151, 113] on li "Align to Midnight" at bounding box center [151, 121] width 120 height 19
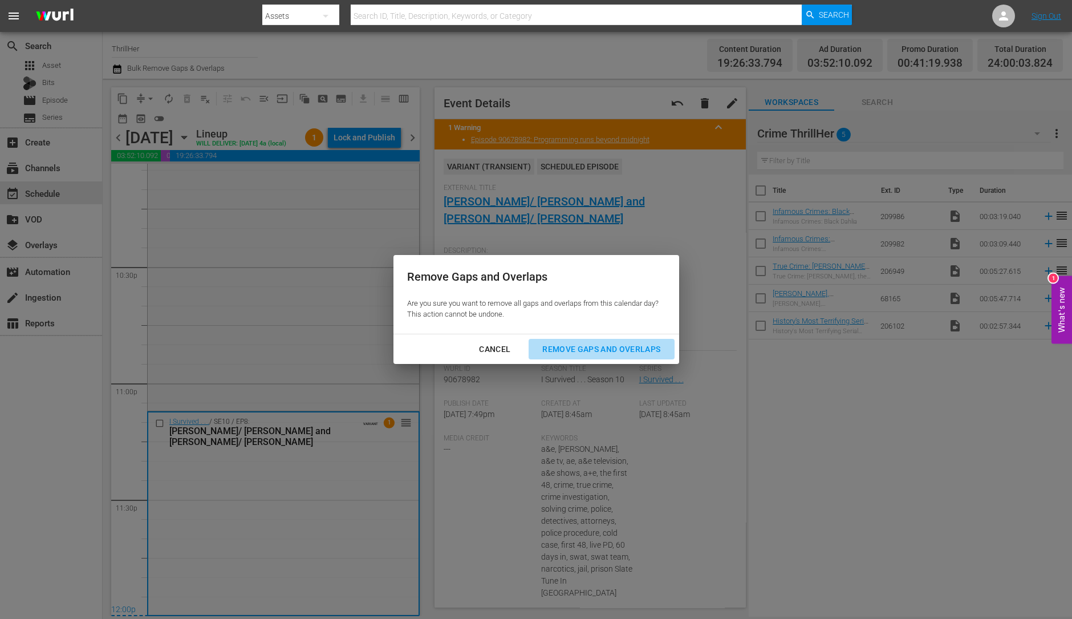
click at [581, 348] on div "Remove Gaps and Overlaps" at bounding box center [601, 349] width 136 height 14
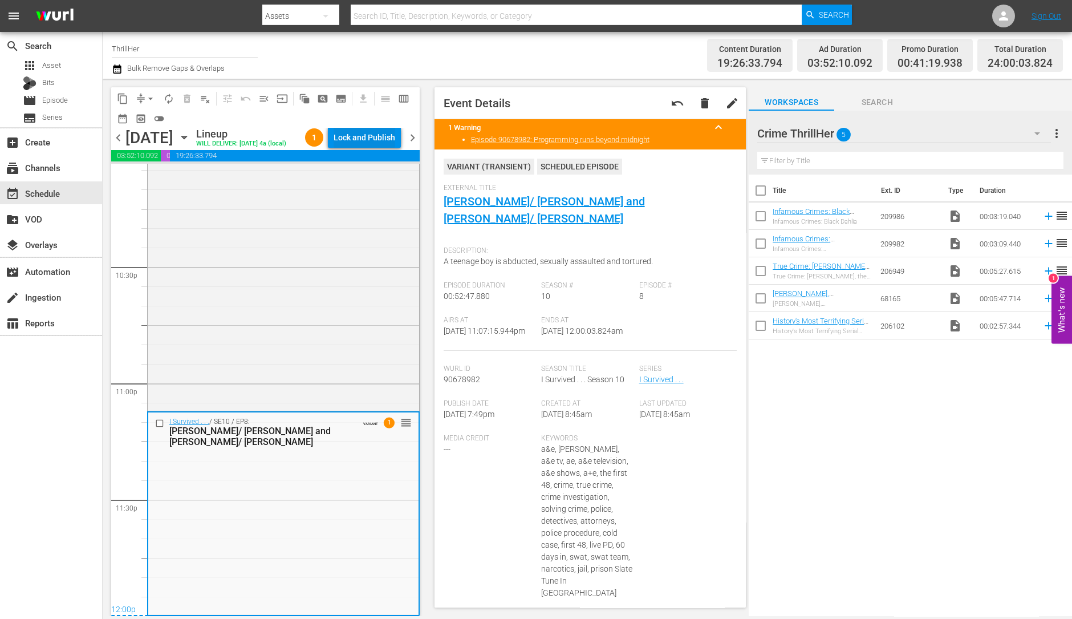
click at [356, 141] on div "Lock and Publish" at bounding box center [365, 137] width 62 height 21
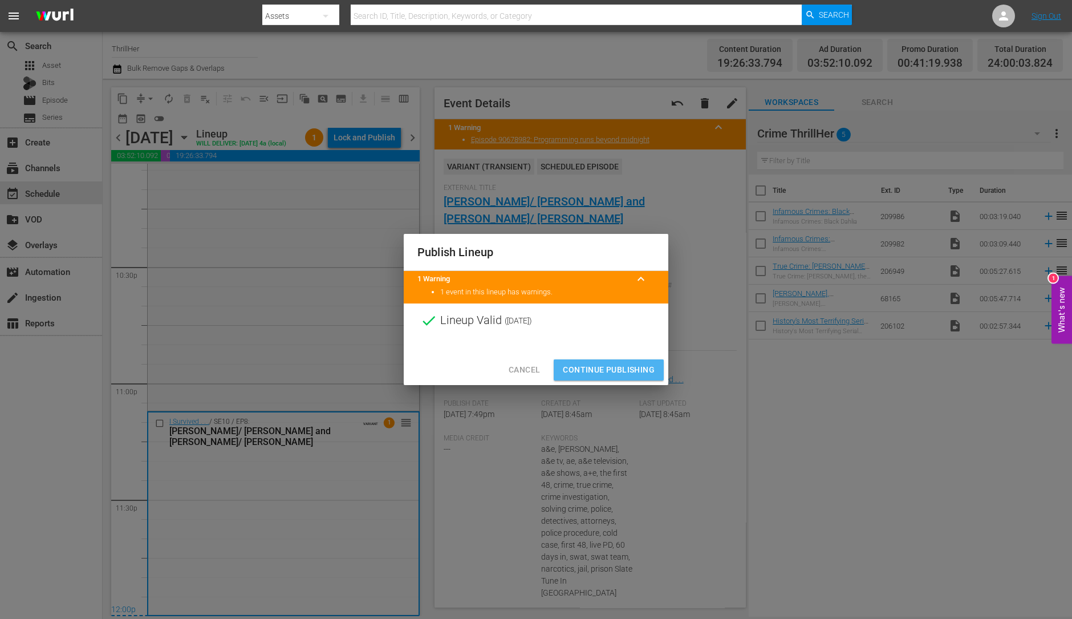
click at [608, 368] on span "Continue Publishing" at bounding box center [609, 370] width 92 height 14
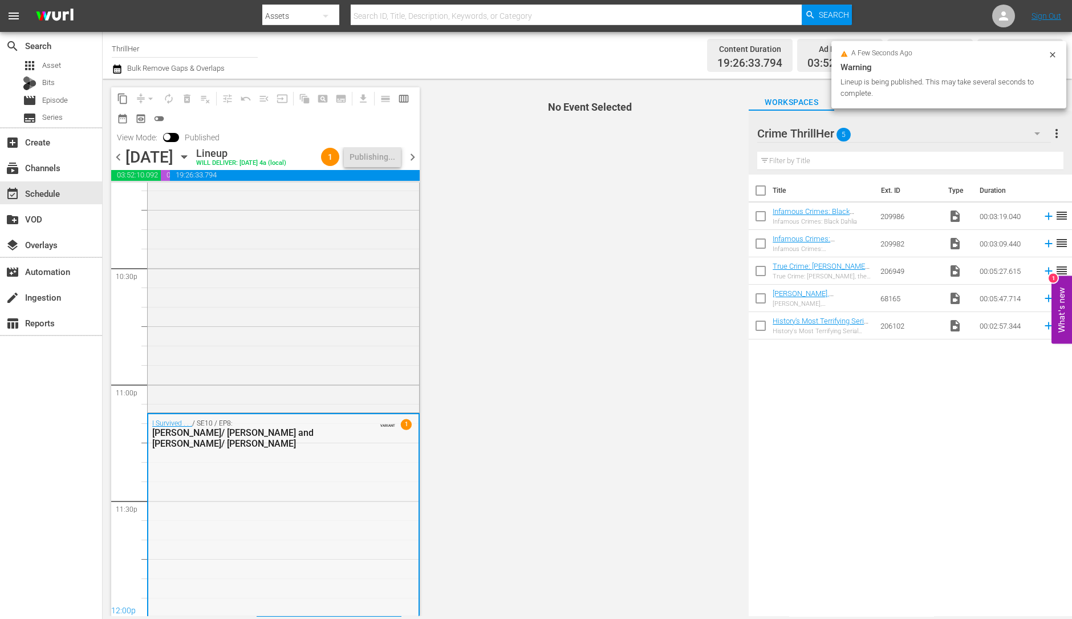
scroll to position [5150, 0]
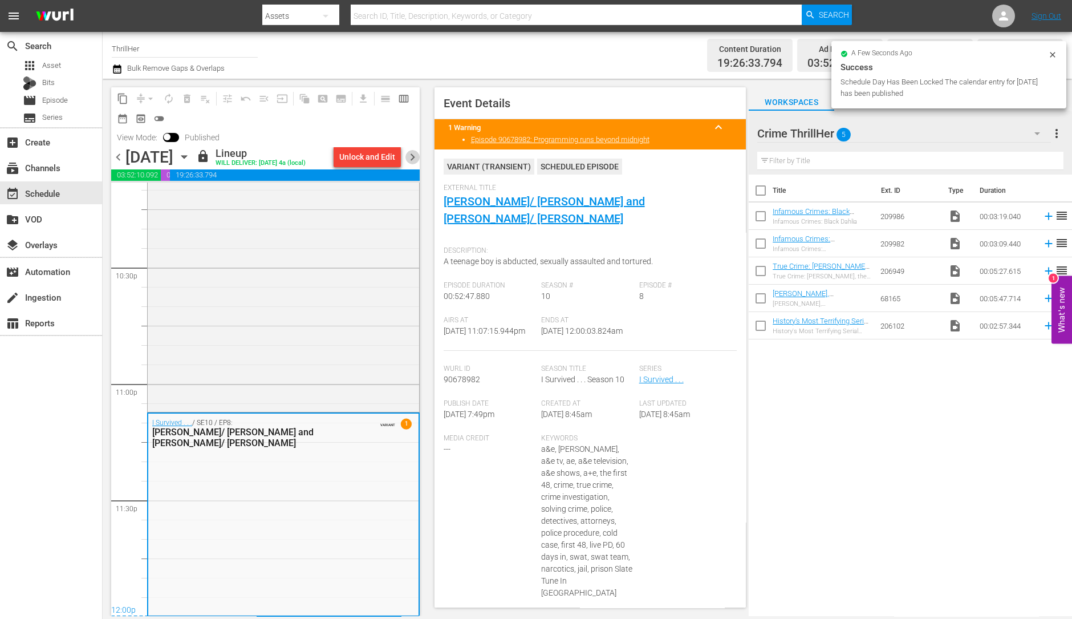
click at [412, 151] on span "chevron_right" at bounding box center [412, 157] width 14 height 14
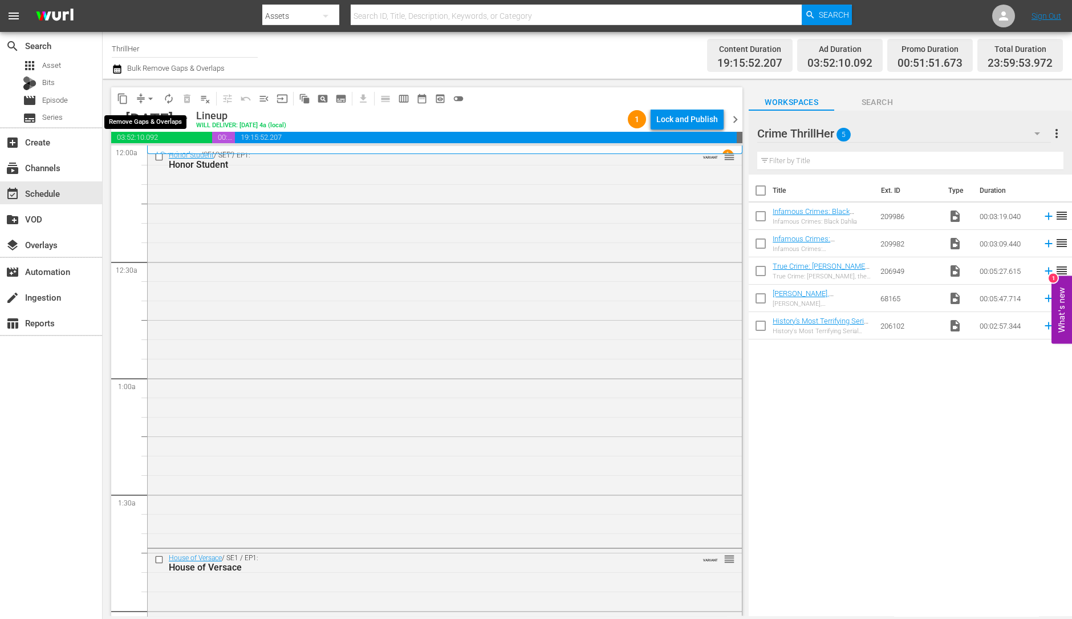
click at [151, 95] on span "arrow_drop_down" at bounding box center [150, 98] width 11 height 11
click at [151, 115] on li "Align to Midnight" at bounding box center [151, 121] width 120 height 19
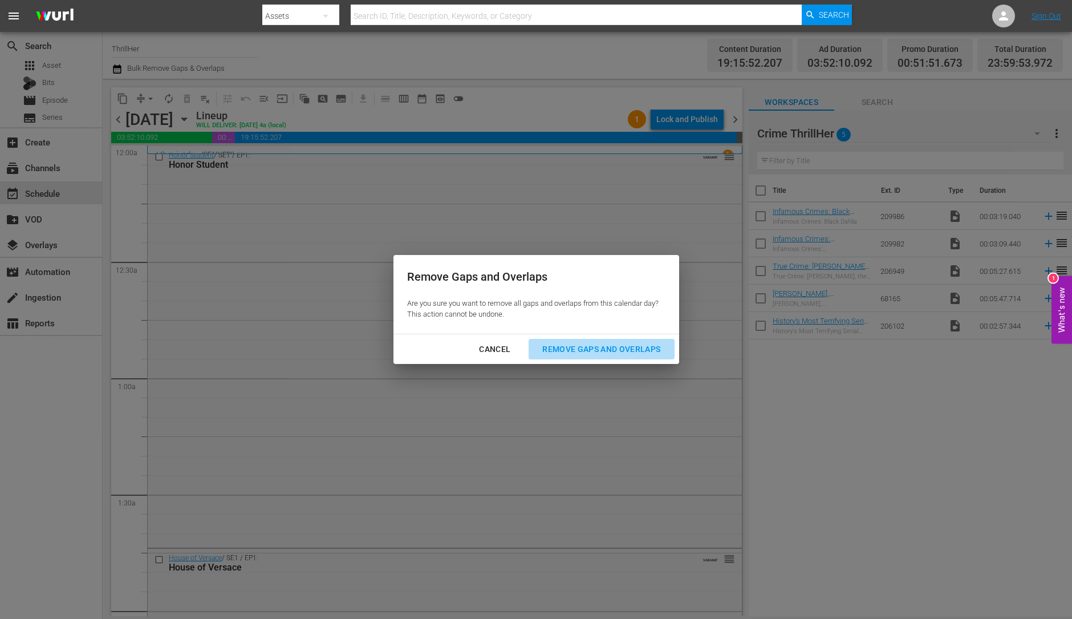
click at [619, 347] on div "Remove Gaps and Overlaps" at bounding box center [601, 349] width 136 height 14
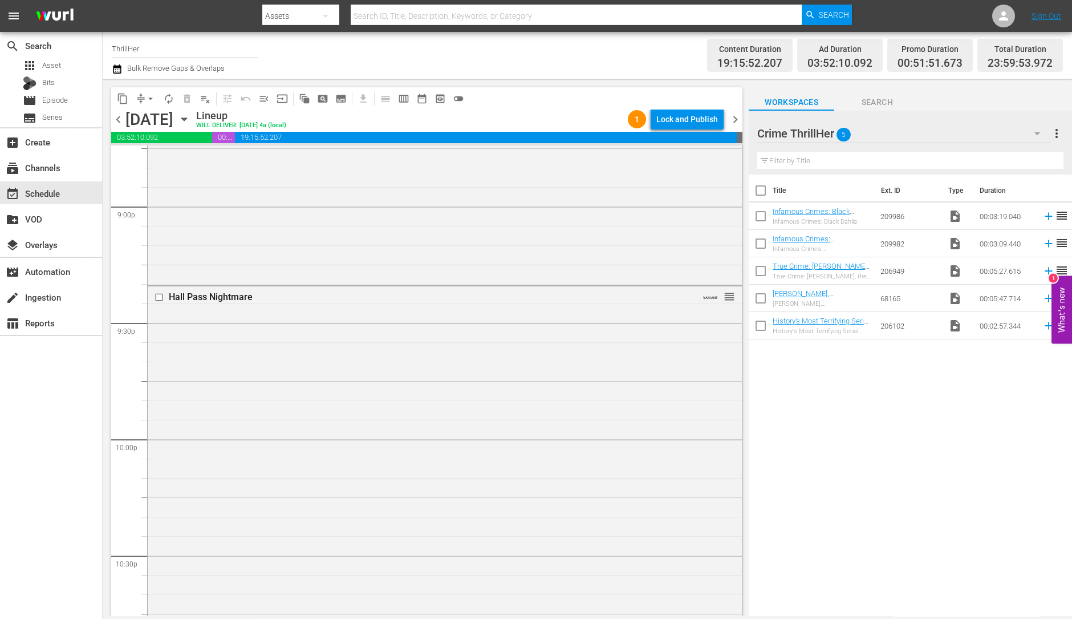
scroll to position [5113, 0]
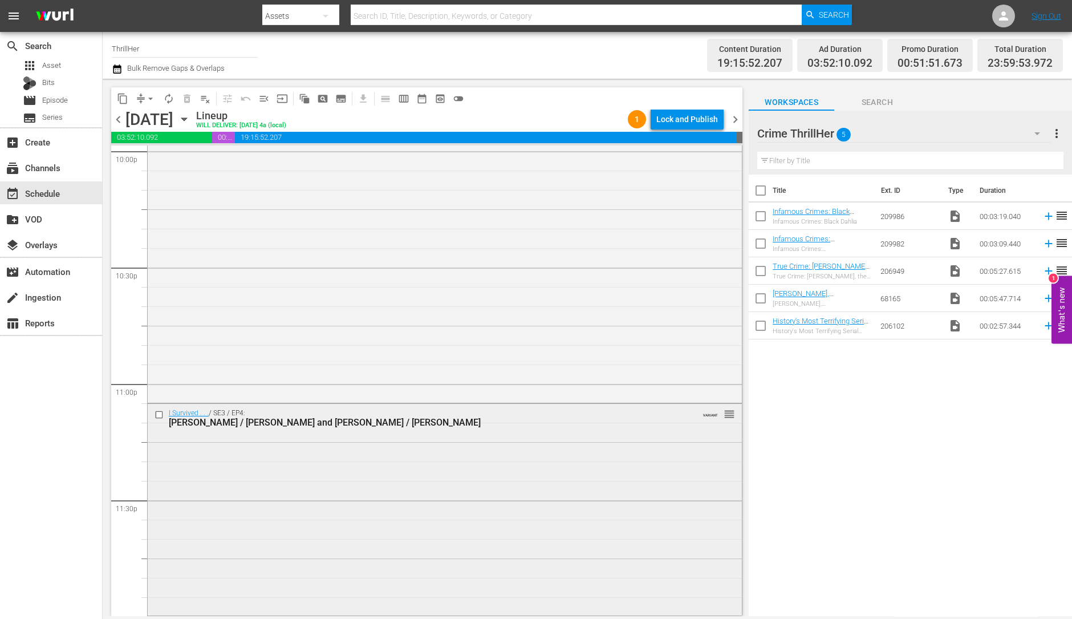
click at [348, 533] on div "I Survived . . . / SE3 / EP4: Dawn / Jens and Jim / Agnes VARIANT reorder" at bounding box center [445, 508] width 594 height 209
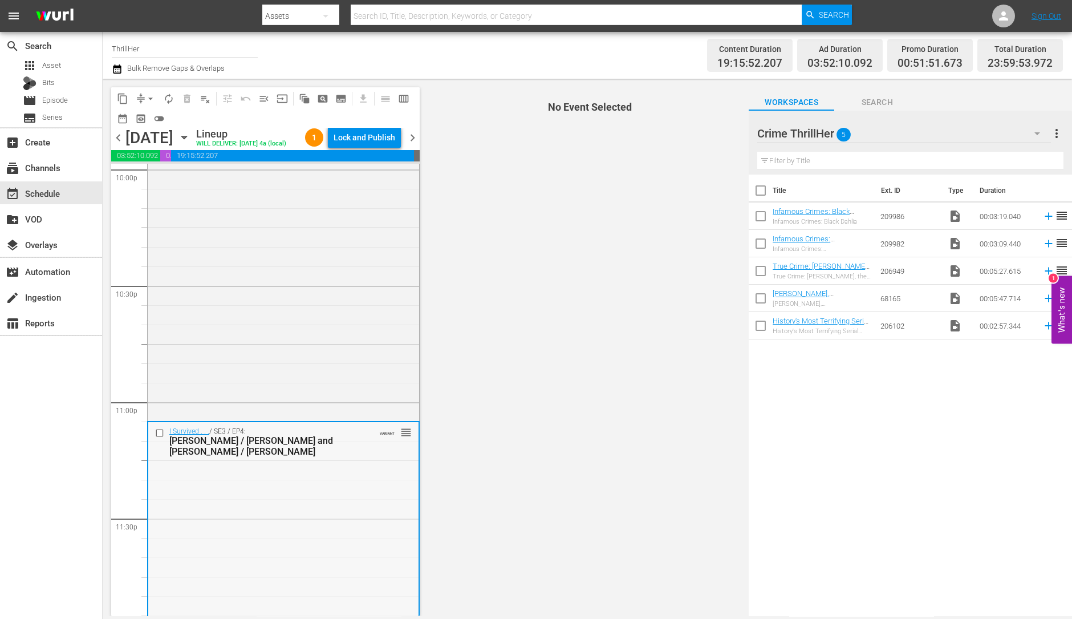
scroll to position [5131, 0]
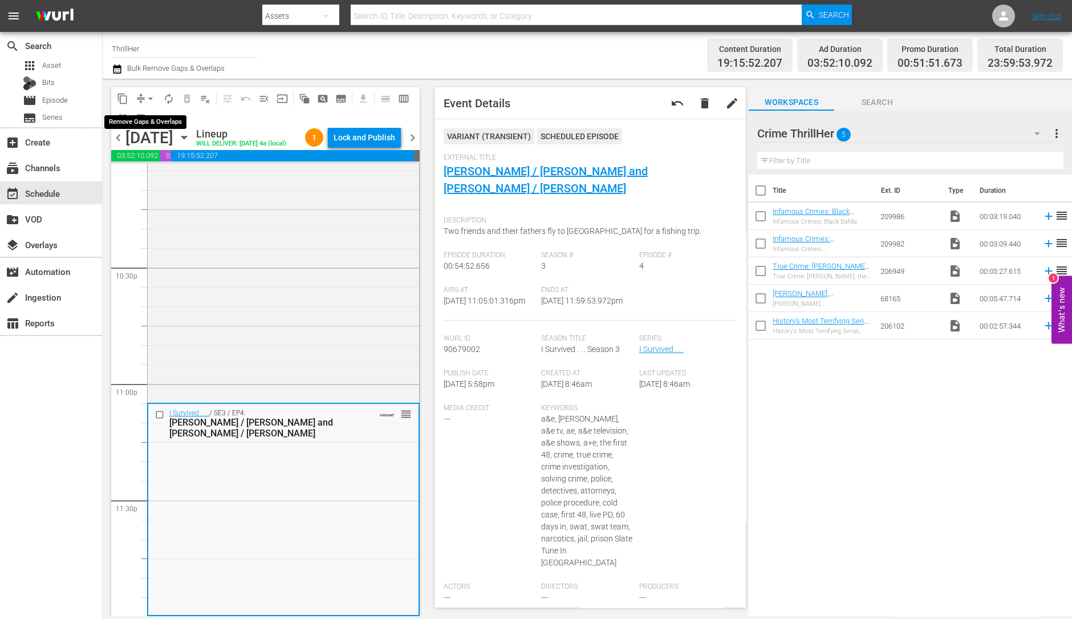
click at [151, 93] on span "arrow_drop_down" at bounding box center [150, 98] width 11 height 11
click at [144, 121] on li "Align to Midnight" at bounding box center [151, 121] width 120 height 19
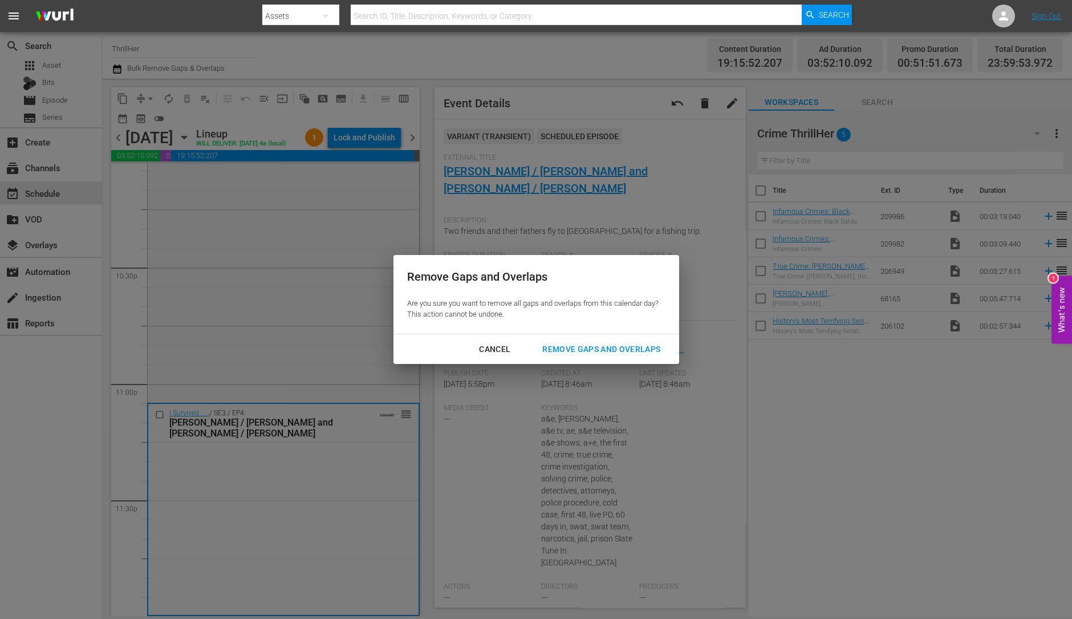
click at [574, 340] on button "Remove Gaps and Overlaps" at bounding box center [601, 349] width 145 height 21
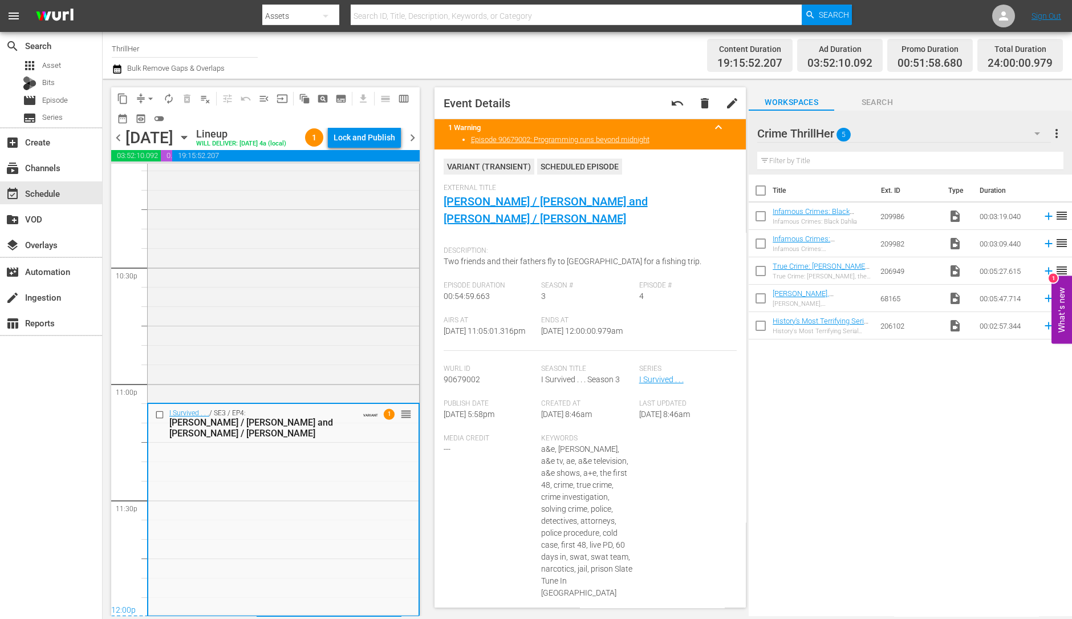
click at [413, 138] on span "chevron_right" at bounding box center [412, 138] width 14 height 14
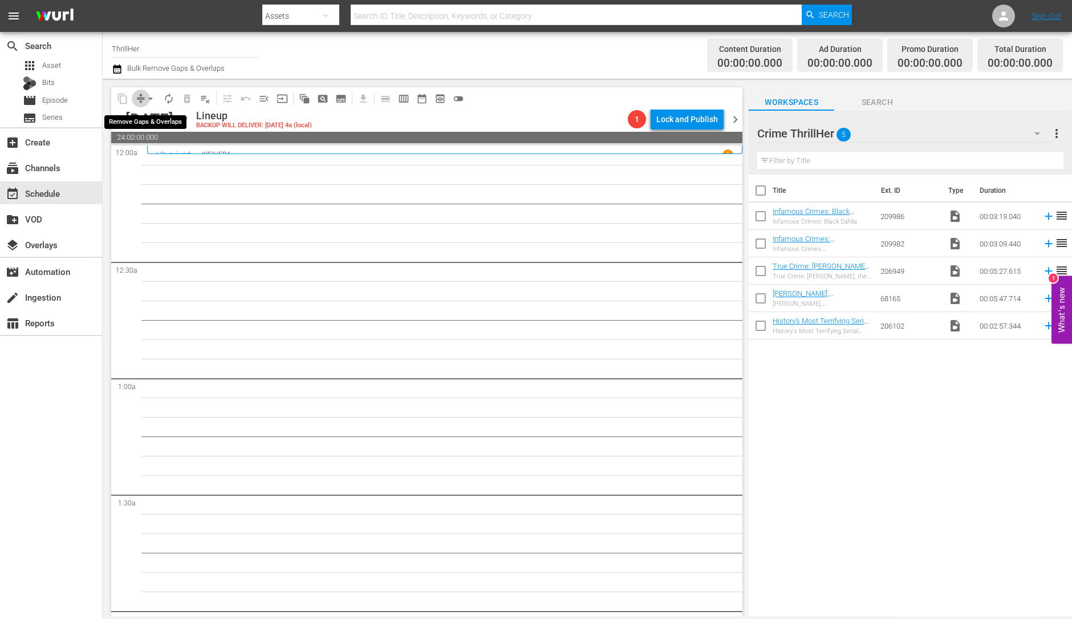
click at [143, 91] on button "compress" at bounding box center [141, 99] width 18 height 18
click at [152, 99] on span "arrow_drop_down" at bounding box center [150, 98] width 11 height 11
click at [149, 124] on li "Align to Midnight" at bounding box center [151, 121] width 120 height 19
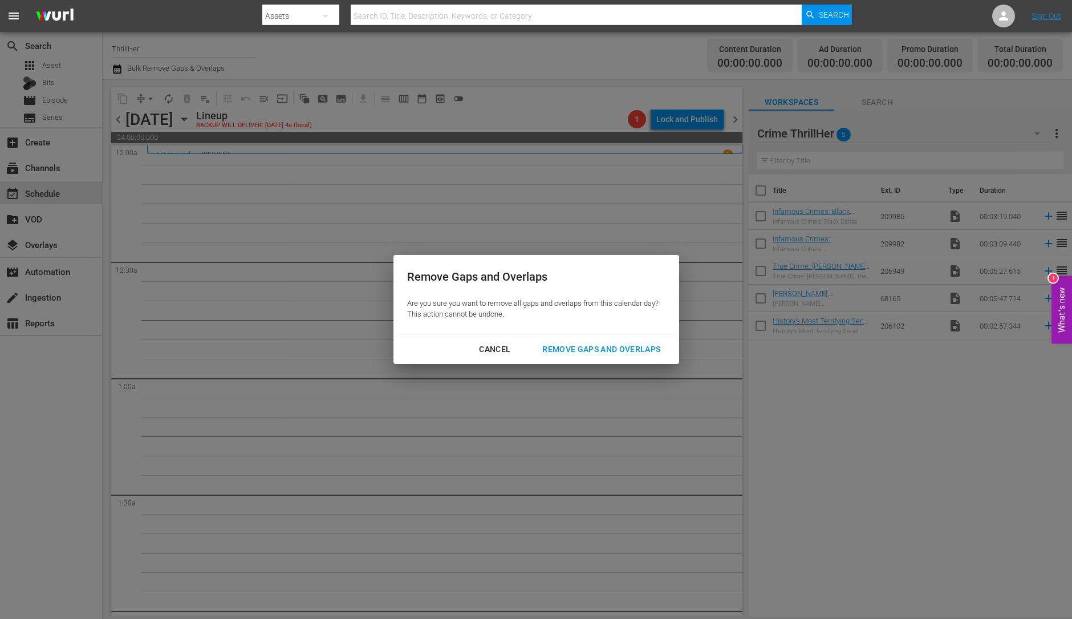
click at [595, 354] on div "Remove Gaps and Overlaps" at bounding box center [601, 349] width 136 height 14
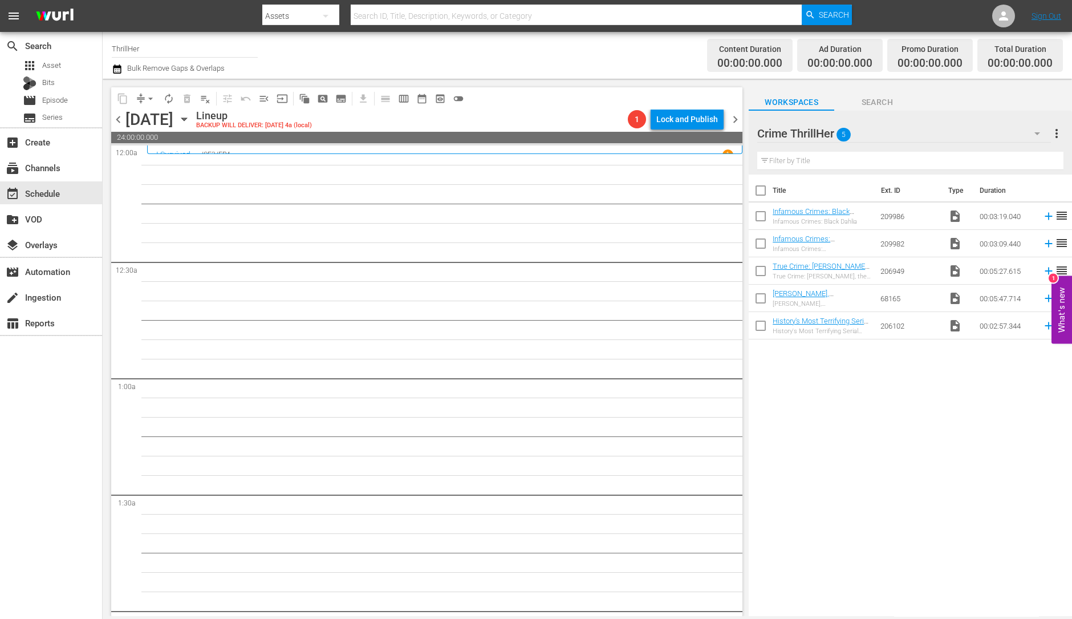
click at [733, 121] on span "chevron_right" at bounding box center [735, 119] width 14 height 14
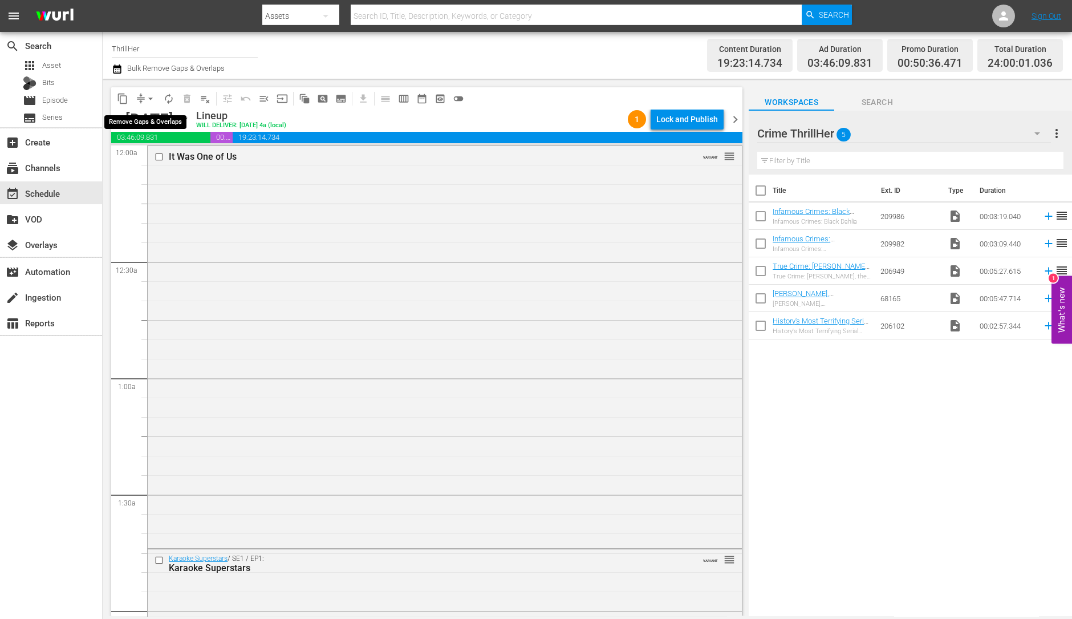
click at [148, 101] on span "arrow_drop_down" at bounding box center [150, 98] width 11 height 11
click at [148, 118] on li "Align to Midnight" at bounding box center [151, 121] width 94 height 19
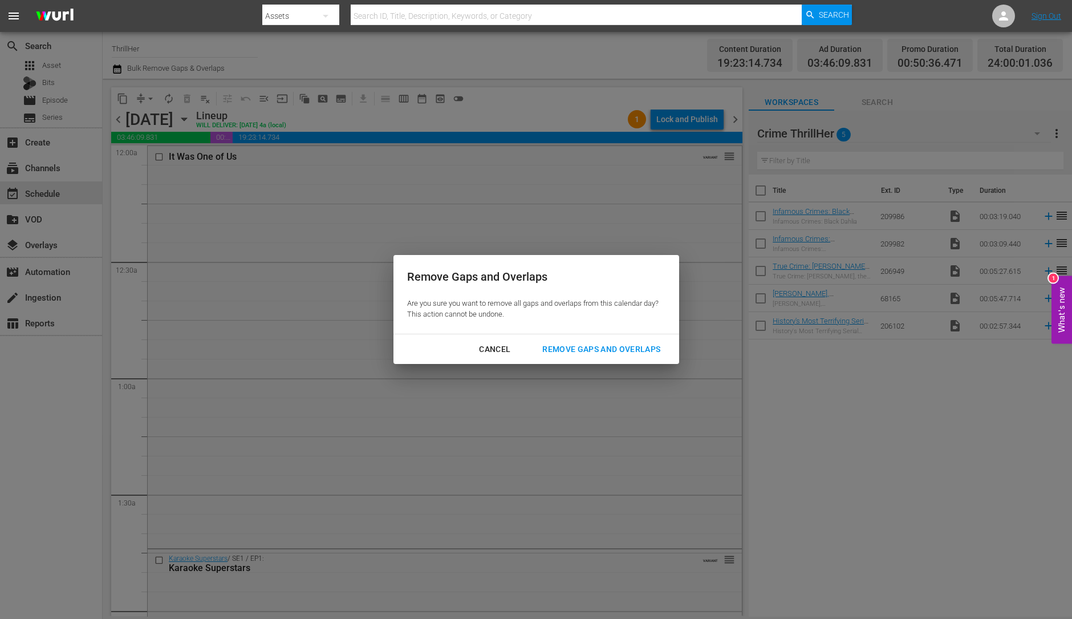
click at [605, 358] on button "Remove Gaps and Overlaps" at bounding box center [601, 349] width 145 height 21
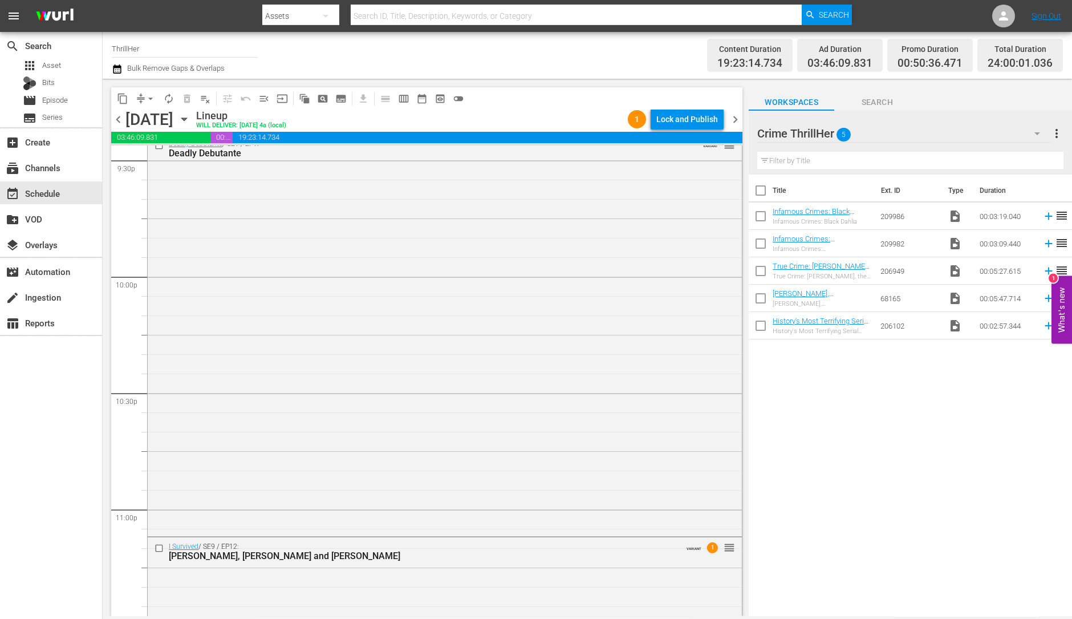
scroll to position [5113, 0]
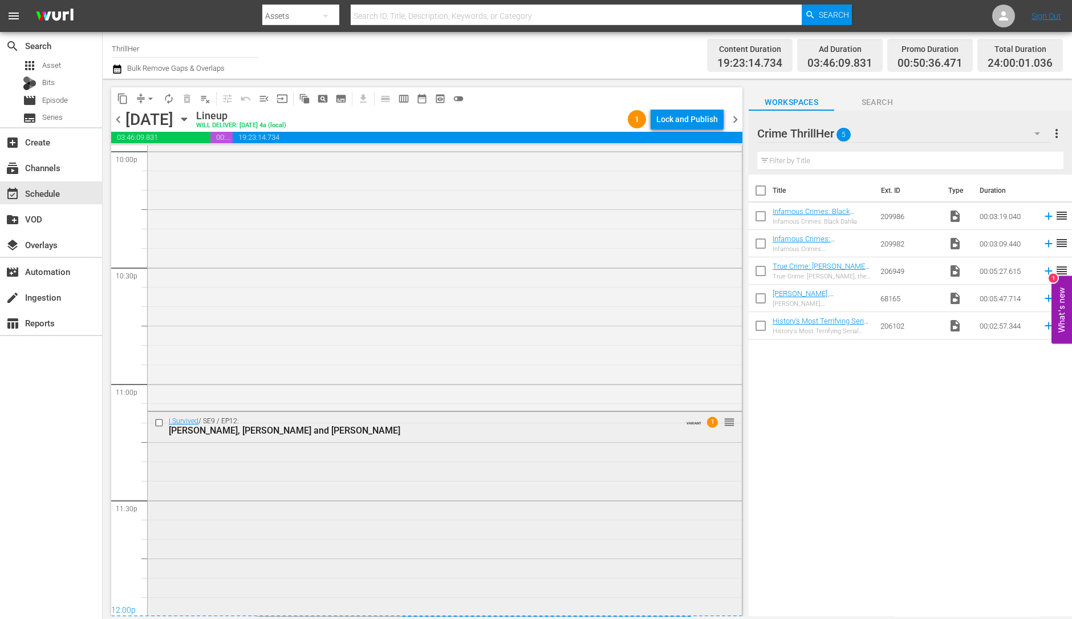
click at [296, 461] on div "I Survived / SE9 / EP12: Debbie, Ray and Jasmine VARIANT 1 reorder" at bounding box center [445, 512] width 594 height 201
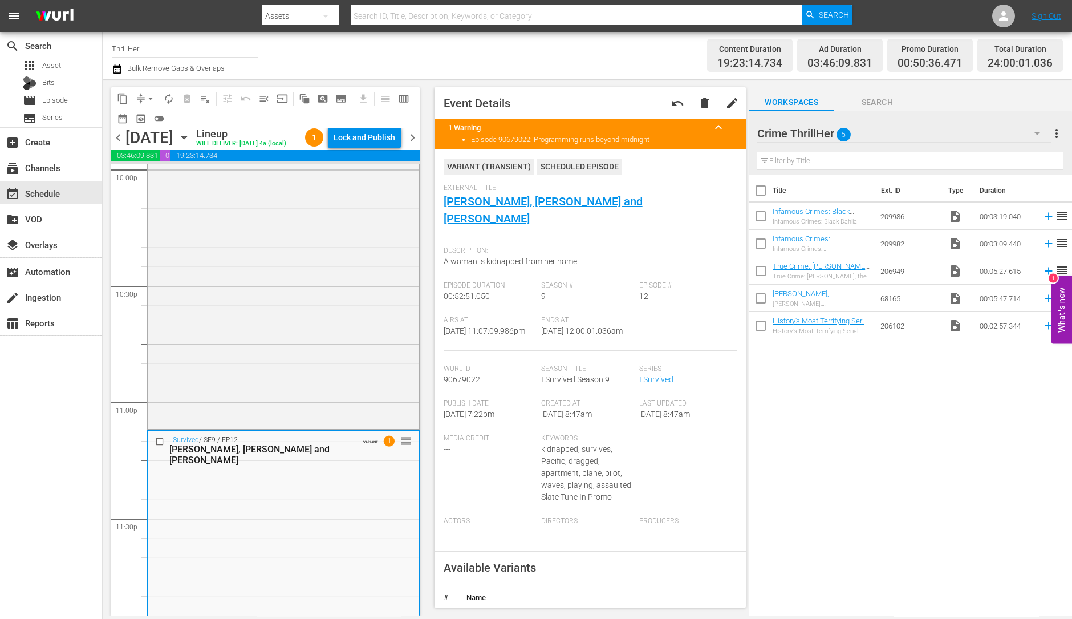
scroll to position [5131, 0]
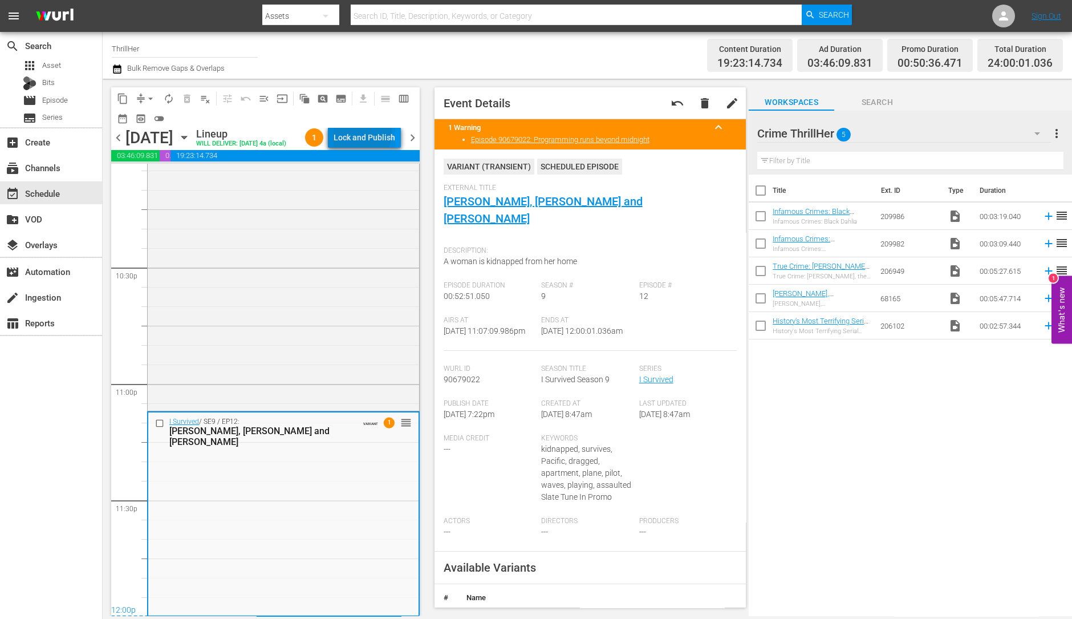
click at [356, 132] on div "Lock and Publish" at bounding box center [365, 137] width 62 height 21
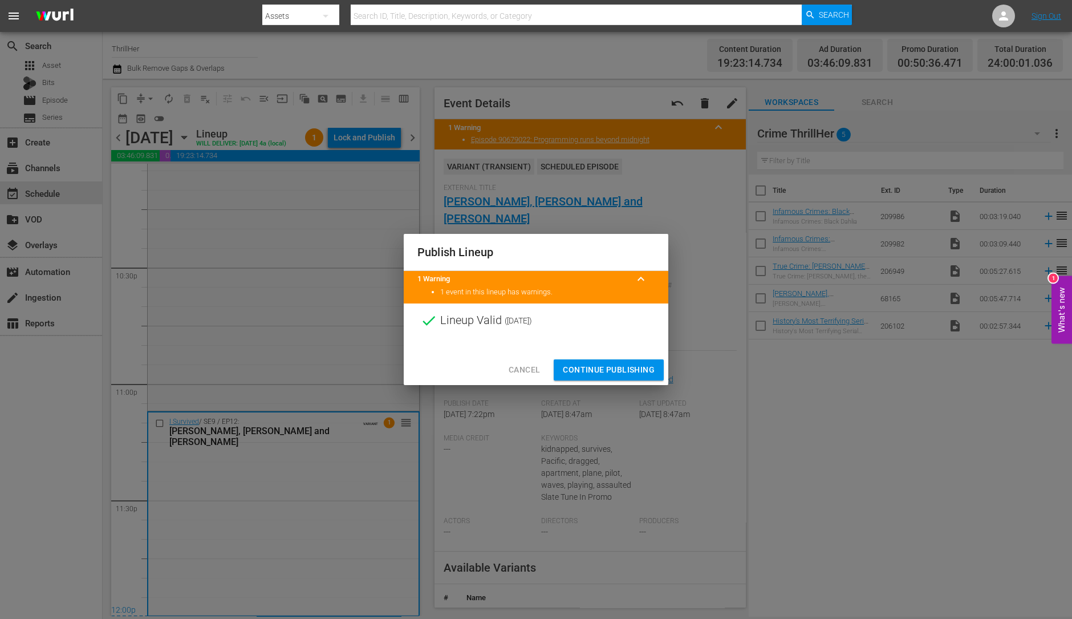
click at [621, 376] on button "Continue Publishing" at bounding box center [609, 369] width 110 height 21
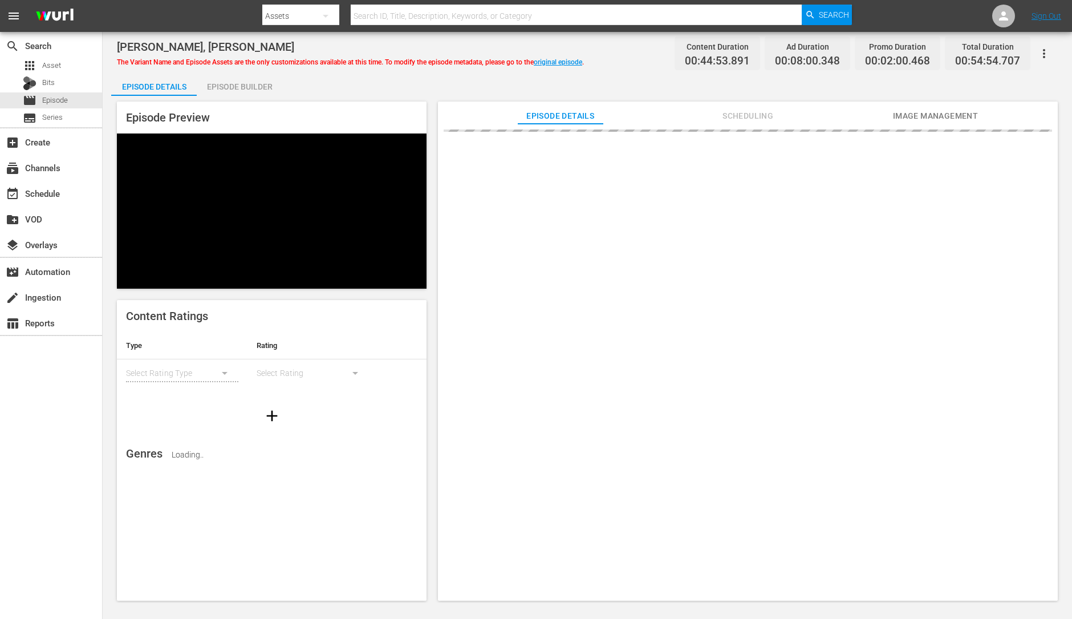
click at [241, 81] on div "Episode Builder" at bounding box center [240, 86] width 86 height 27
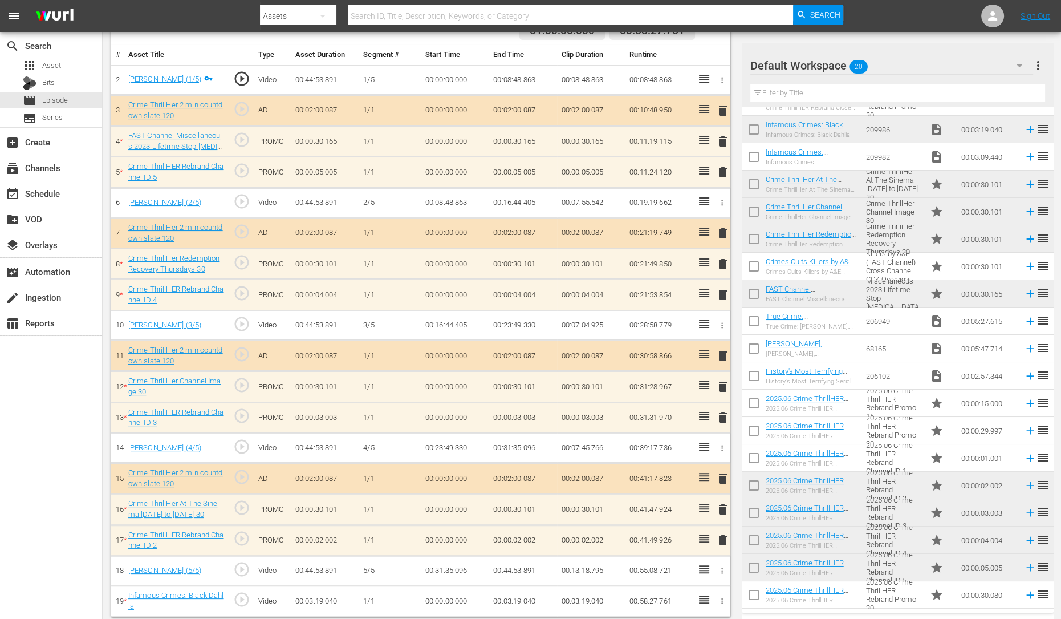
scroll to position [332, 0]
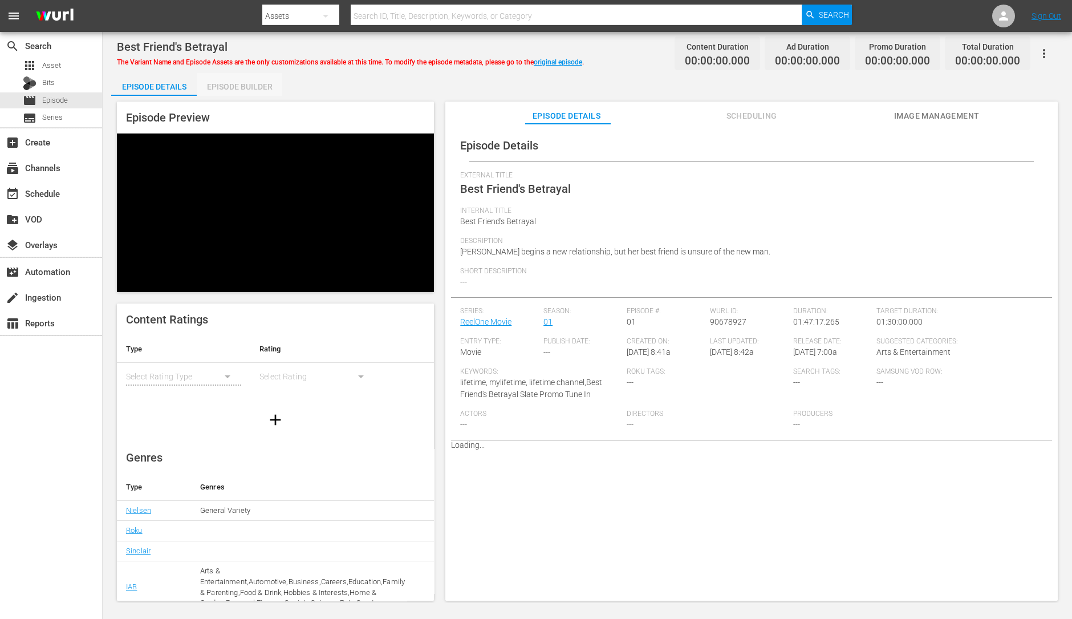
click at [274, 84] on div "Episode Builder" at bounding box center [240, 86] width 86 height 27
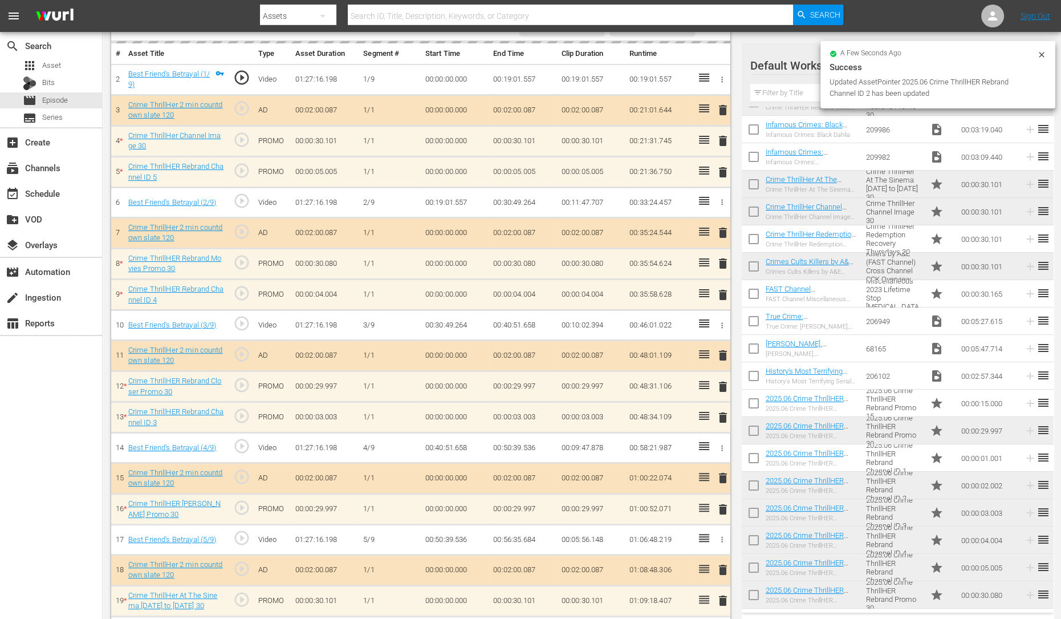
scroll to position [327, 0]
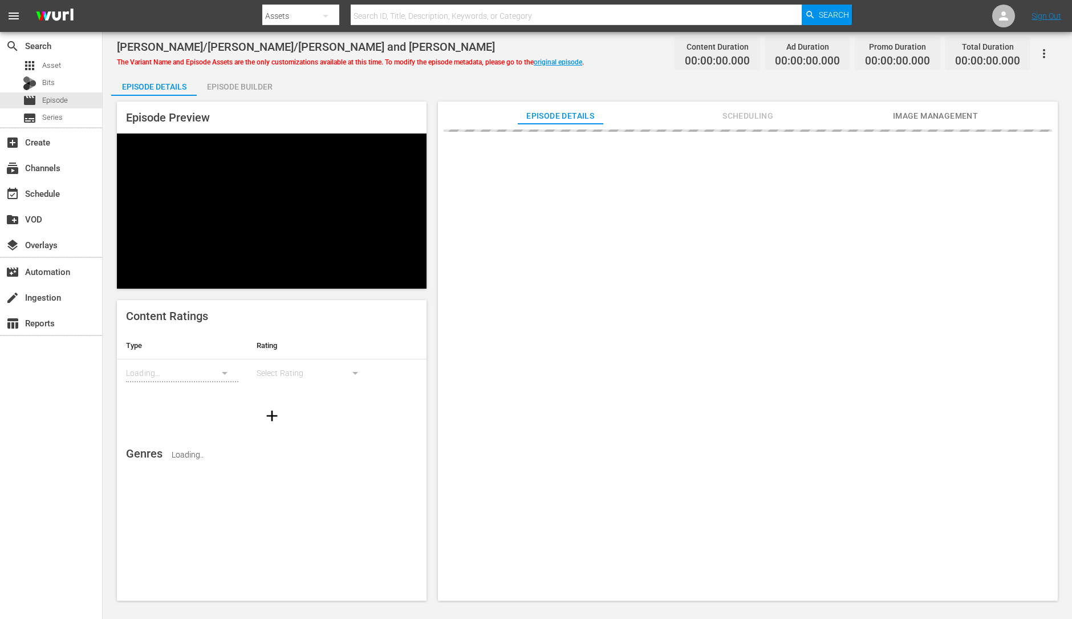
click at [267, 87] on div "Episode Builder" at bounding box center [240, 86] width 86 height 27
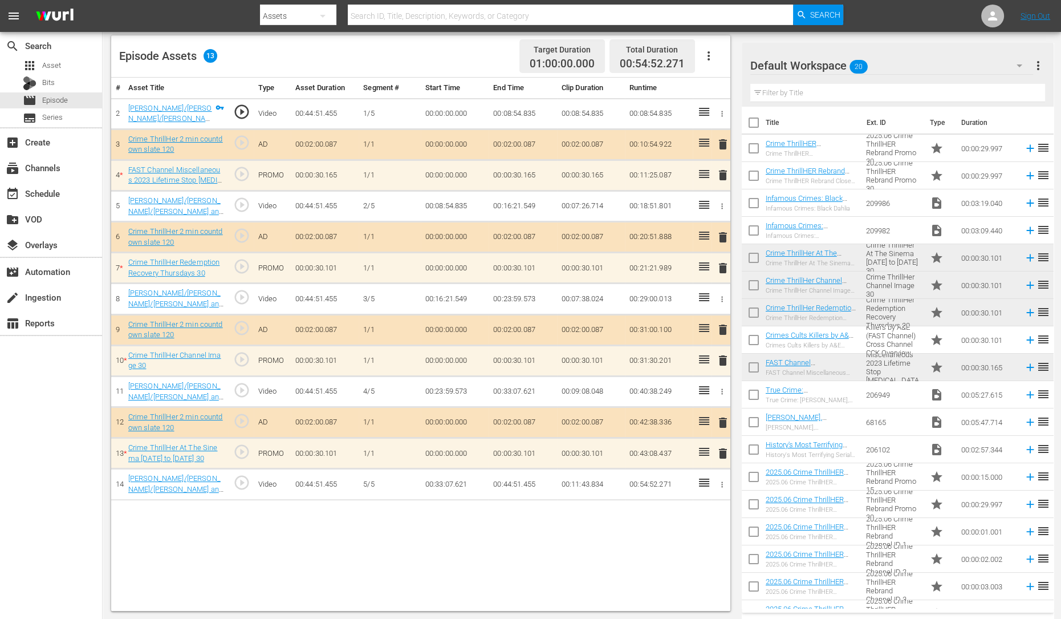
scroll to position [237, 0]
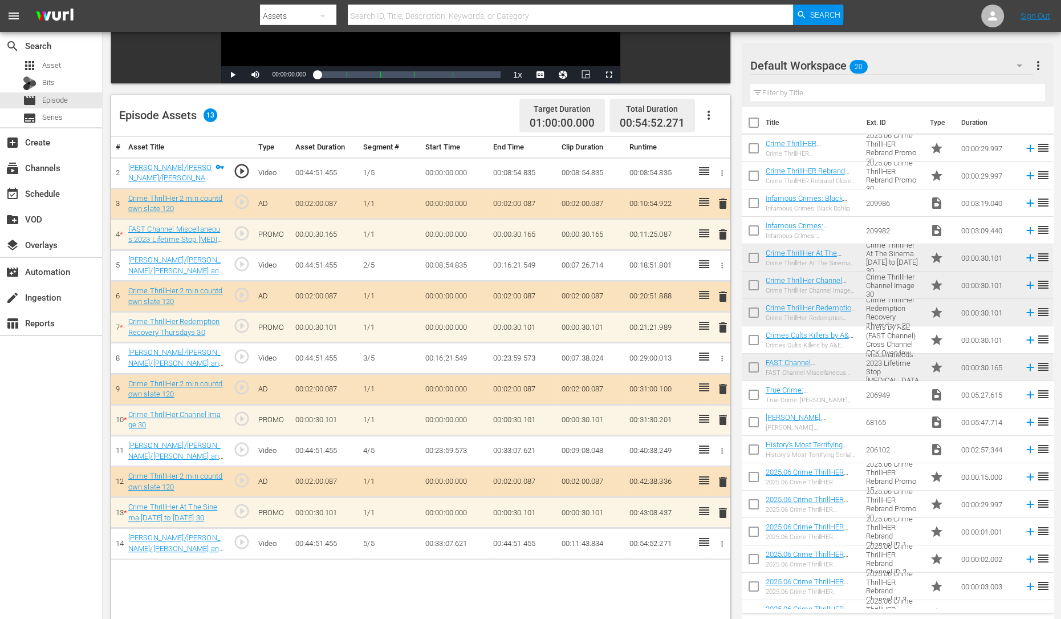
click at [721, 326] on span "delete" at bounding box center [723, 327] width 14 height 14
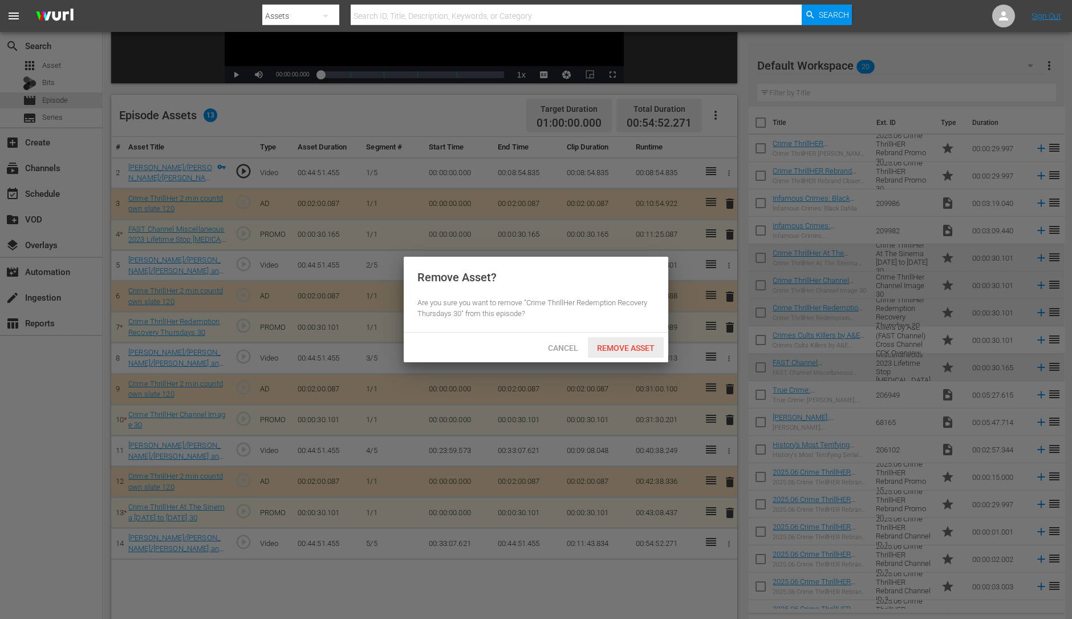
click at [632, 346] on span "Remove Asset" at bounding box center [626, 347] width 76 height 9
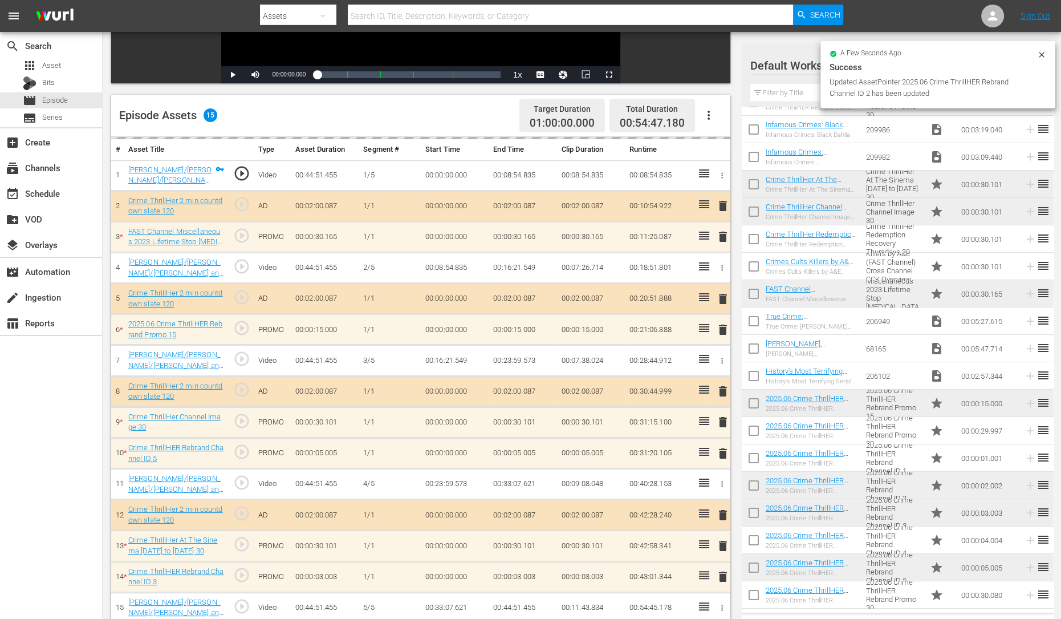
scroll to position [297, 0]
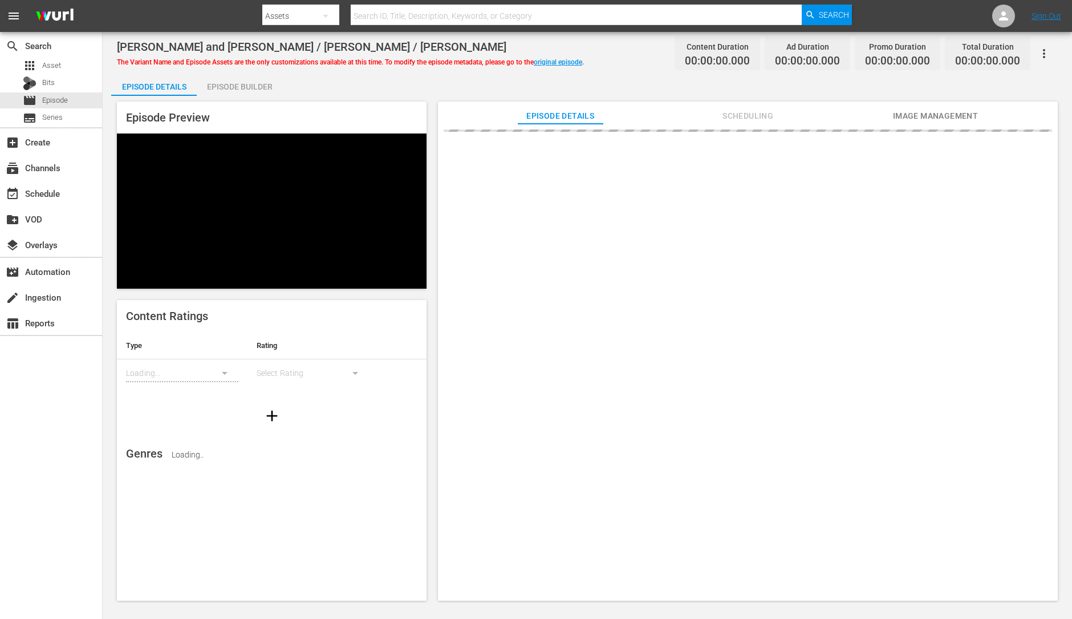
click at [216, 81] on div "Episode Builder" at bounding box center [240, 86] width 86 height 27
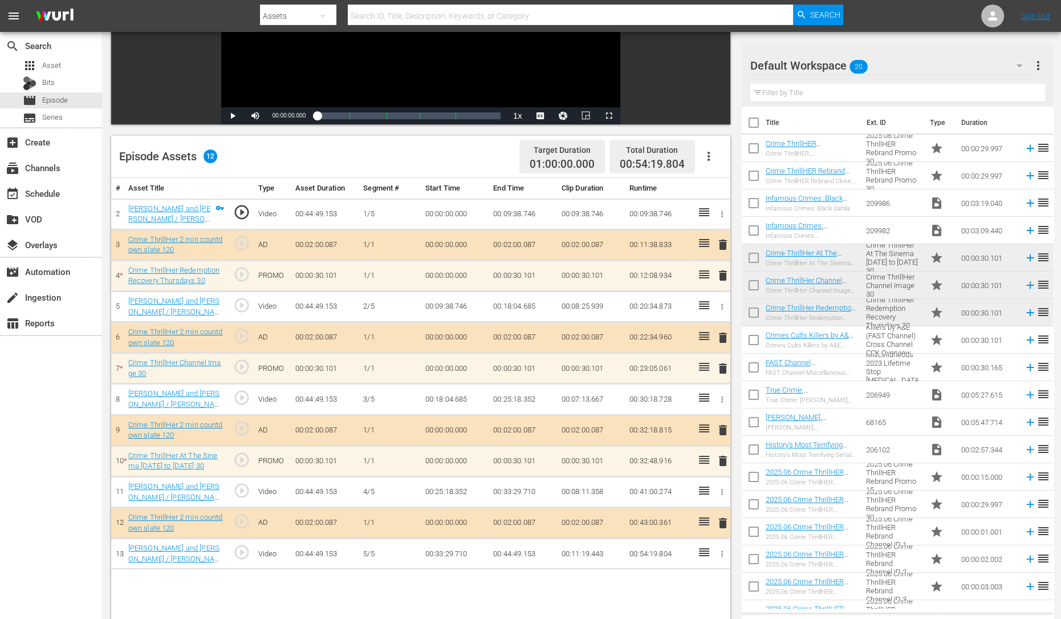
scroll to position [74, 0]
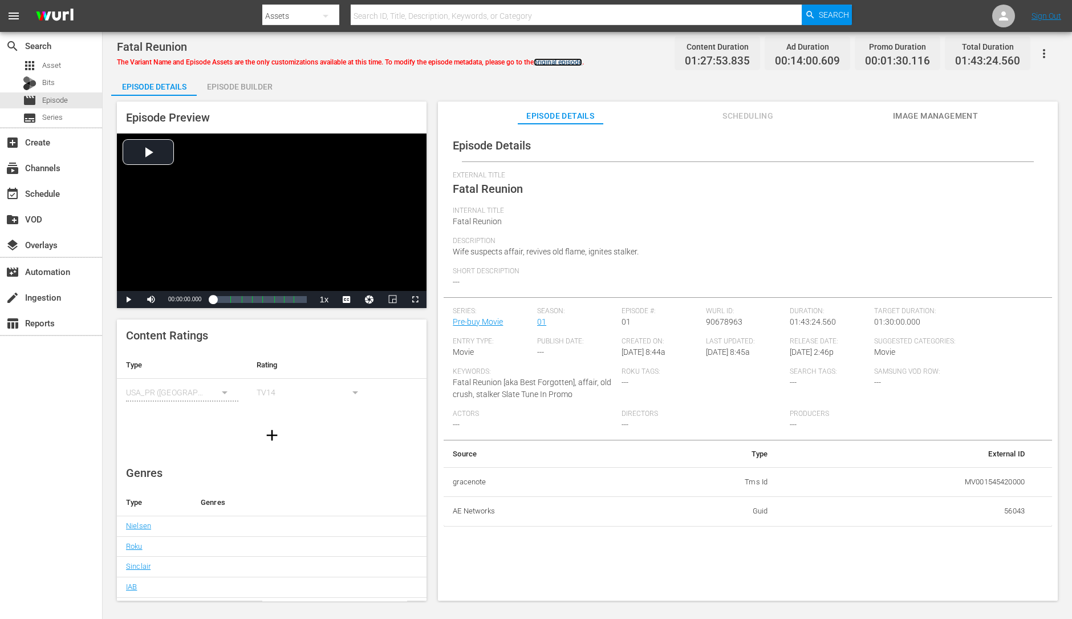
click at [566, 63] on link "original episode" at bounding box center [558, 62] width 48 height 8
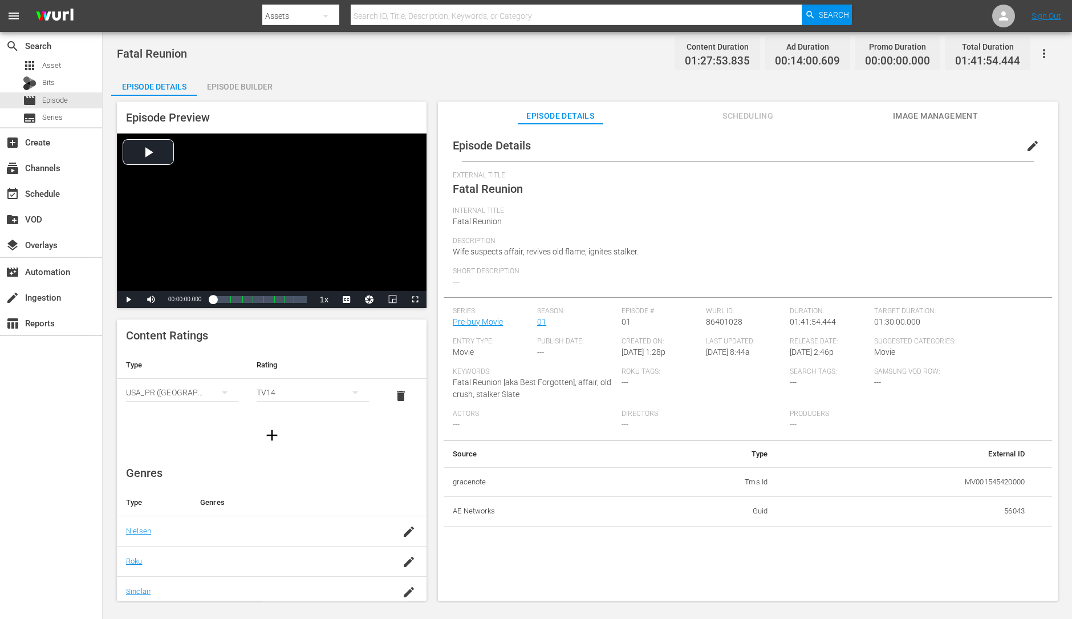
click at [857, 139] on span "edit" at bounding box center [1033, 146] width 14 height 14
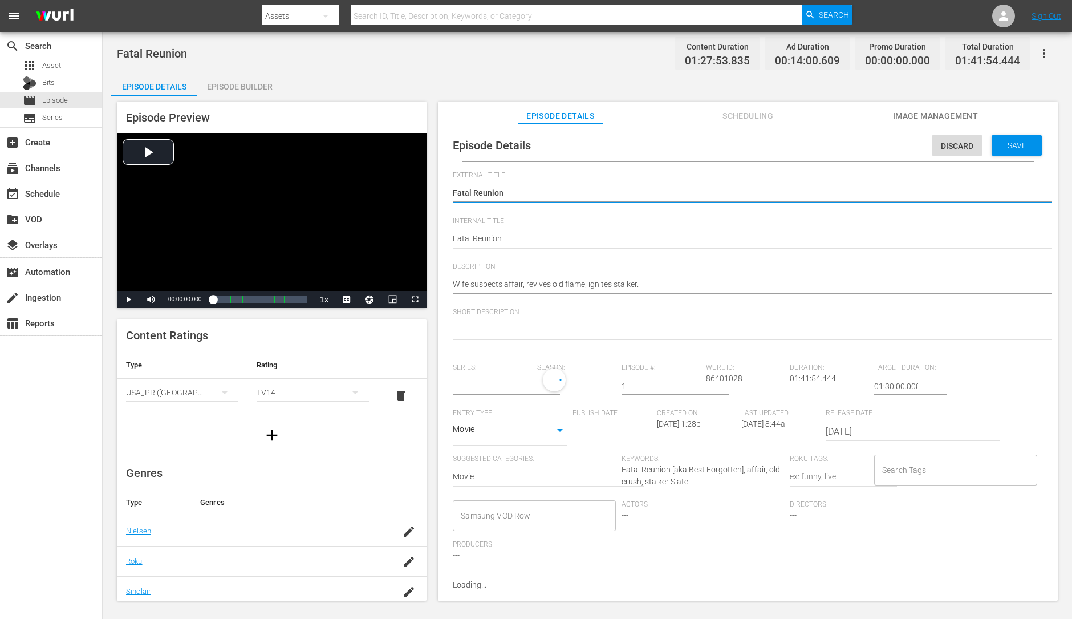
scroll to position [16, 0]
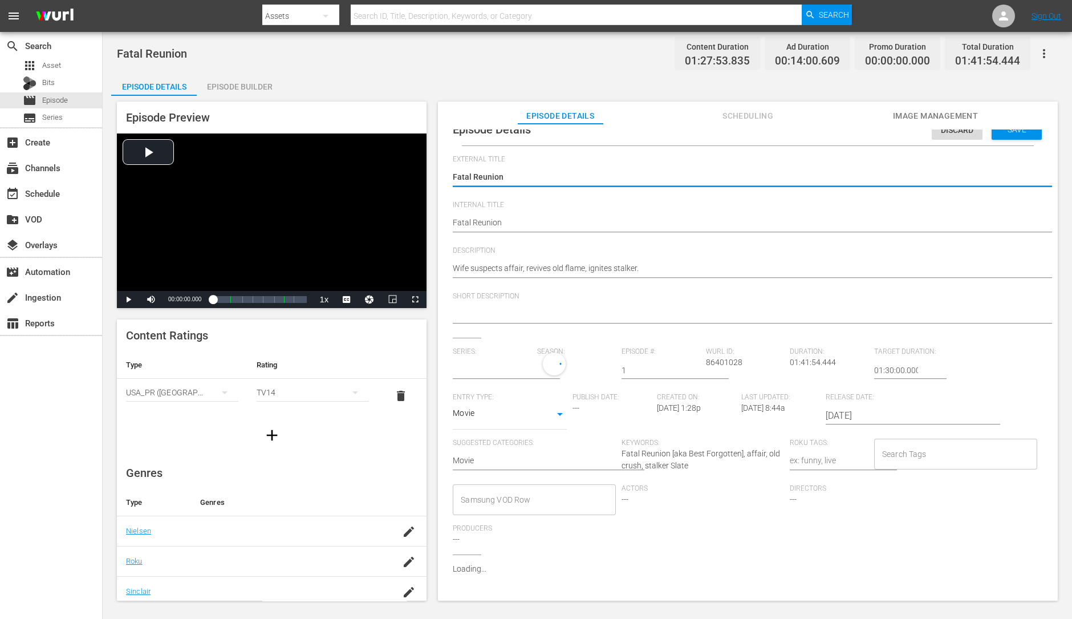
type input "Pre-buy Movie"
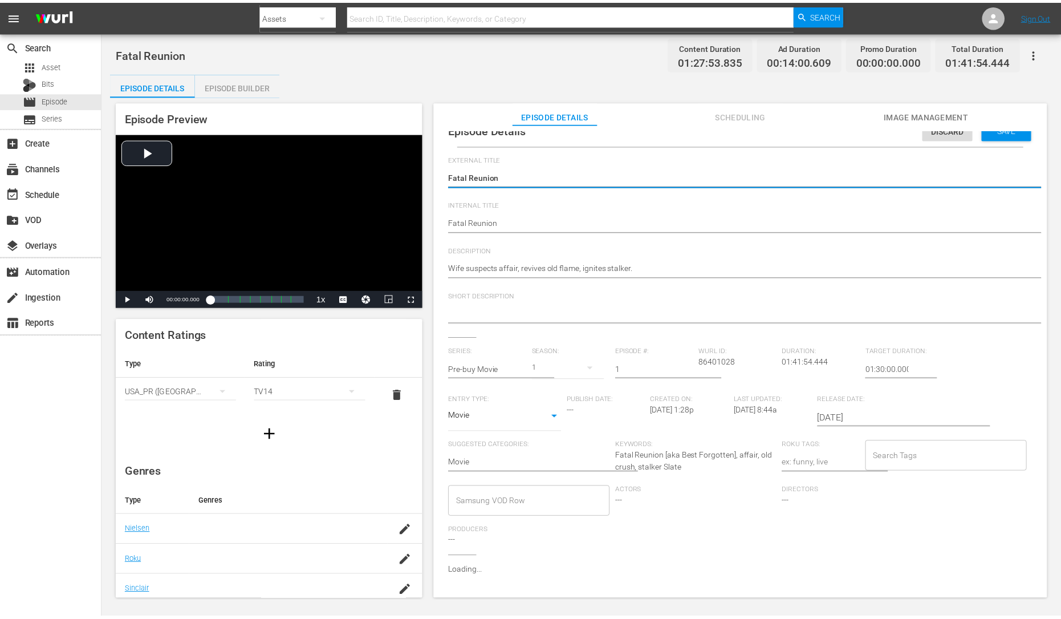
scroll to position [0, 0]
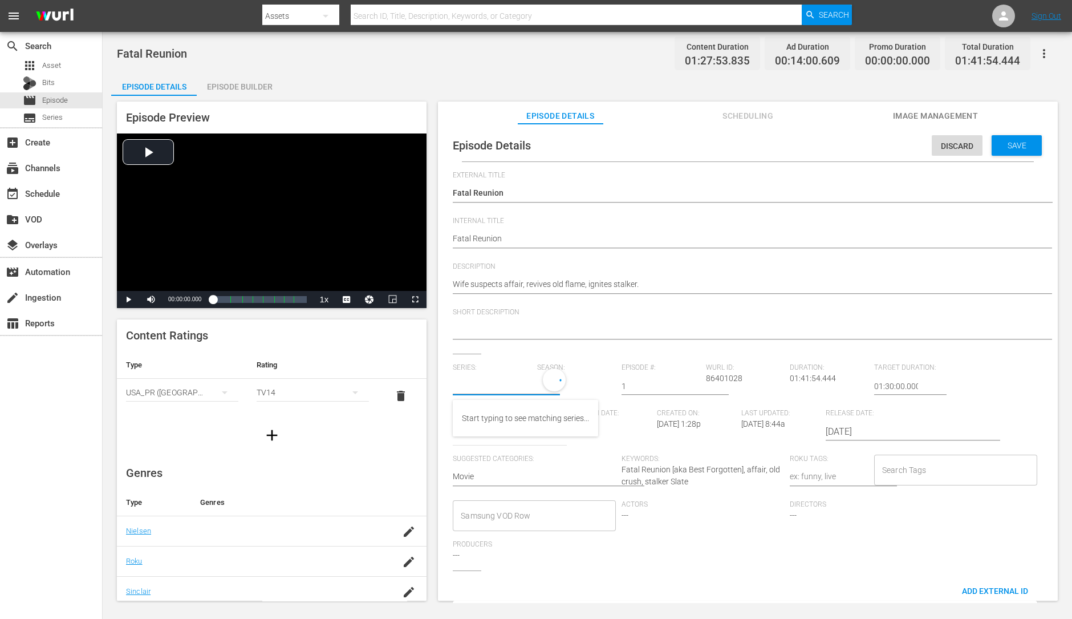
click at [508, 383] on input "text" at bounding box center [492, 385] width 79 height 27
click at [657, 393] on div "1" at bounding box center [661, 385] width 79 height 27
click at [469, 388] on input "text" at bounding box center [492, 385] width 79 height 27
click at [857, 132] on div "Discard Save" at bounding box center [989, 142] width 115 height 26
click at [857, 146] on span "Save" at bounding box center [1016, 145] width 37 height 9
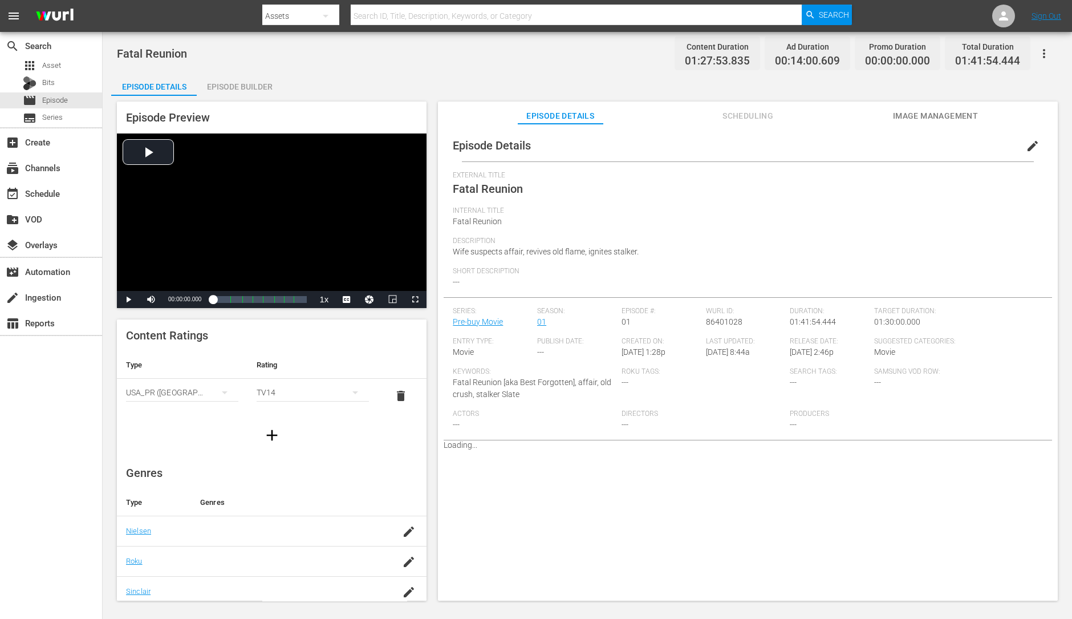
click at [857, 143] on span "edit" at bounding box center [1033, 146] width 14 height 14
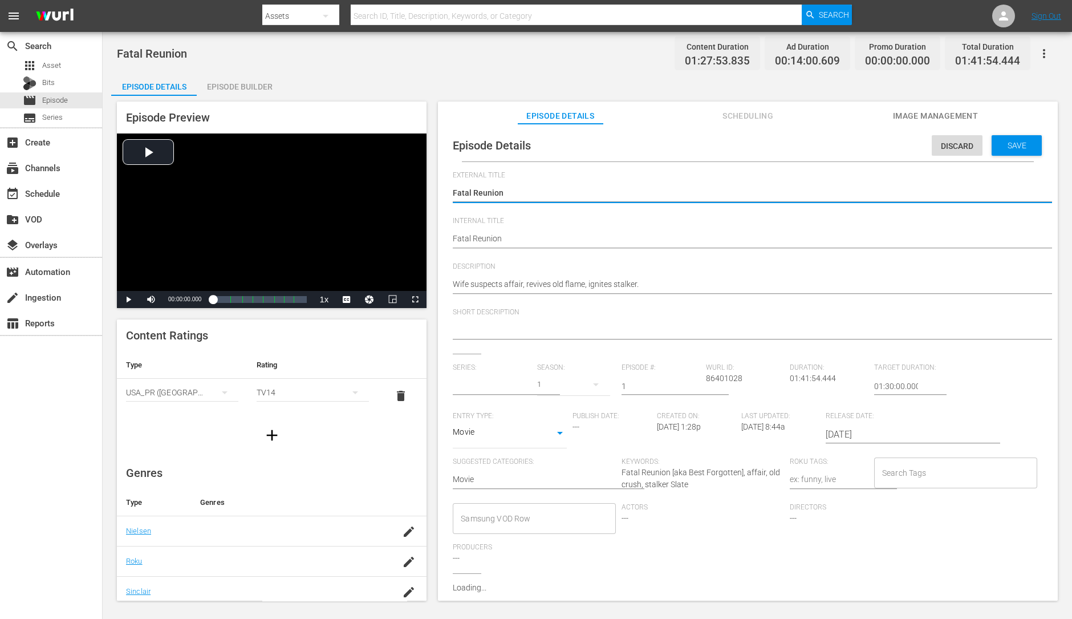
click at [494, 377] on input "text" at bounding box center [492, 385] width 79 height 27
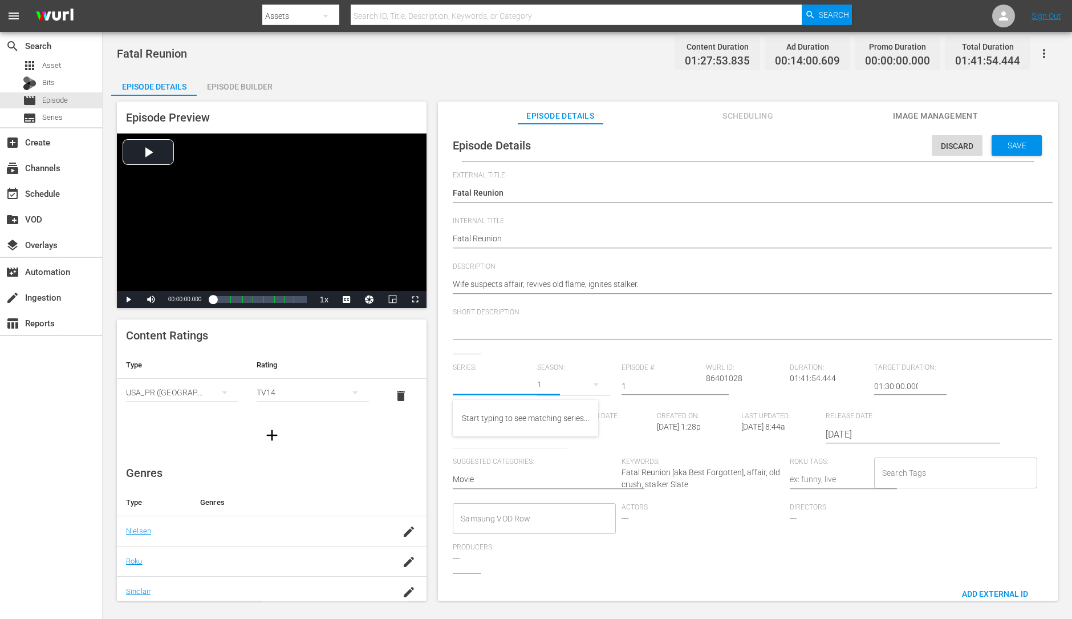
click at [494, 377] on input "text" at bounding box center [492, 385] width 79 height 27
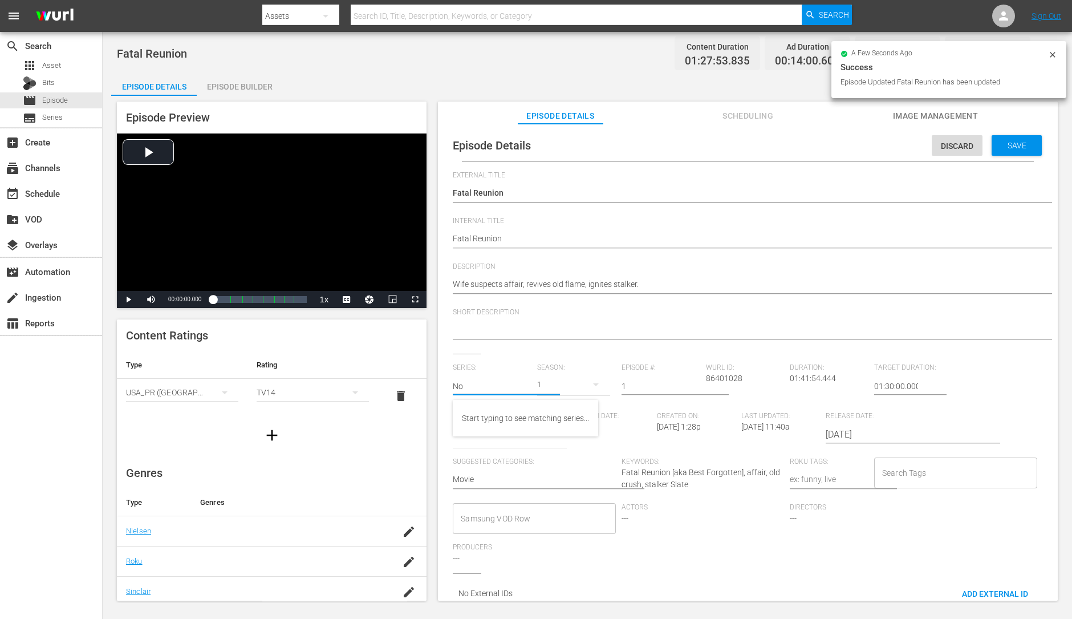
type input "N"
click at [857, 146] on span "Save" at bounding box center [1016, 145] width 37 height 9
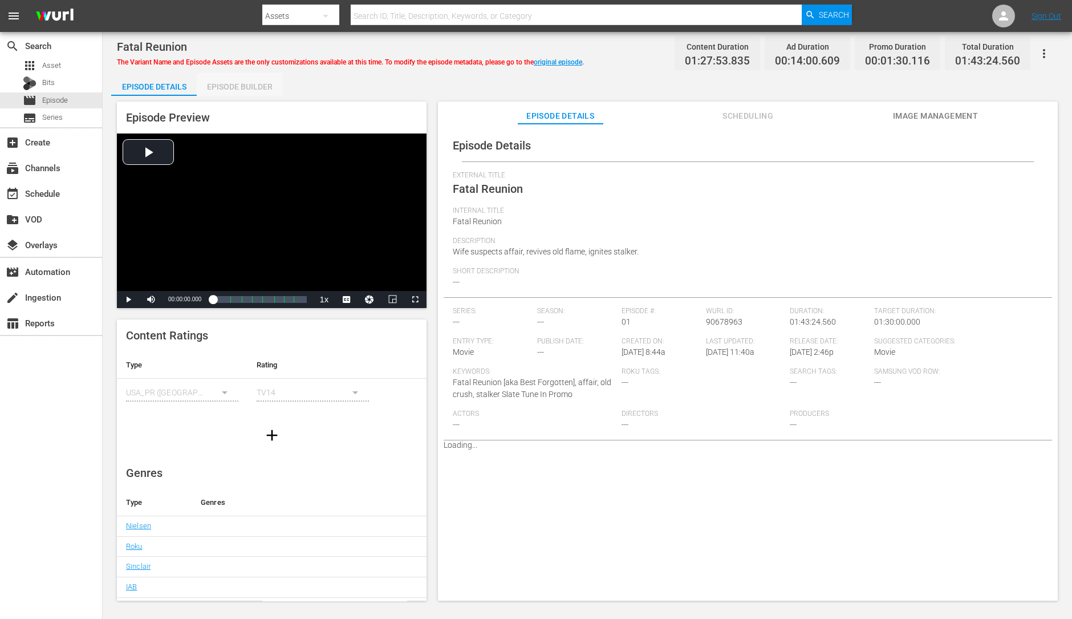
click at [266, 93] on div "Episode Builder" at bounding box center [240, 86] width 86 height 27
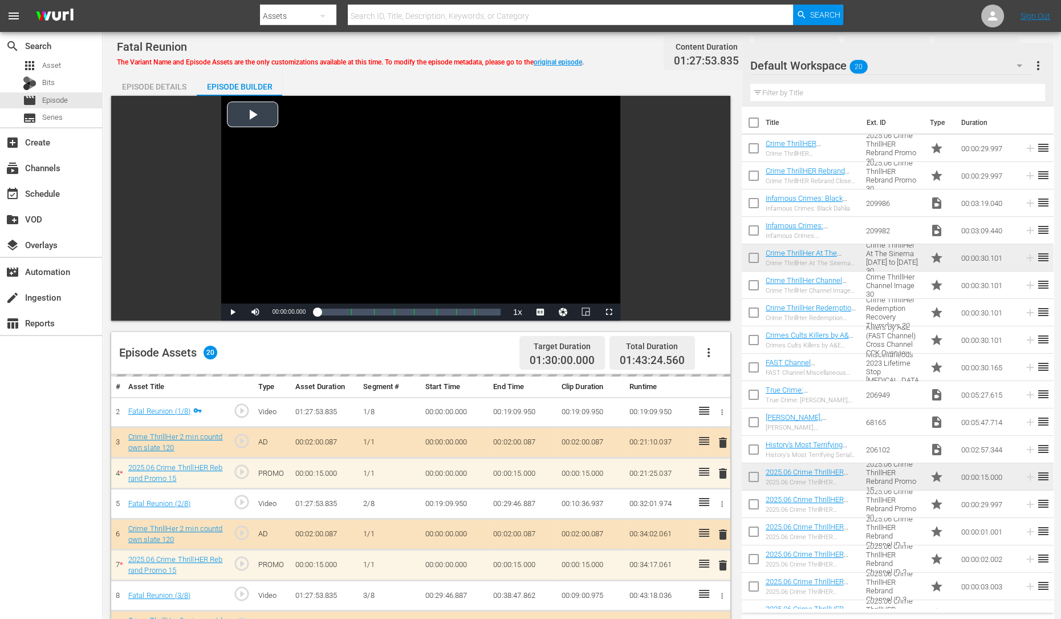
scroll to position [148, 0]
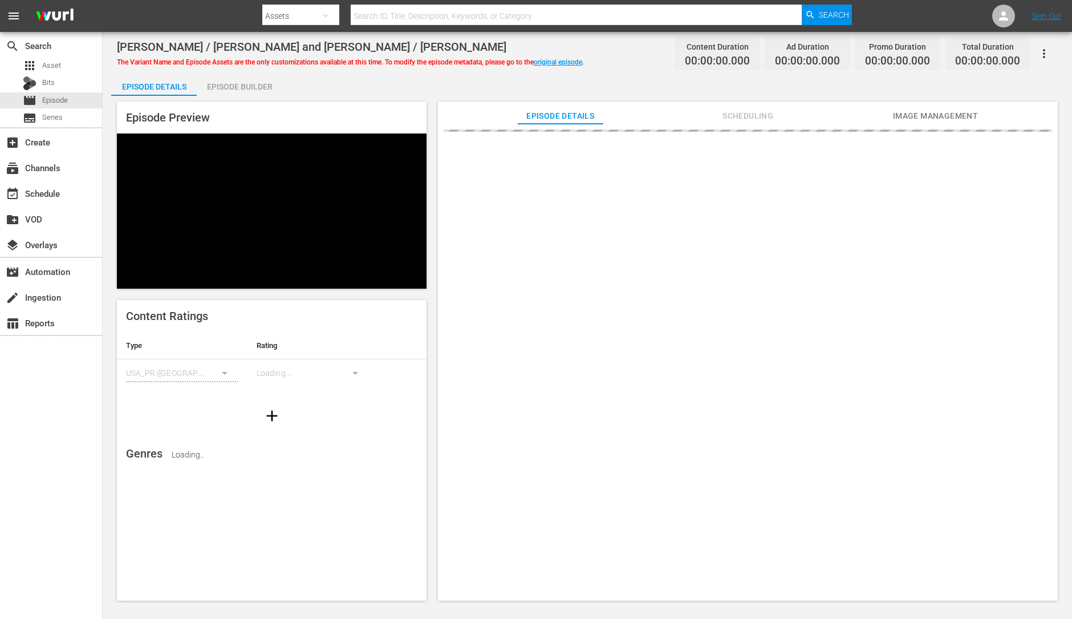
click at [241, 79] on div "Episode Builder" at bounding box center [240, 86] width 86 height 27
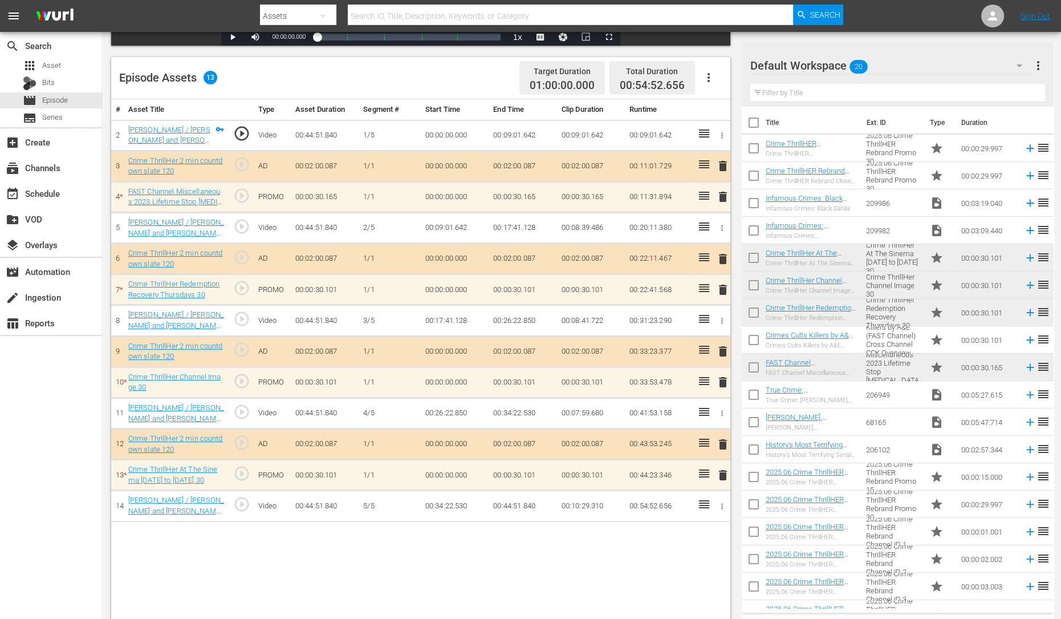
scroll to position [74, 0]
